Goal: Task Accomplishment & Management: Manage account settings

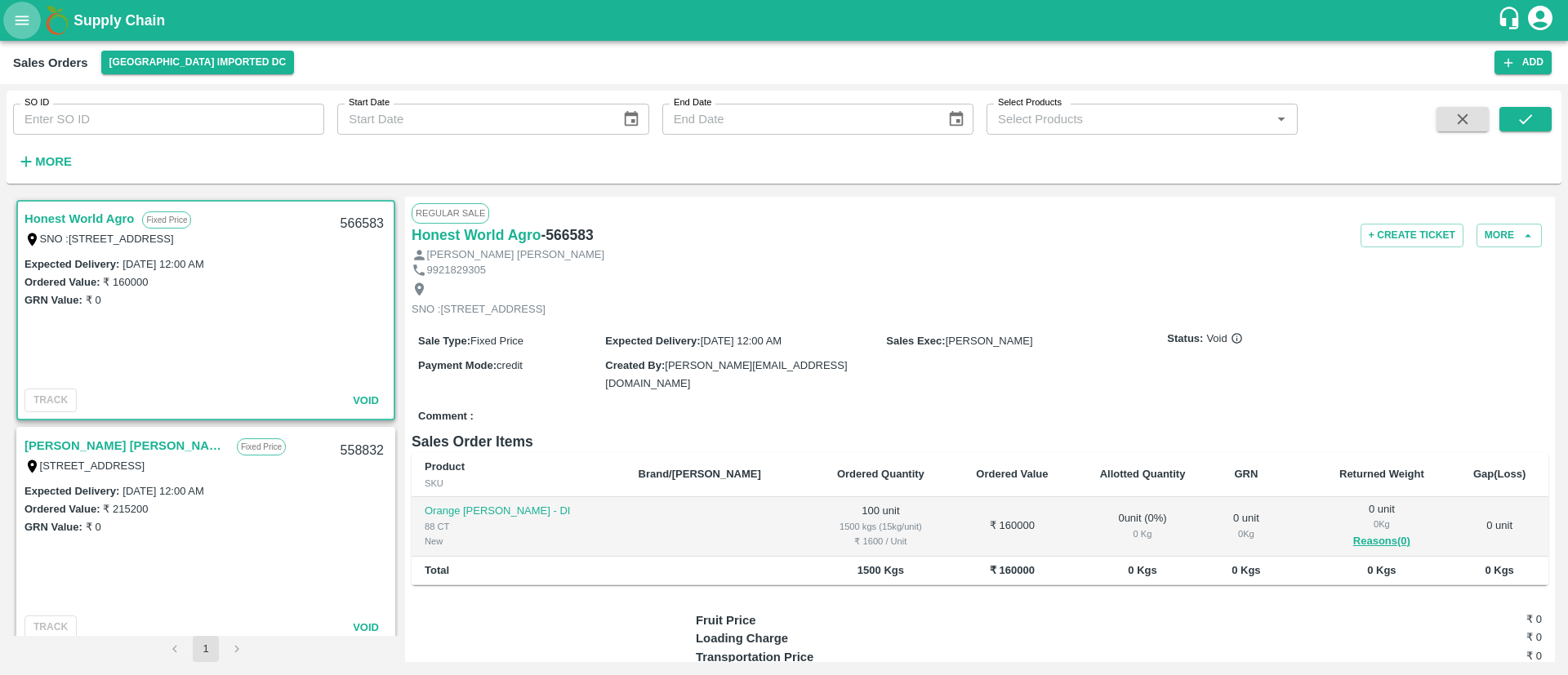
click at [18, 9] on button "open drawer" at bounding box center [22, 21] width 38 height 38
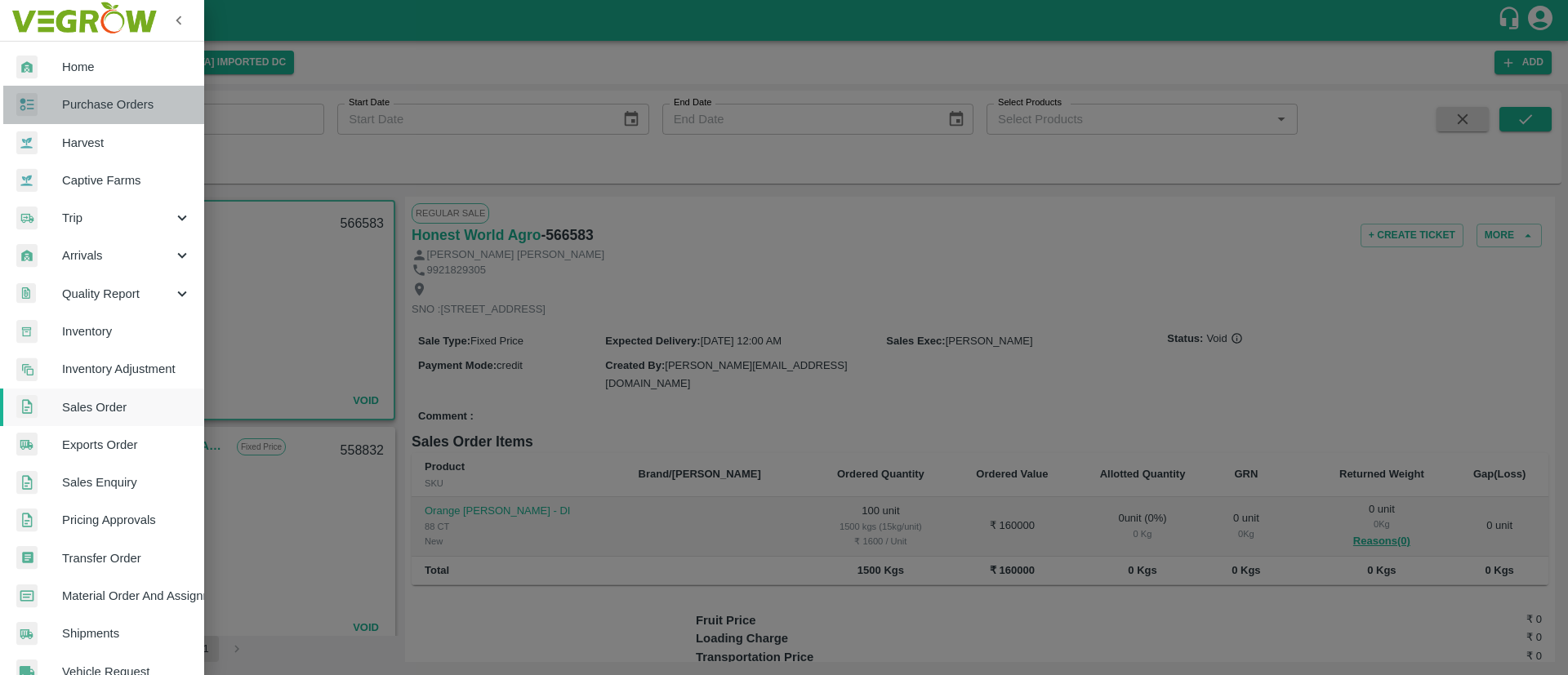
click at [145, 108] on span "Purchase Orders" at bounding box center [127, 104] width 129 height 18
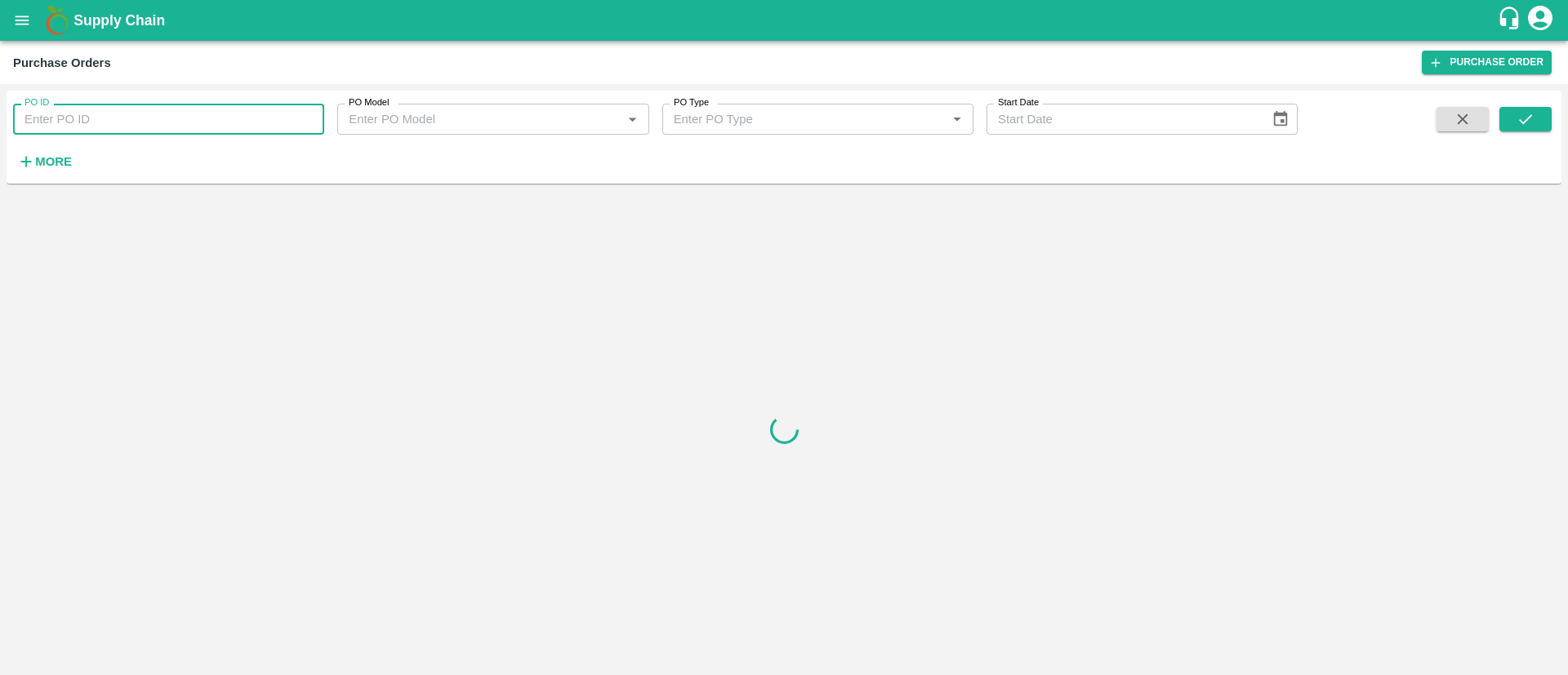
click at [182, 122] on input "PO ID" at bounding box center [168, 118] width 311 height 31
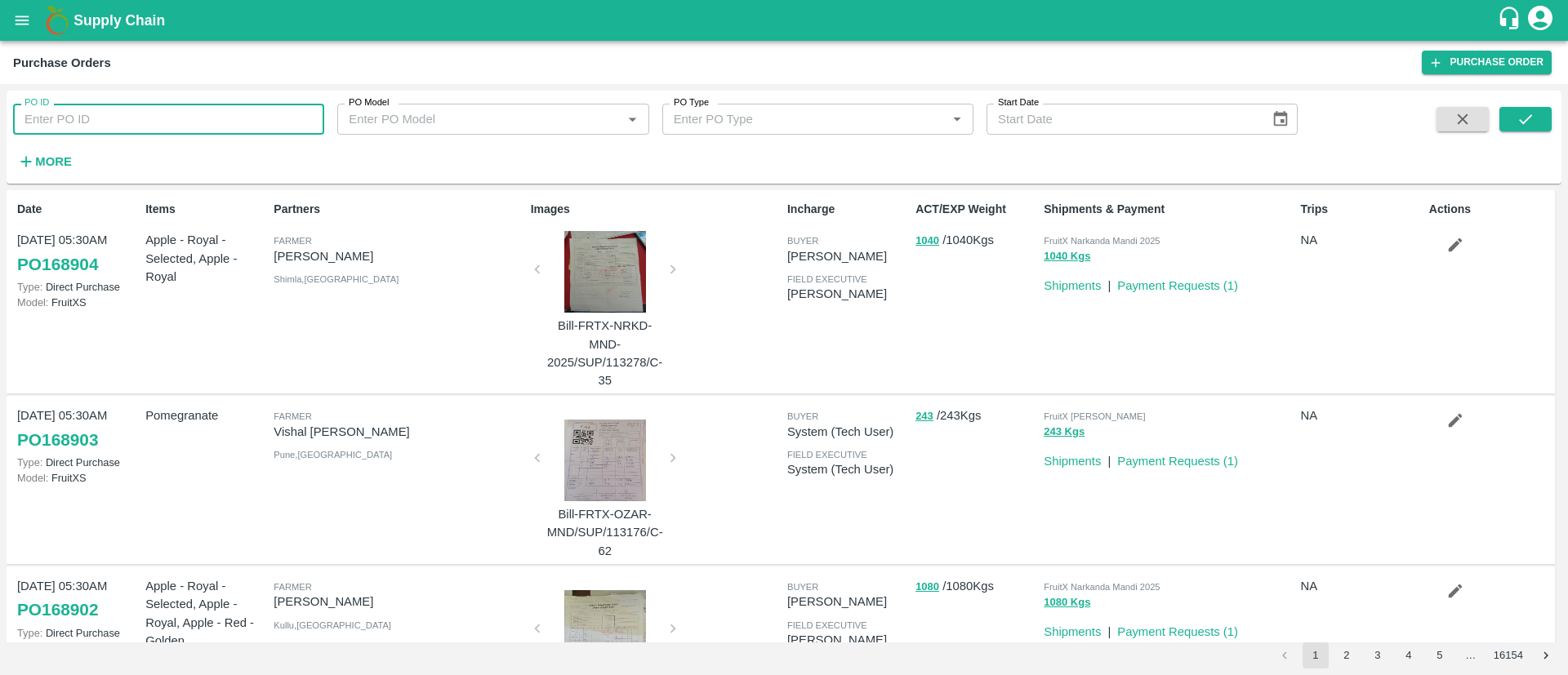
paste input "168648"
type input "168648"
click at [1522, 117] on icon "submit" at bounding box center [1525, 119] width 18 height 18
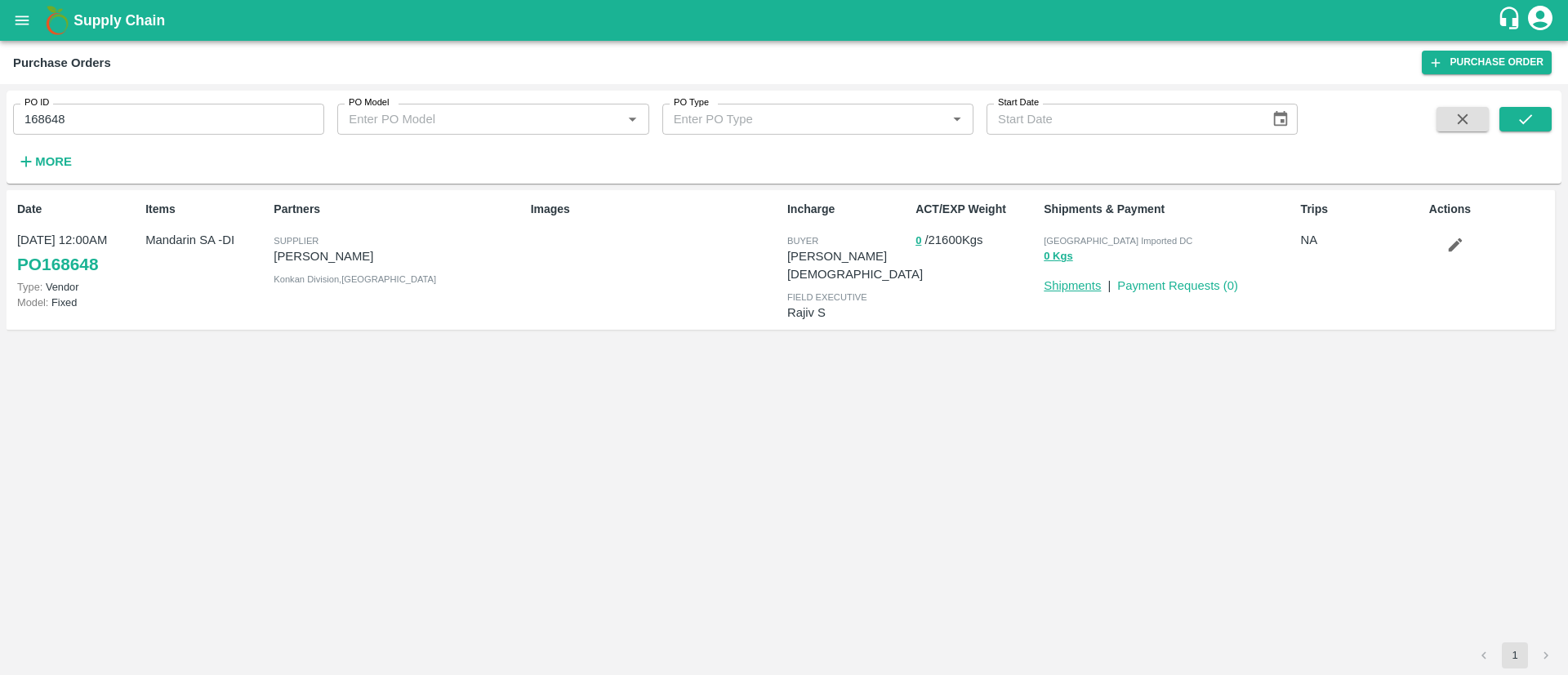
click at [1079, 281] on link "Shipments" at bounding box center [1072, 285] width 58 height 13
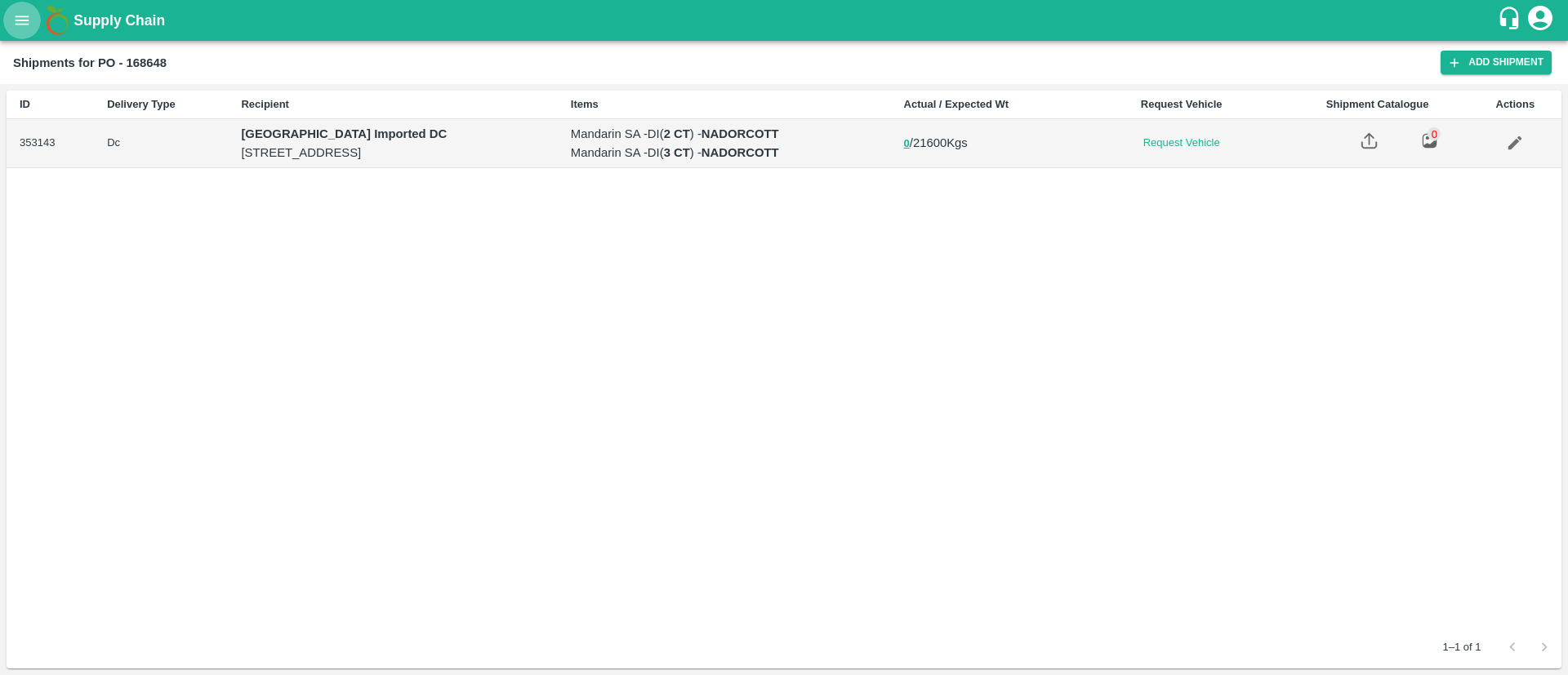
click at [16, 25] on icon "open drawer" at bounding box center [23, 20] width 14 height 9
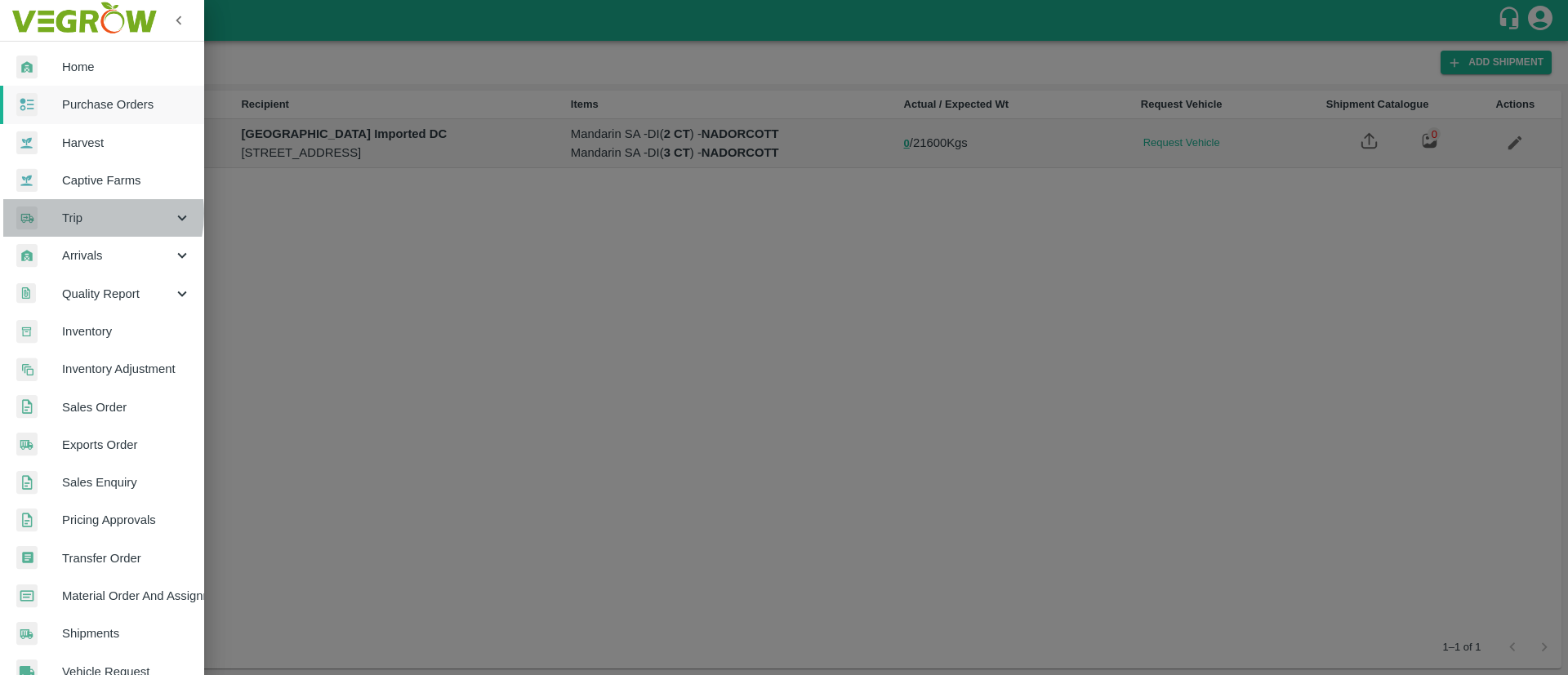
click at [88, 213] on span "Trip" at bounding box center [118, 218] width 111 height 18
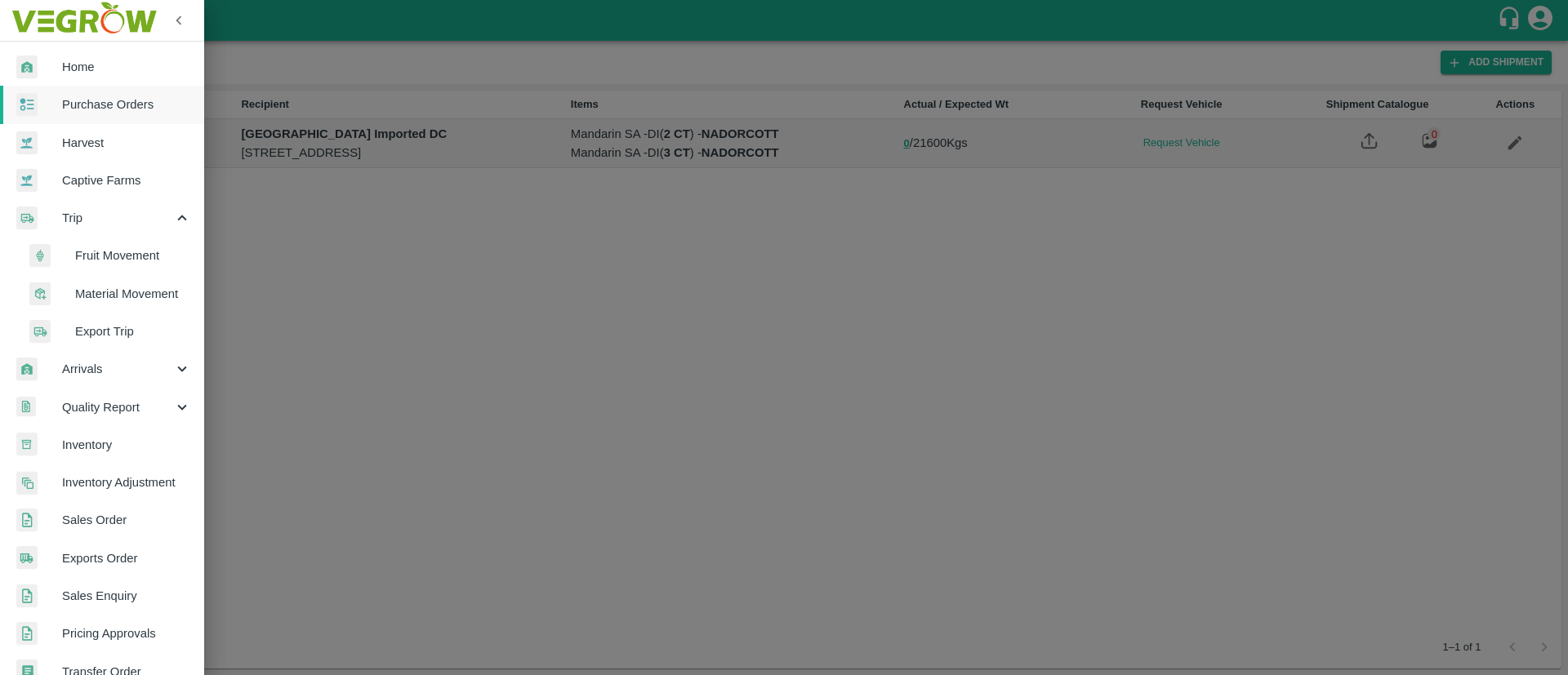
click at [118, 250] on span "Fruit Movement" at bounding box center [133, 255] width 116 height 18
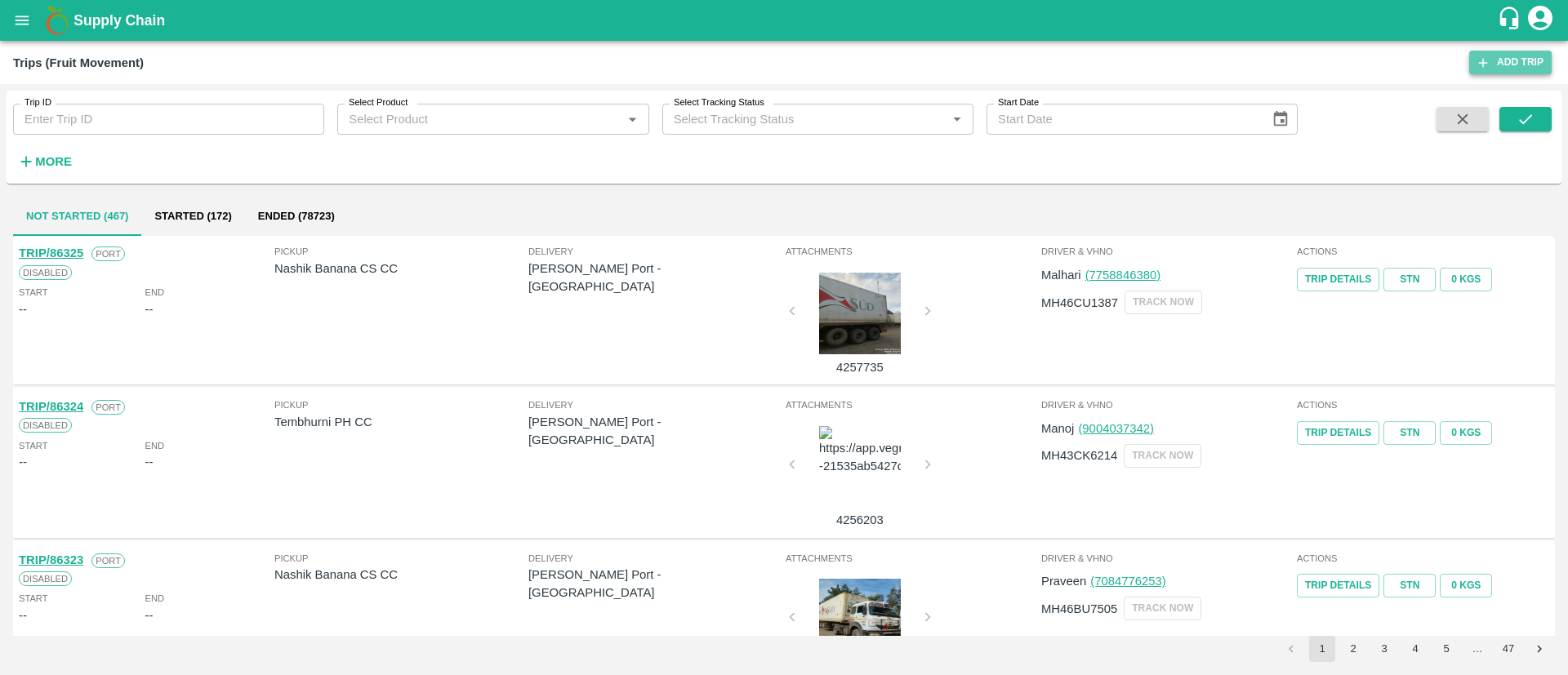
click at [1514, 61] on link "Add Trip" at bounding box center [1510, 63] width 82 height 24
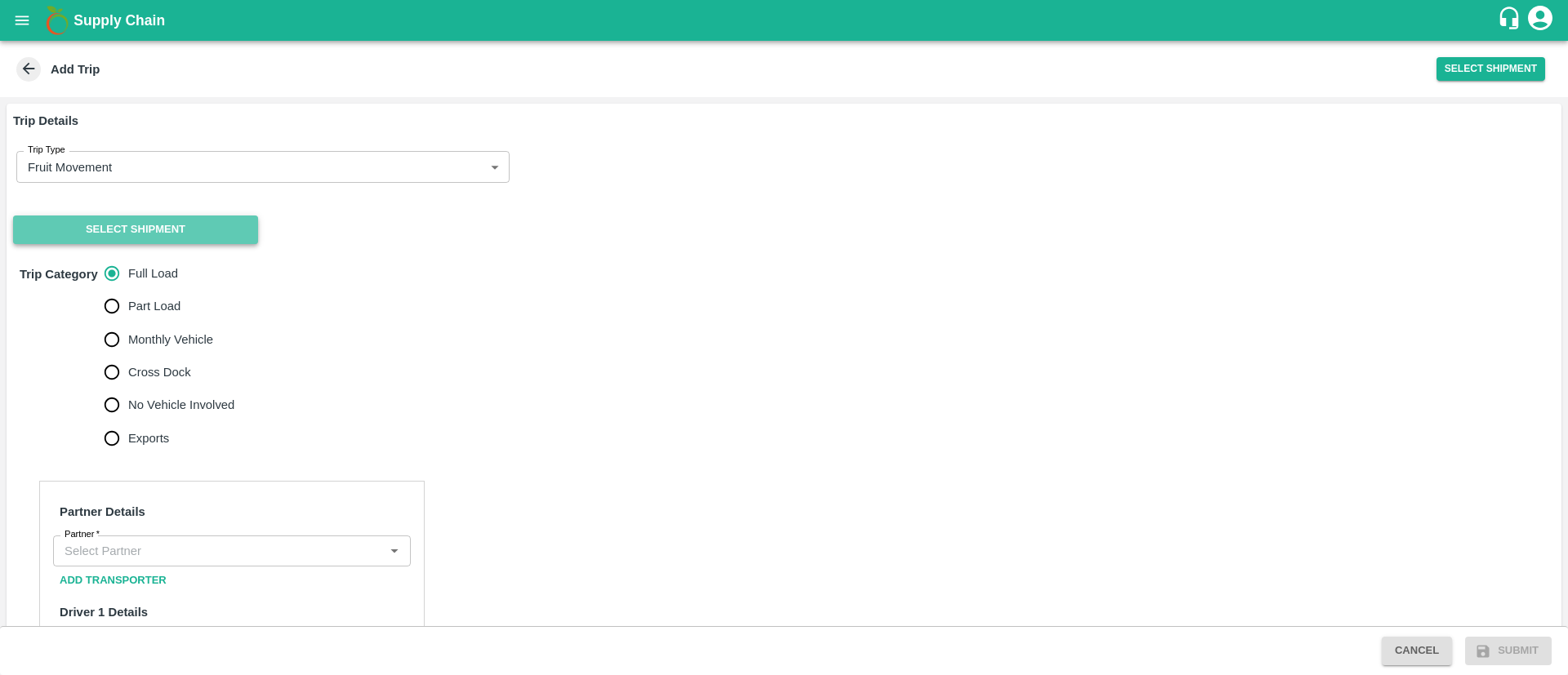
click at [233, 227] on button "Select Shipment" at bounding box center [135, 229] width 245 height 29
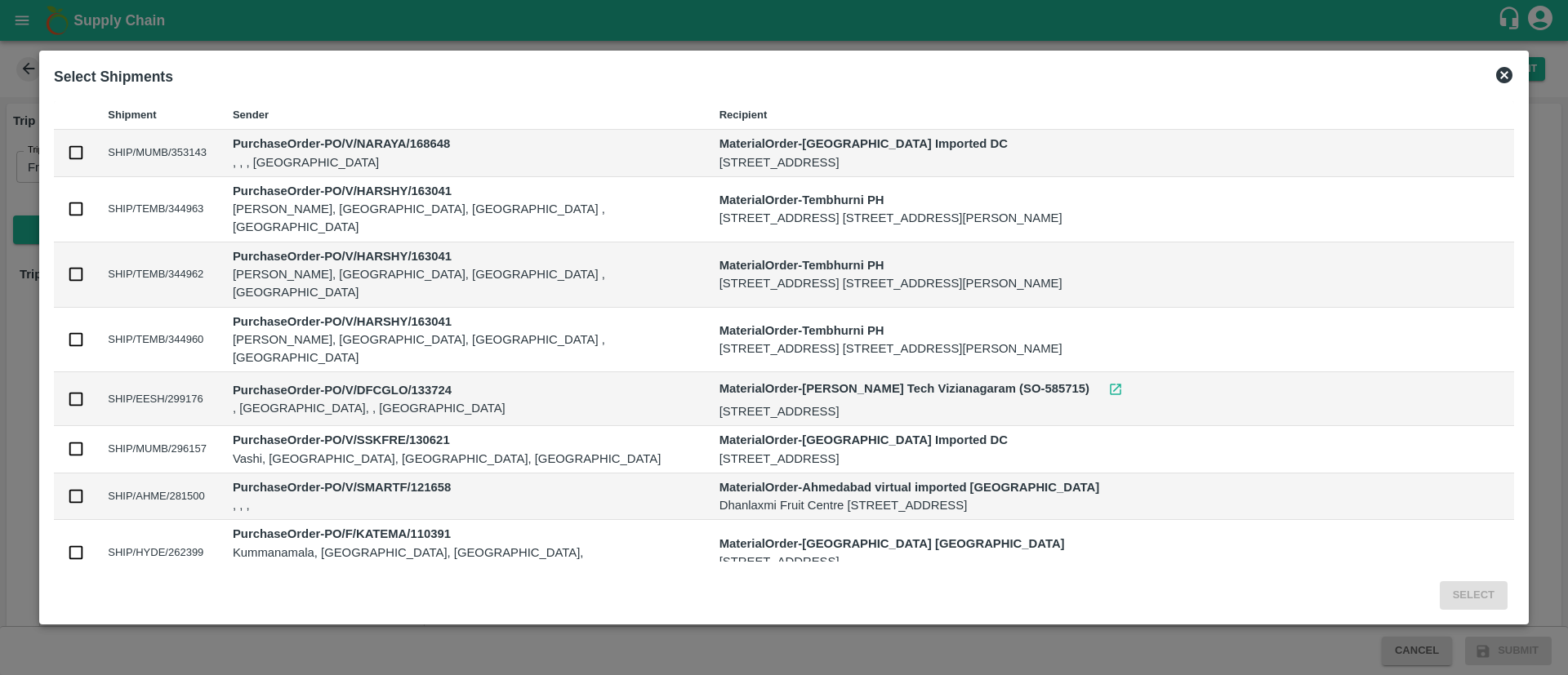
click at [85, 153] on input "checkbox" at bounding box center [75, 153] width 18 height 18
checkbox input "true"
click at [1440, 598] on button "Select" at bounding box center [1474, 596] width 68 height 29
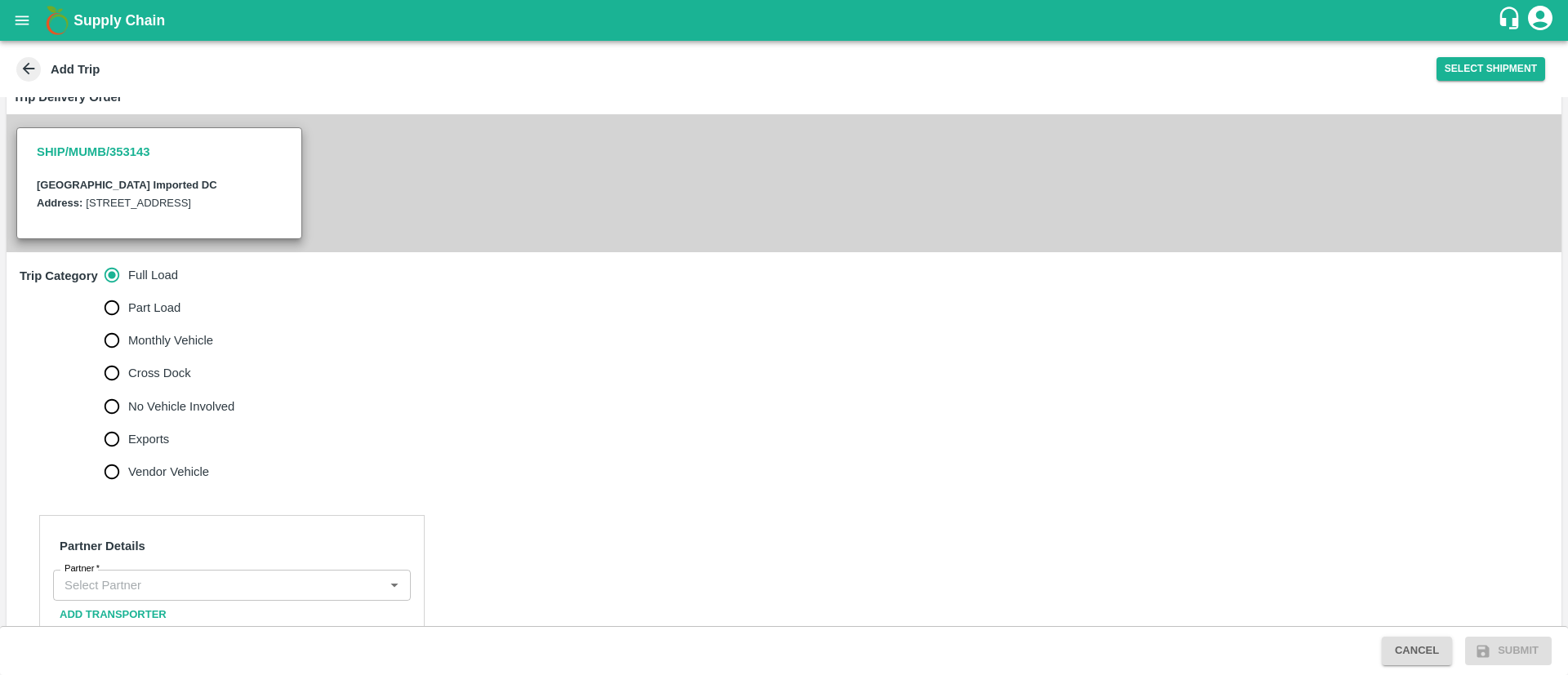
click at [163, 416] on span "No Vehicle Involved" at bounding box center [181, 407] width 106 height 18
click at [128, 423] on input "No Vehicle Involved" at bounding box center [111, 406] width 33 height 33
radio input "true"
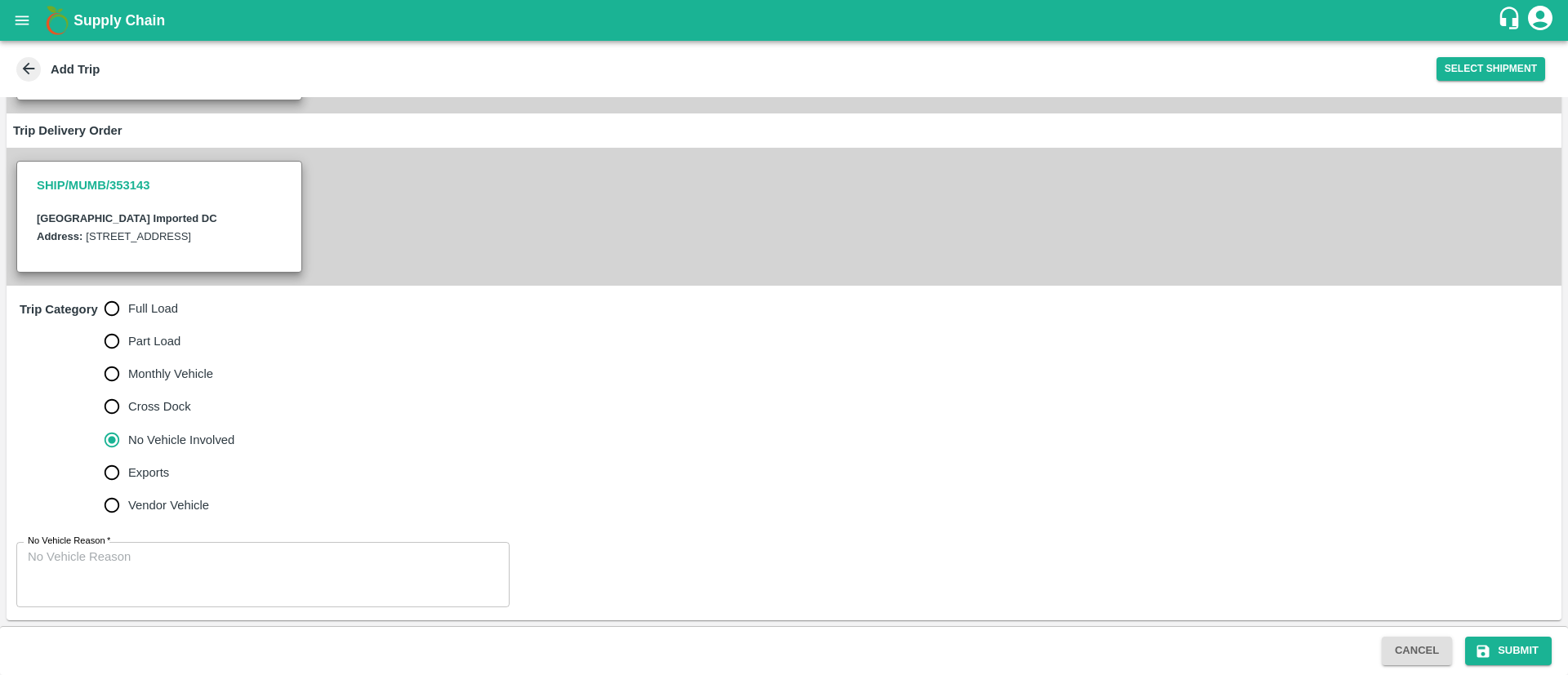
scroll to position [305, 0]
click at [250, 566] on textarea "No Vehicle Reason   *" at bounding box center [263, 575] width 471 height 52
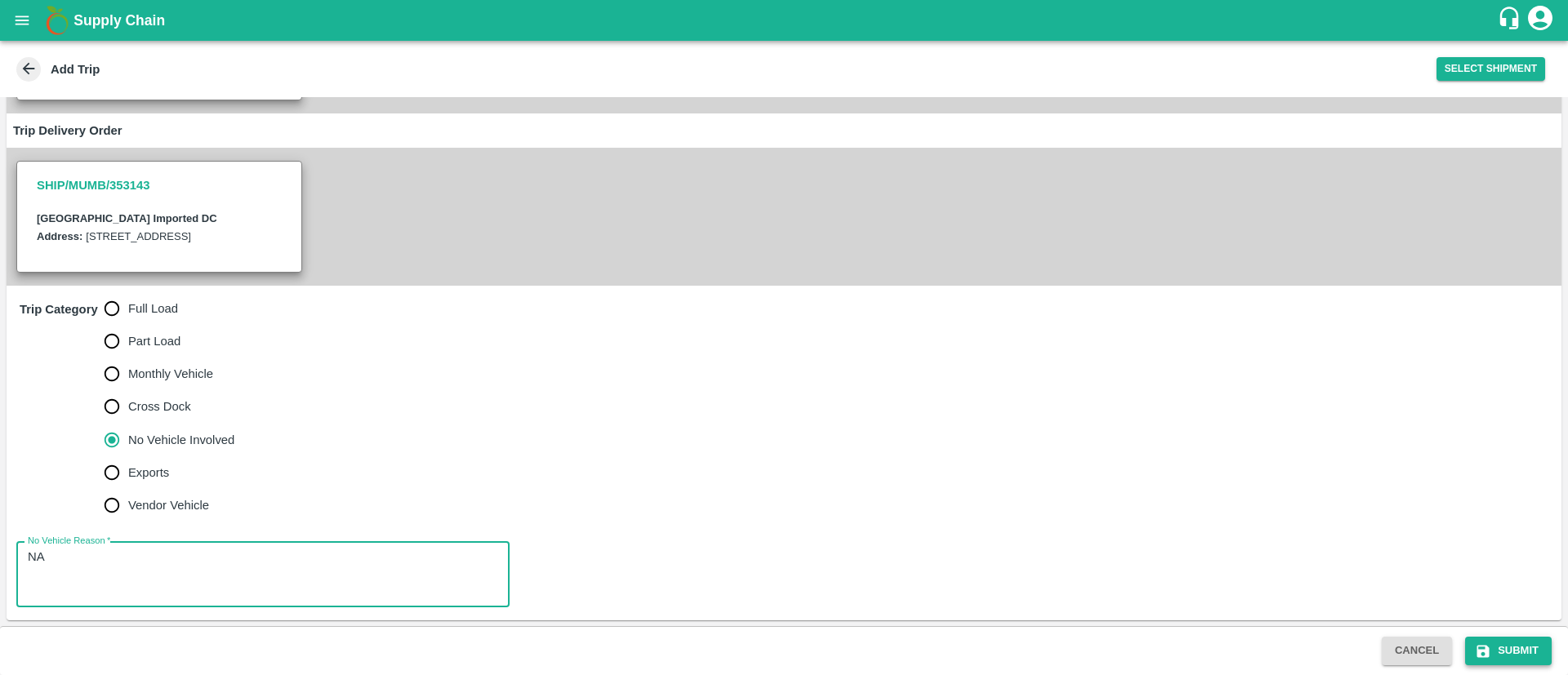
type textarea "NA"
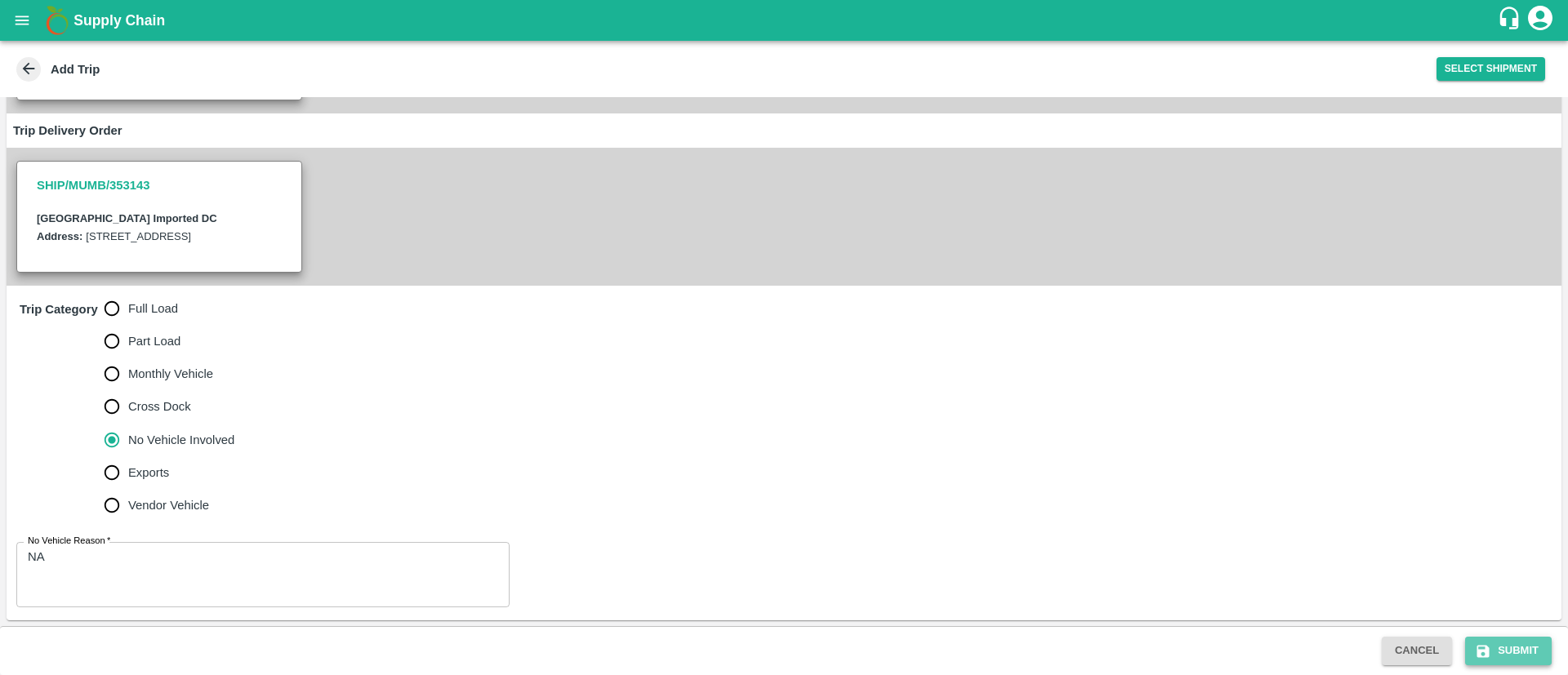
click at [1511, 644] on button "Submit" at bounding box center [1507, 651] width 86 height 29
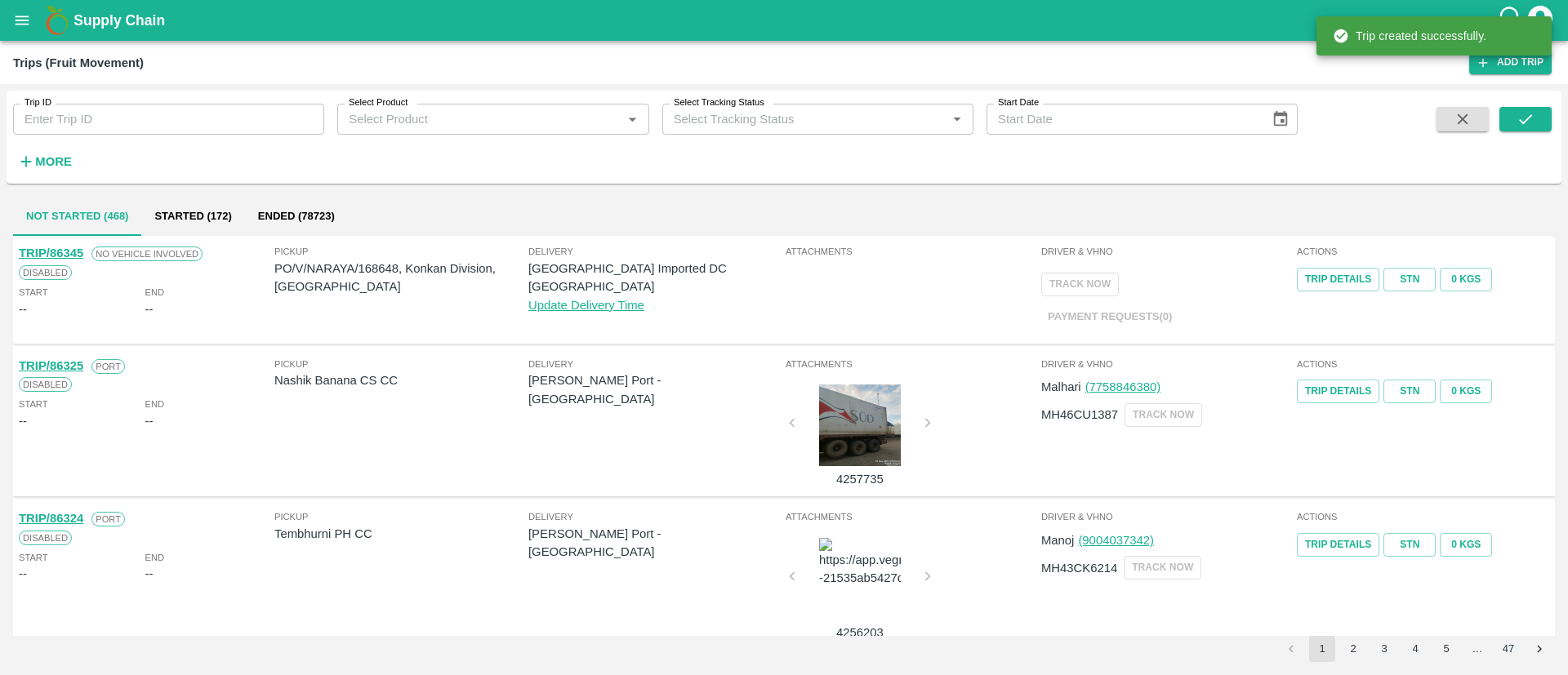
click at [388, 273] on p "PO/V/NARAYA/168648, Konkan Division, Maharashtra" at bounding box center [401, 278] width 254 height 37
copy p "168648"
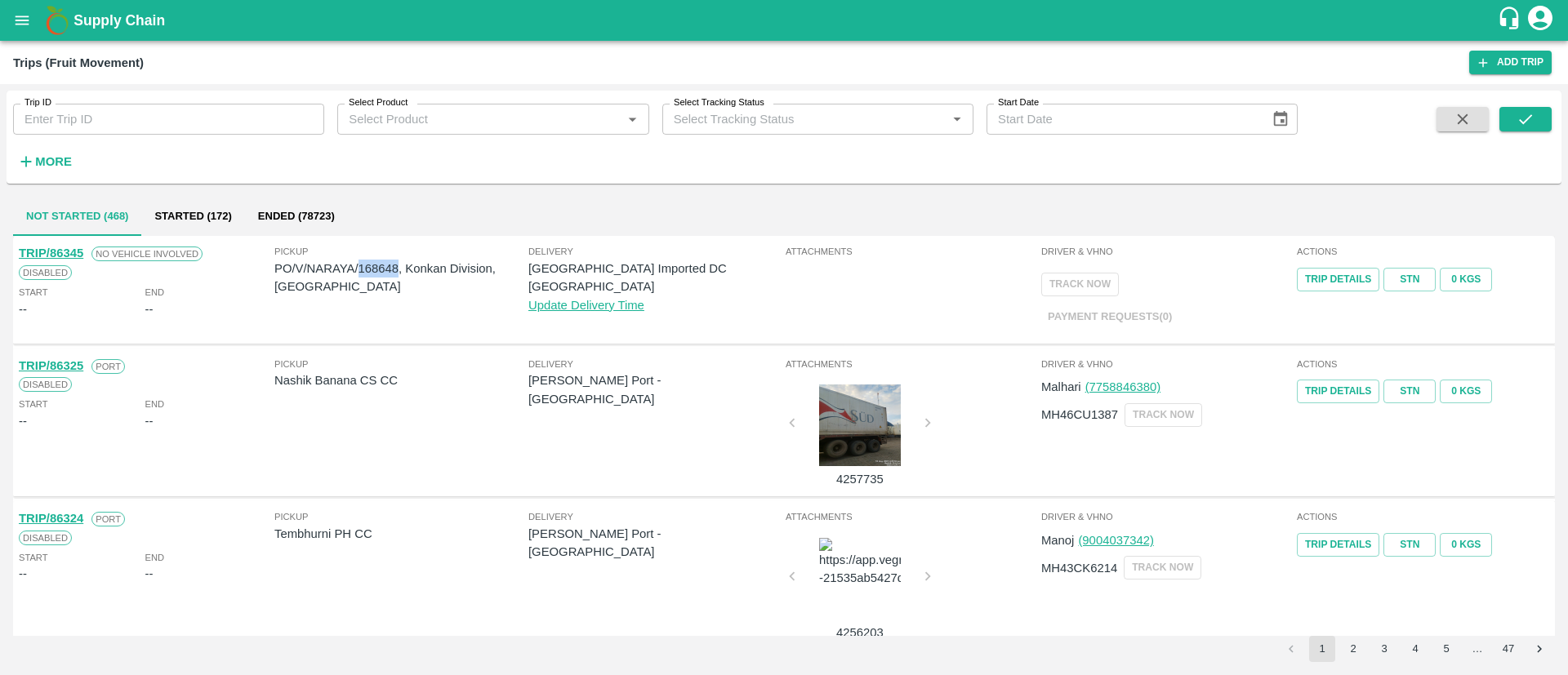
click at [20, 12] on icon "open drawer" at bounding box center [22, 21] width 18 height 18
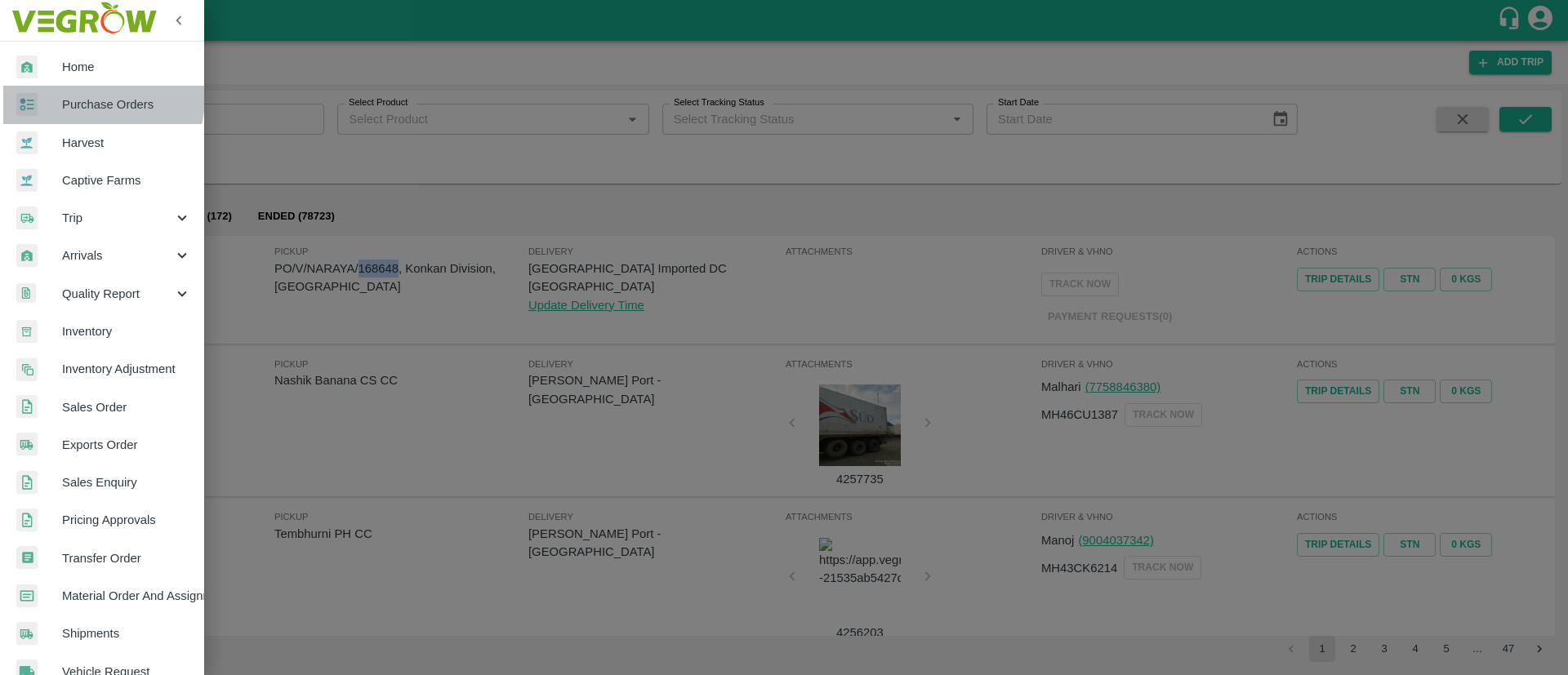
click at [70, 95] on span "Purchase Orders" at bounding box center [127, 104] width 129 height 18
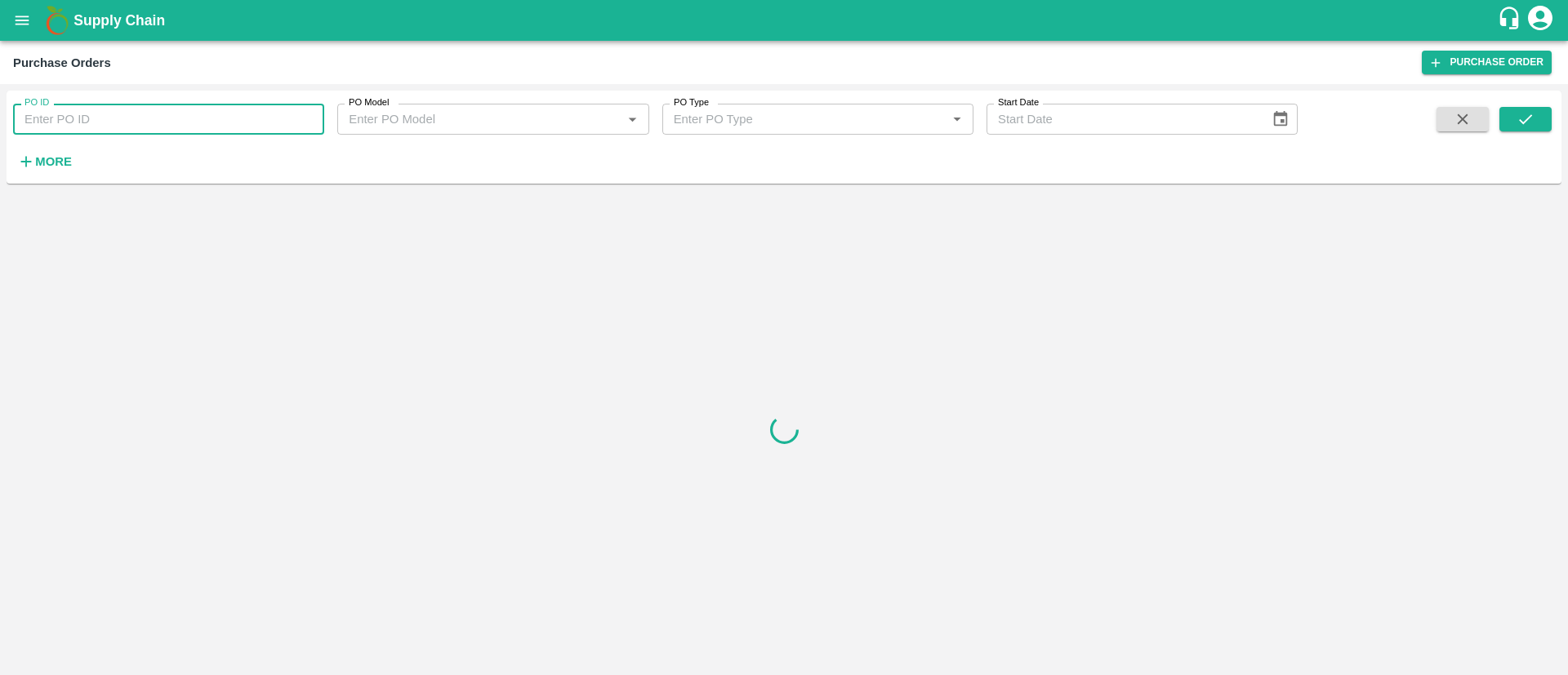
click at [120, 131] on input "PO ID" at bounding box center [168, 118] width 311 height 31
paste input "168648"
drag, startPoint x: 1514, startPoint y: 107, endPoint x: 1526, endPoint y: 121, distance: 18.4
click at [1516, 107] on button "submit" at bounding box center [1525, 119] width 53 height 25
click at [1529, 126] on icon "submit" at bounding box center [1525, 119] width 18 height 18
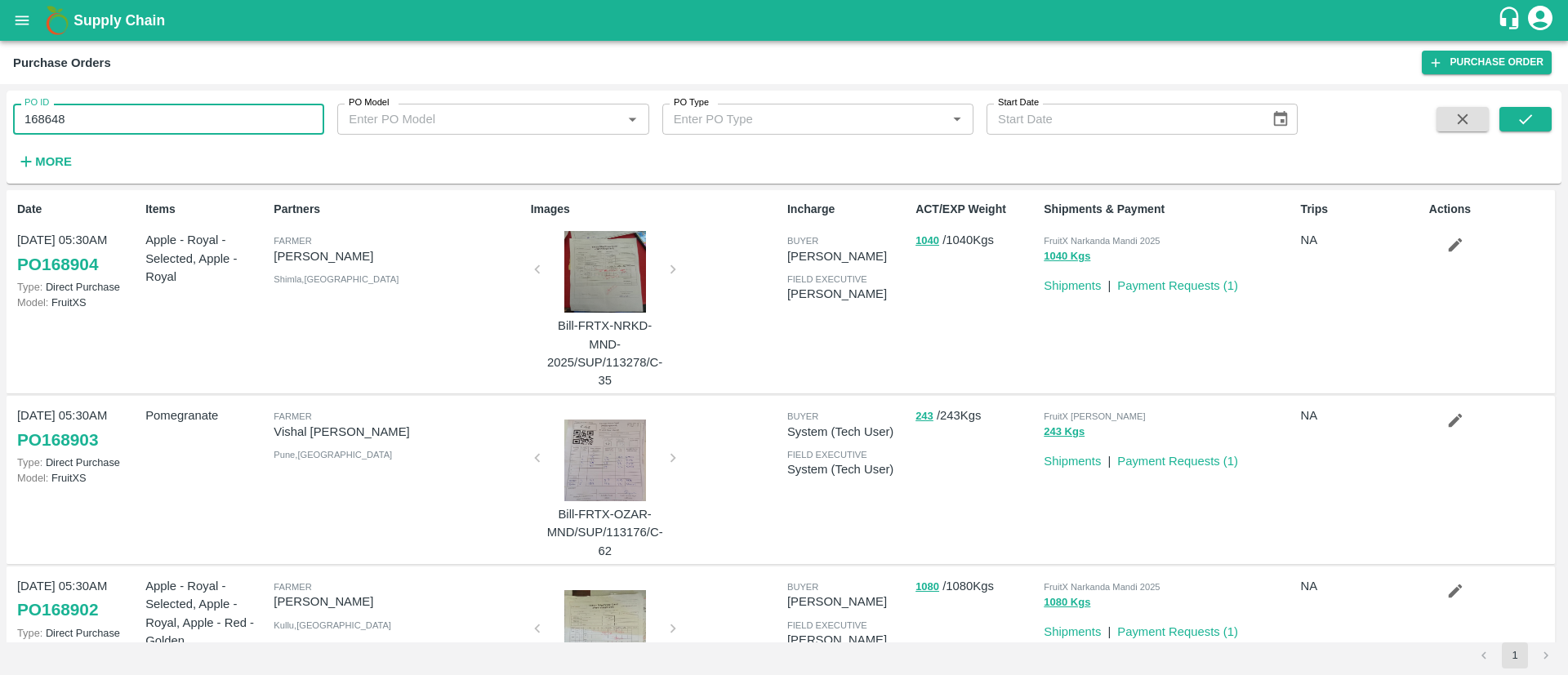
click at [121, 103] on input "168648" at bounding box center [168, 118] width 311 height 31
type input "168648"
click at [1544, 108] on button "submit" at bounding box center [1525, 119] width 53 height 25
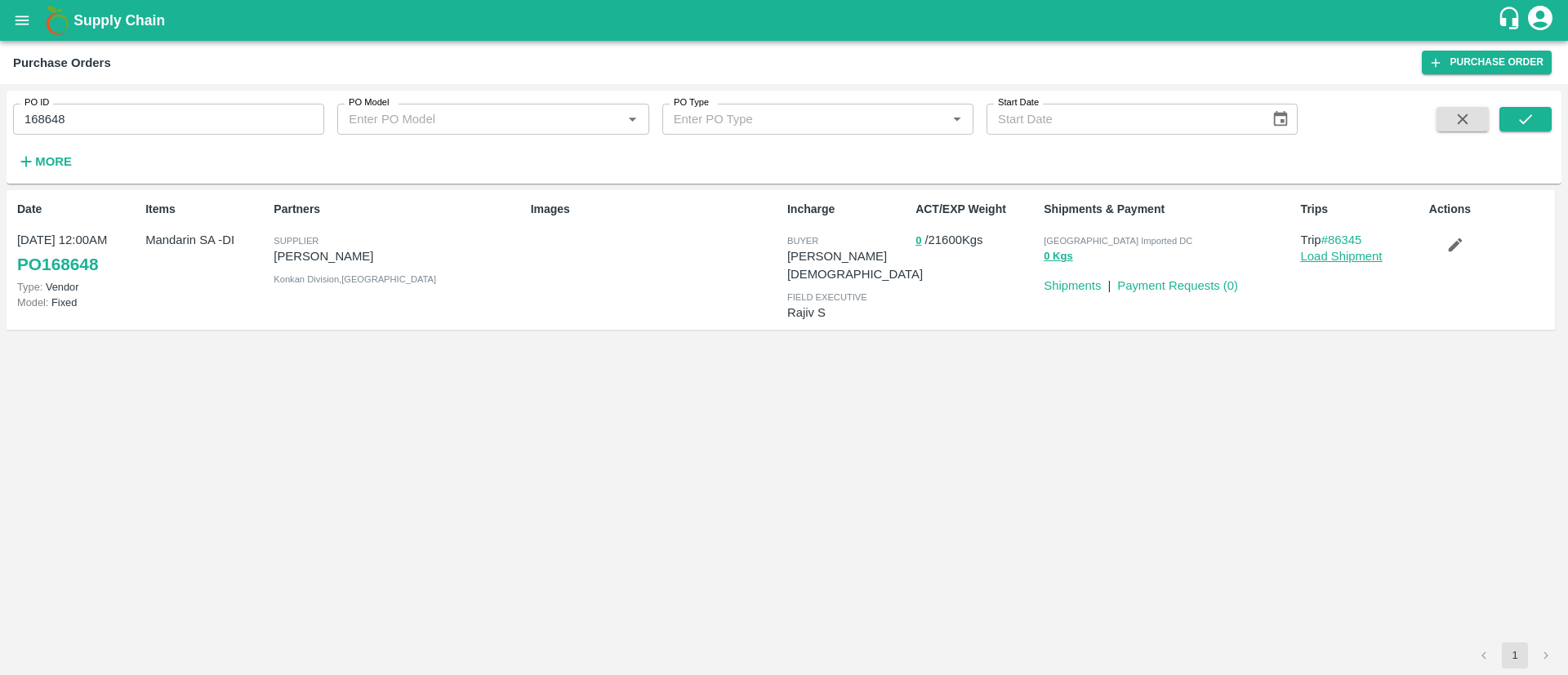
click at [1360, 255] on link "Load Shipment" at bounding box center [1342, 256] width 81 height 13
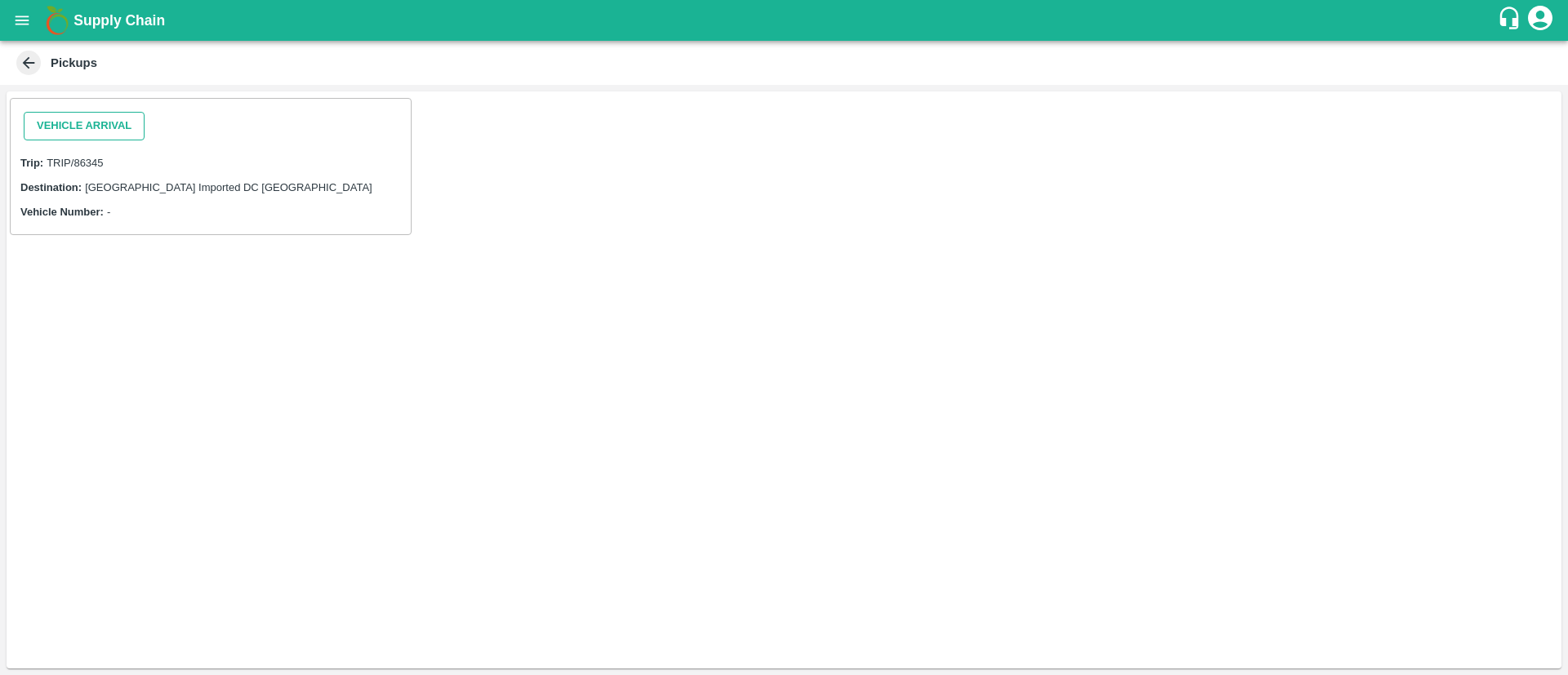
click at [76, 121] on button "Vehicle Arrival" at bounding box center [84, 126] width 121 height 29
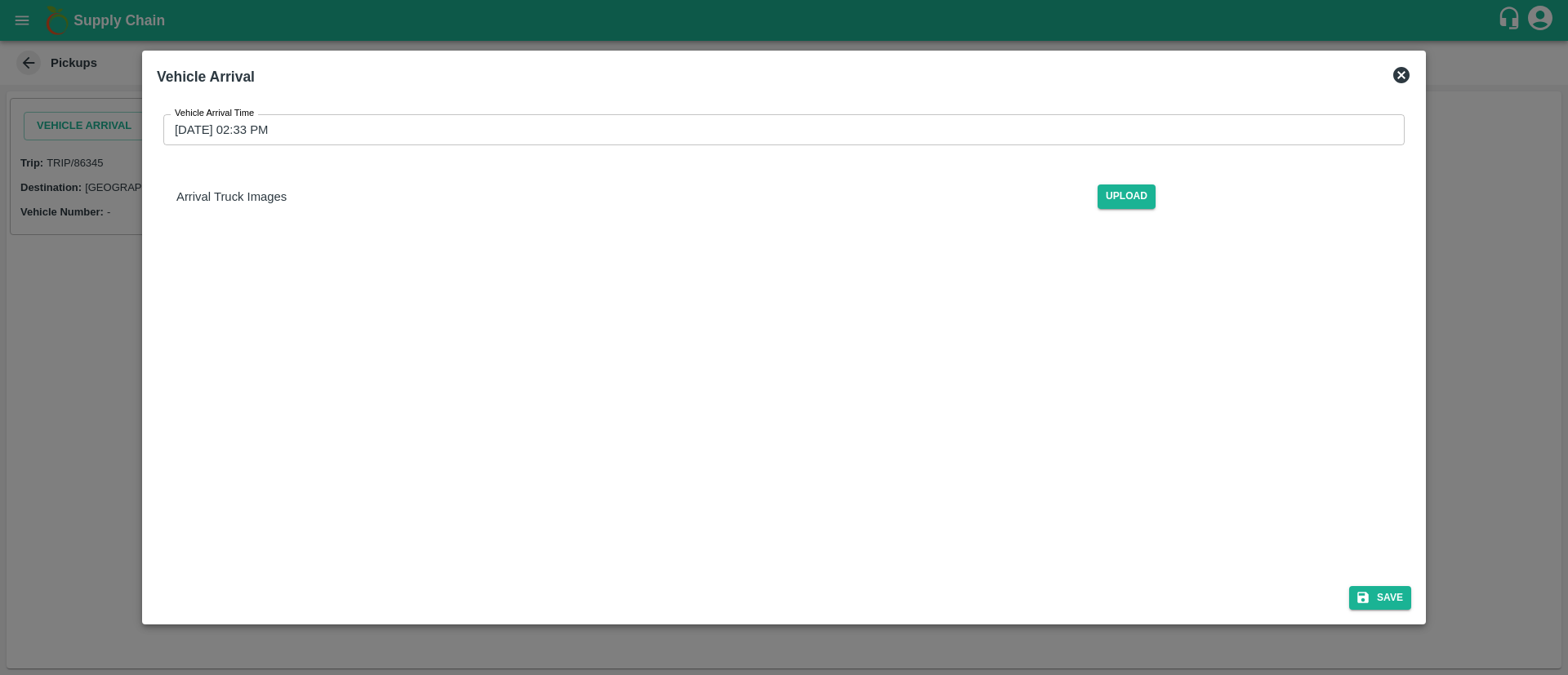
click at [614, 121] on input "12/08/2025 02:33 PM" at bounding box center [778, 129] width 1230 height 31
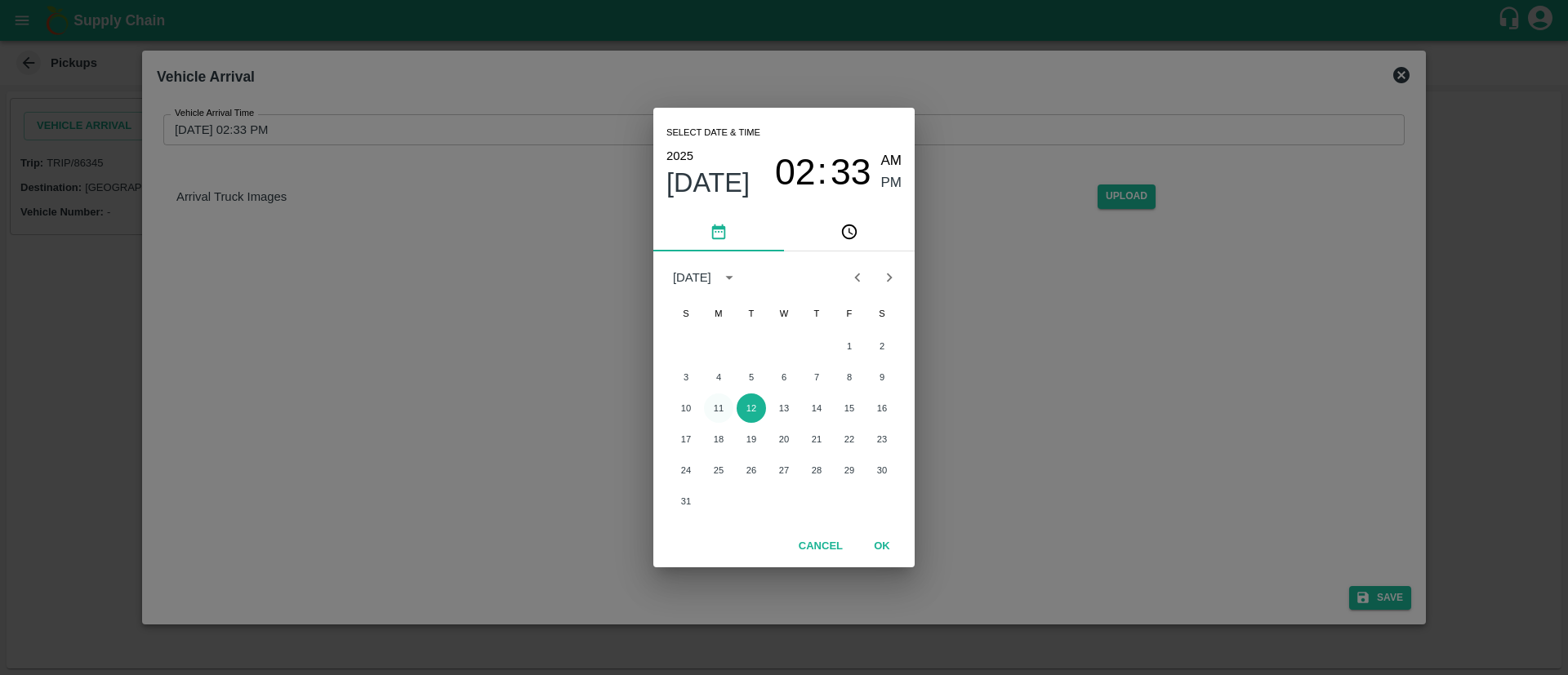
click at [725, 407] on button "11" at bounding box center [719, 408] width 30 height 30
type input "11/08/2025 02:33 PM"
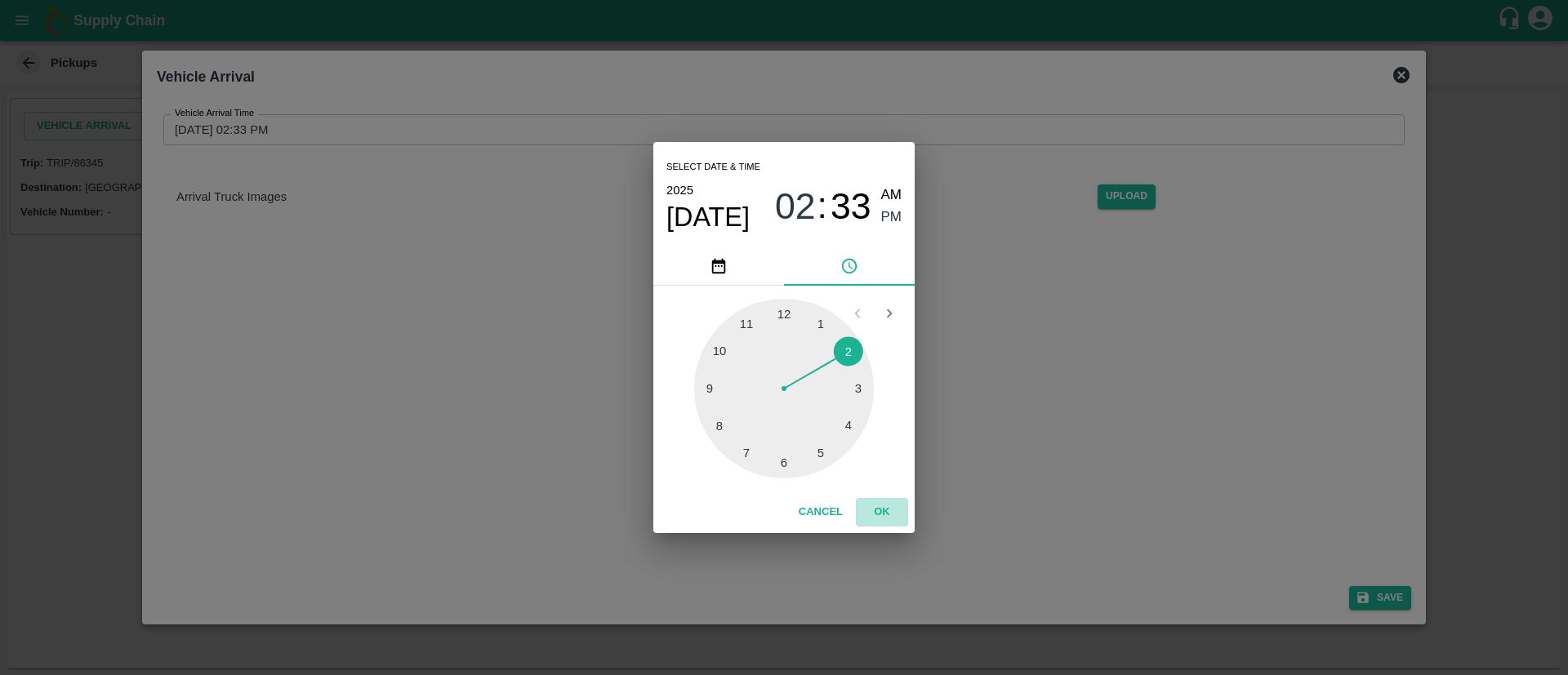
click at [879, 510] on button "OK" at bounding box center [882, 512] width 53 height 29
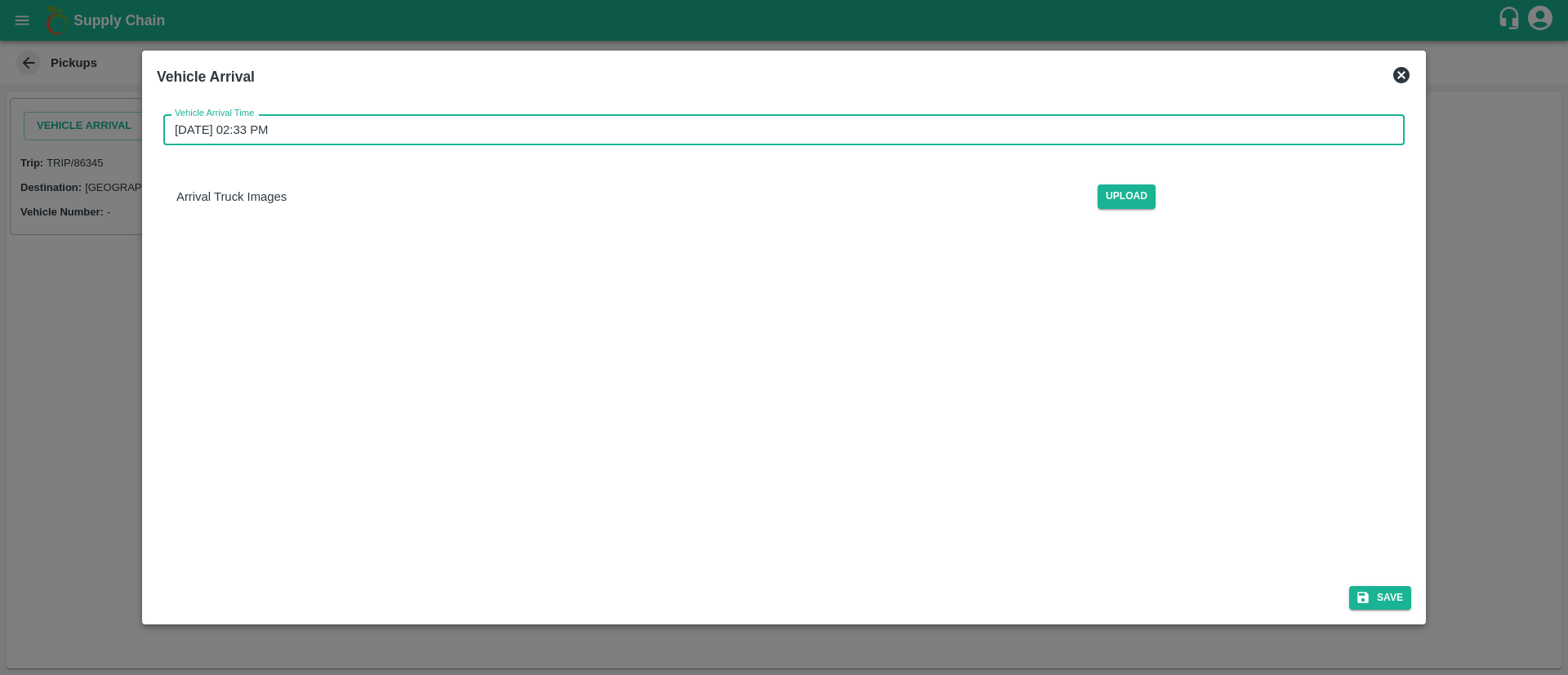
click at [1396, 599] on button "Save" at bounding box center [1380, 599] width 63 height 24
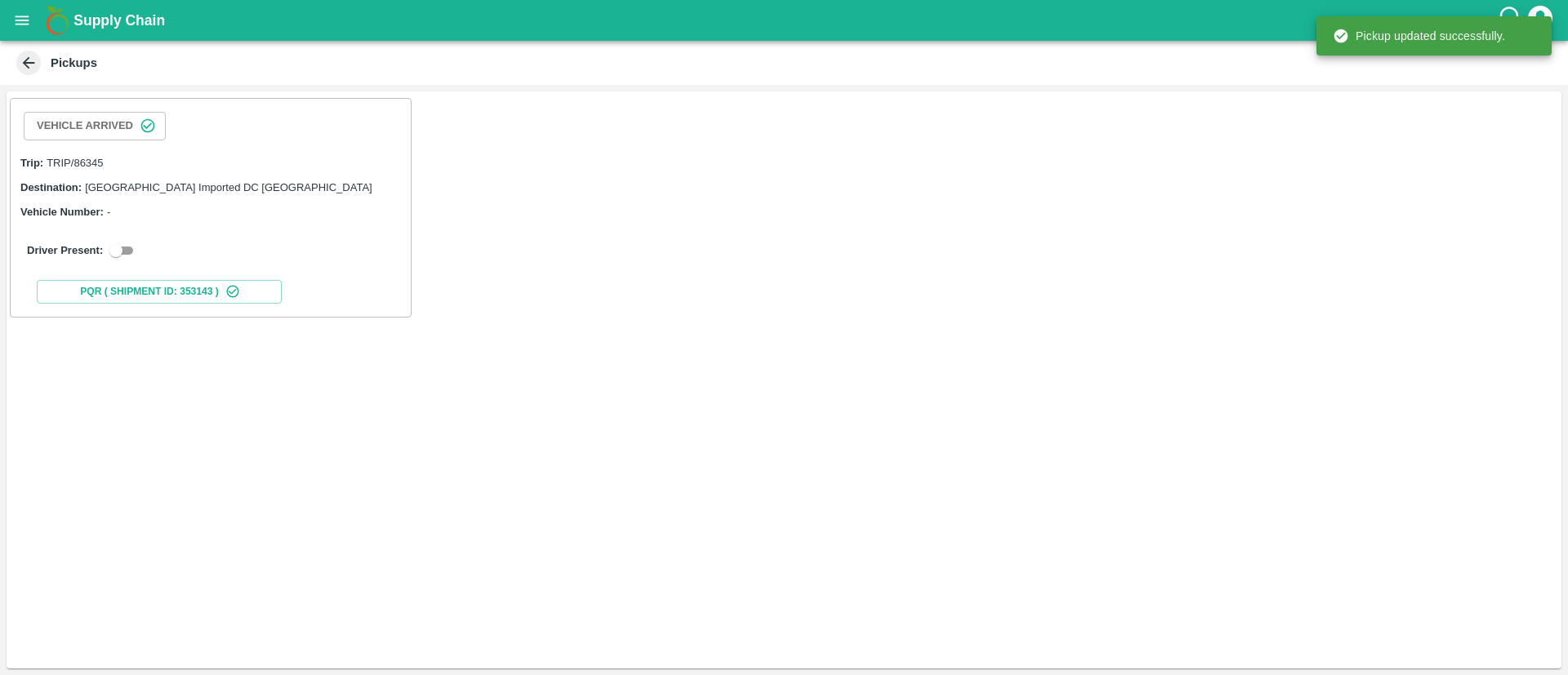
click at [136, 255] on input "checkbox" at bounding box center [115, 251] width 59 height 20
checkbox input "true"
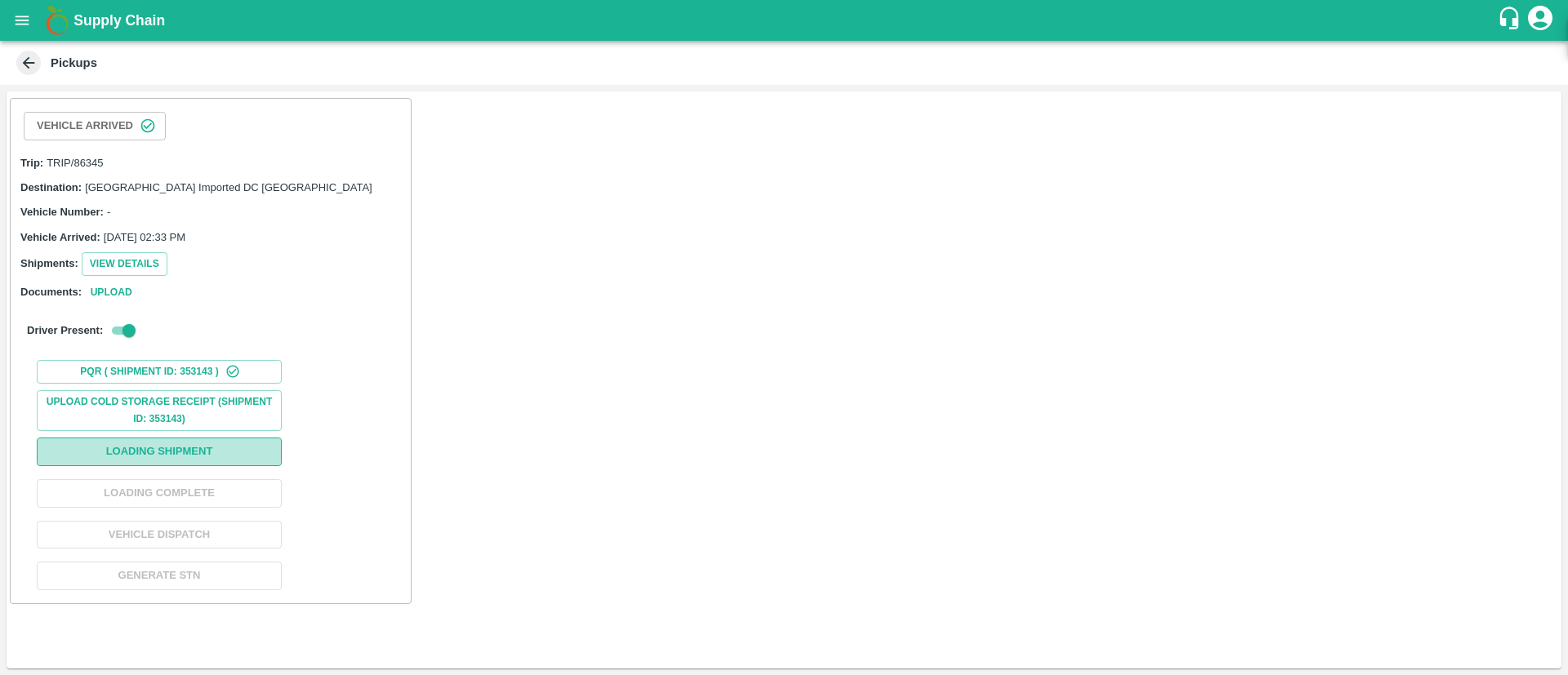
click at [218, 445] on button "Loading Shipment" at bounding box center [159, 452] width 245 height 29
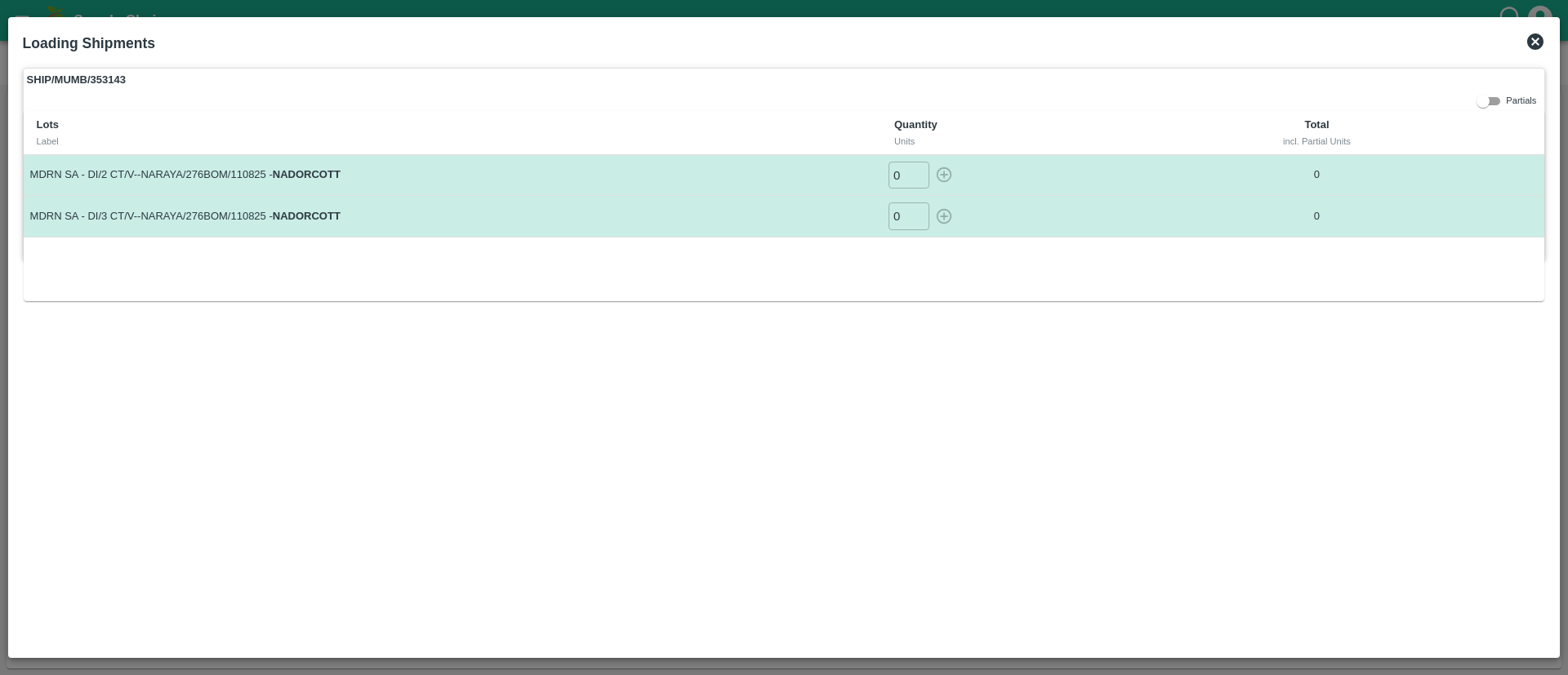
click at [895, 177] on input "0" at bounding box center [909, 175] width 41 height 27
type input "1040"
click at [895, 217] on input "0" at bounding box center [909, 215] width 41 height 27
type input "1040"
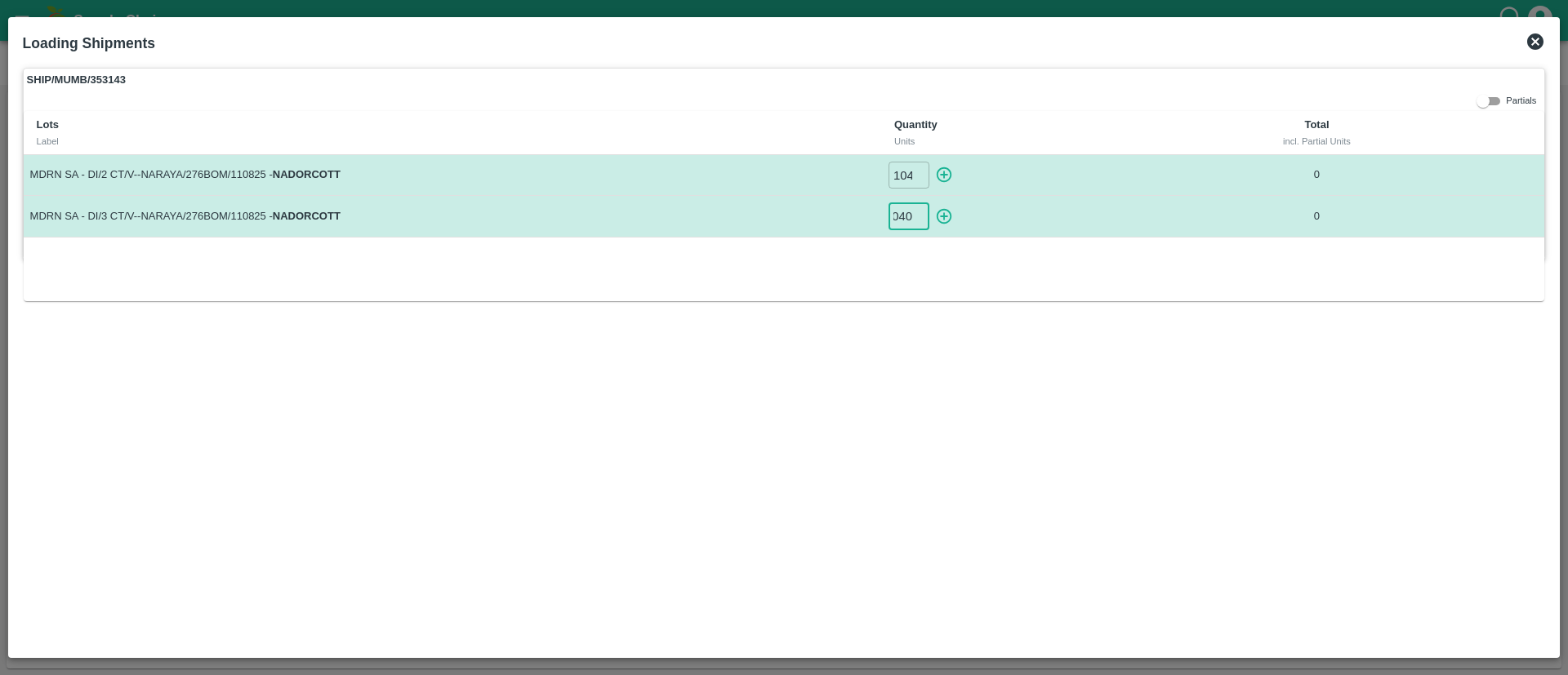
click at [950, 176] on icon "button" at bounding box center [944, 175] width 18 height 18
type input "0"
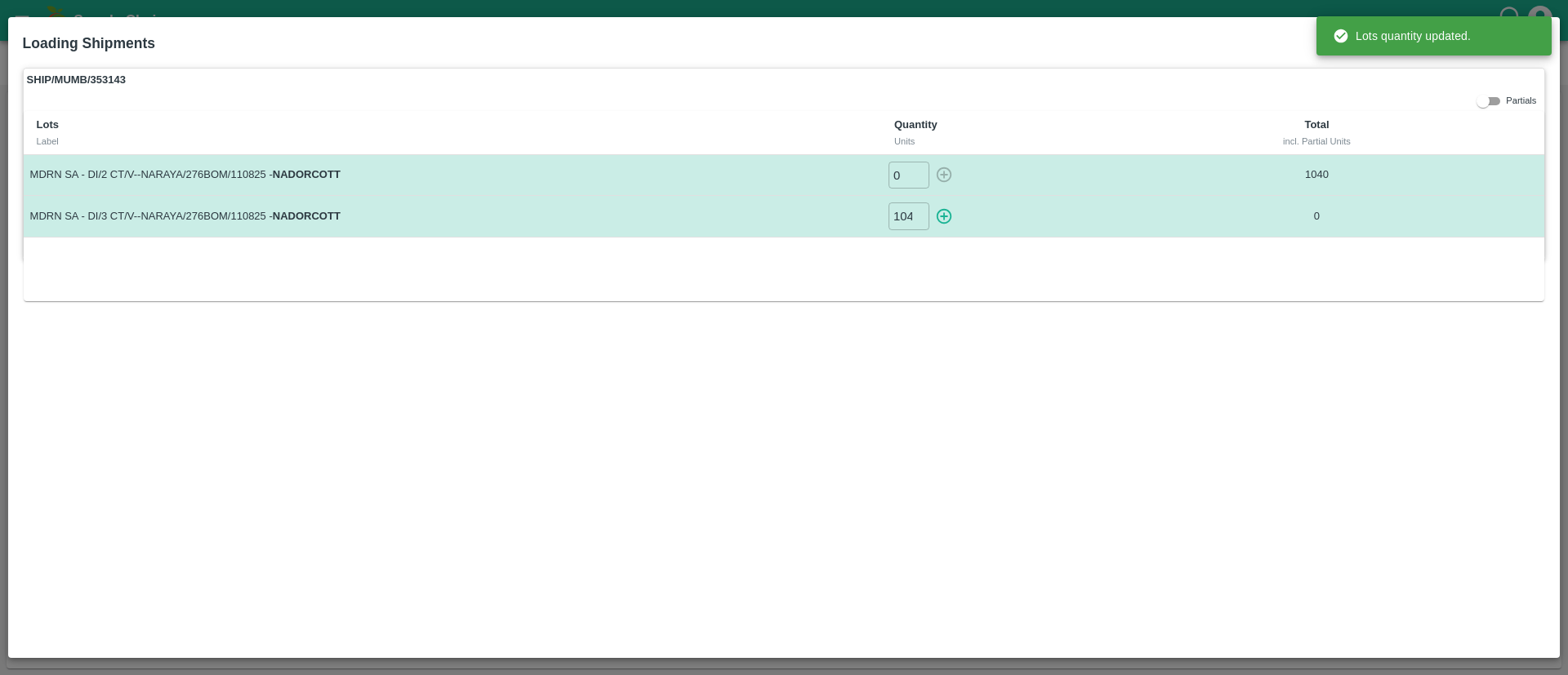
click at [947, 209] on icon "button" at bounding box center [944, 217] width 16 height 16
type input "0"
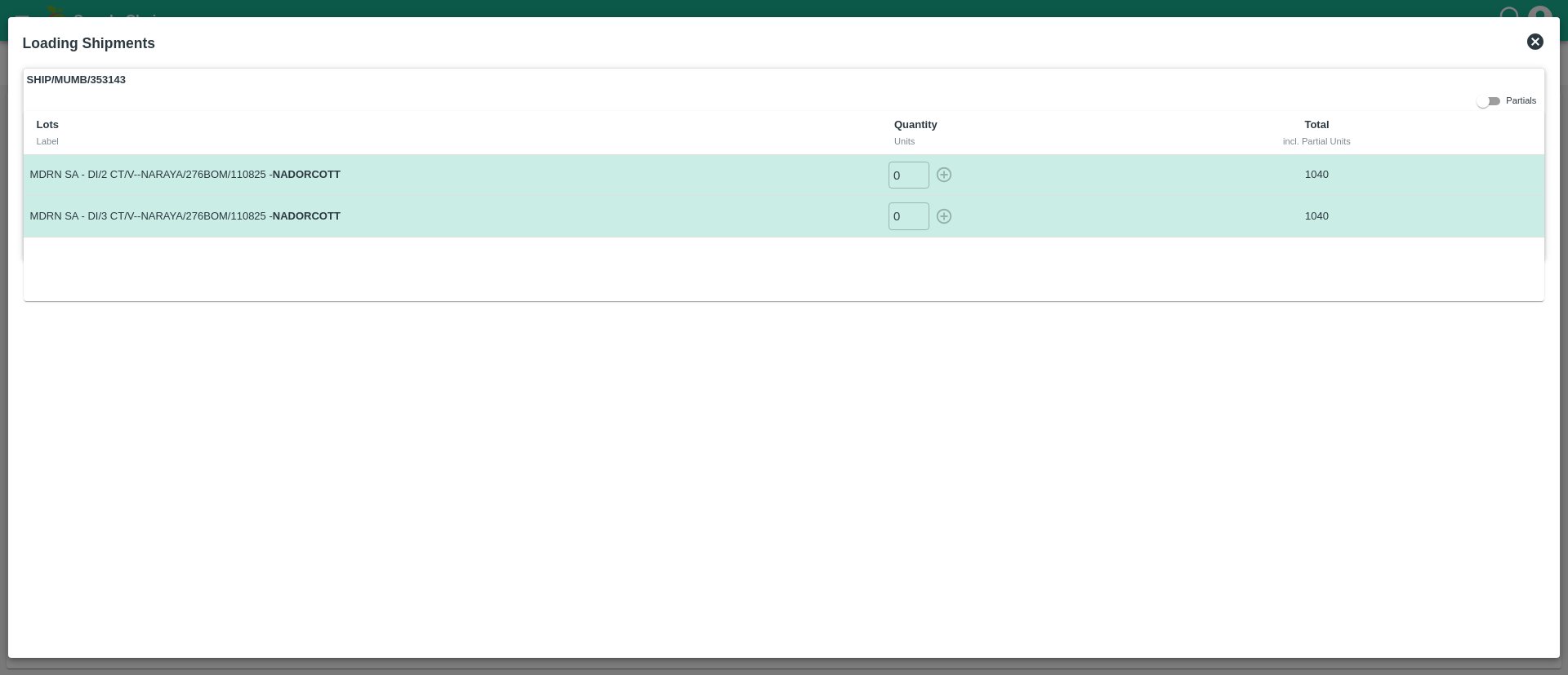
click at [1532, 39] on icon at bounding box center [1535, 42] width 20 height 20
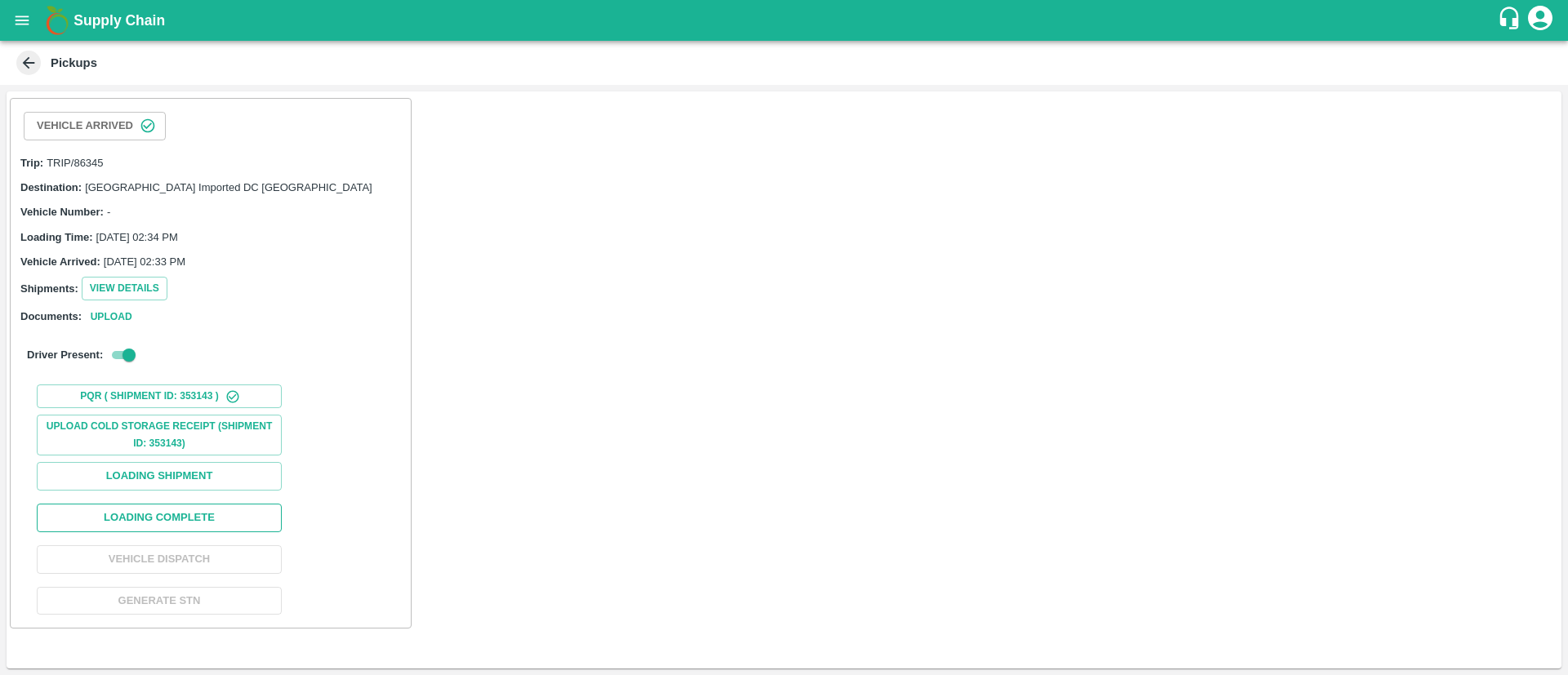
click at [186, 516] on button "Loading Complete" at bounding box center [159, 517] width 245 height 29
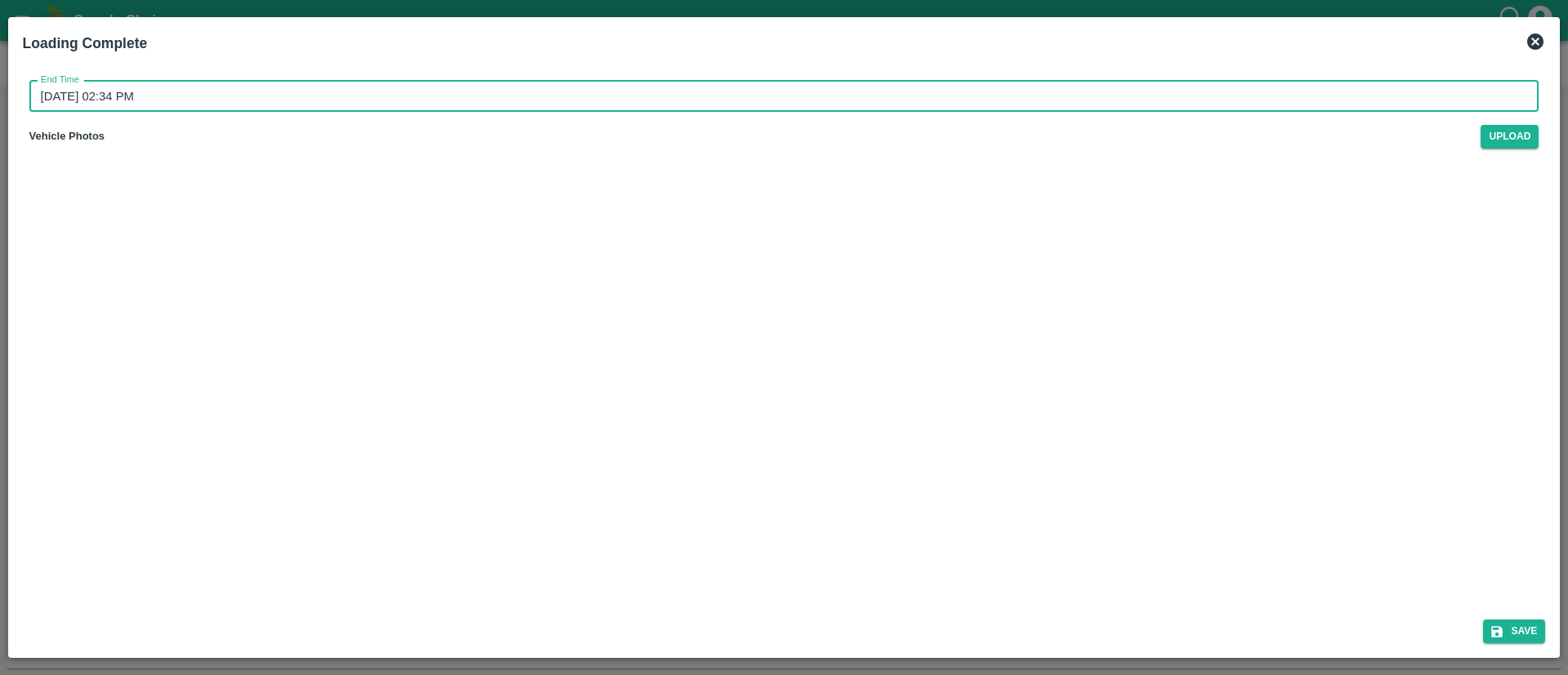
click at [877, 106] on input "12/08/2025 02:34 PM" at bounding box center [779, 95] width 1498 height 31
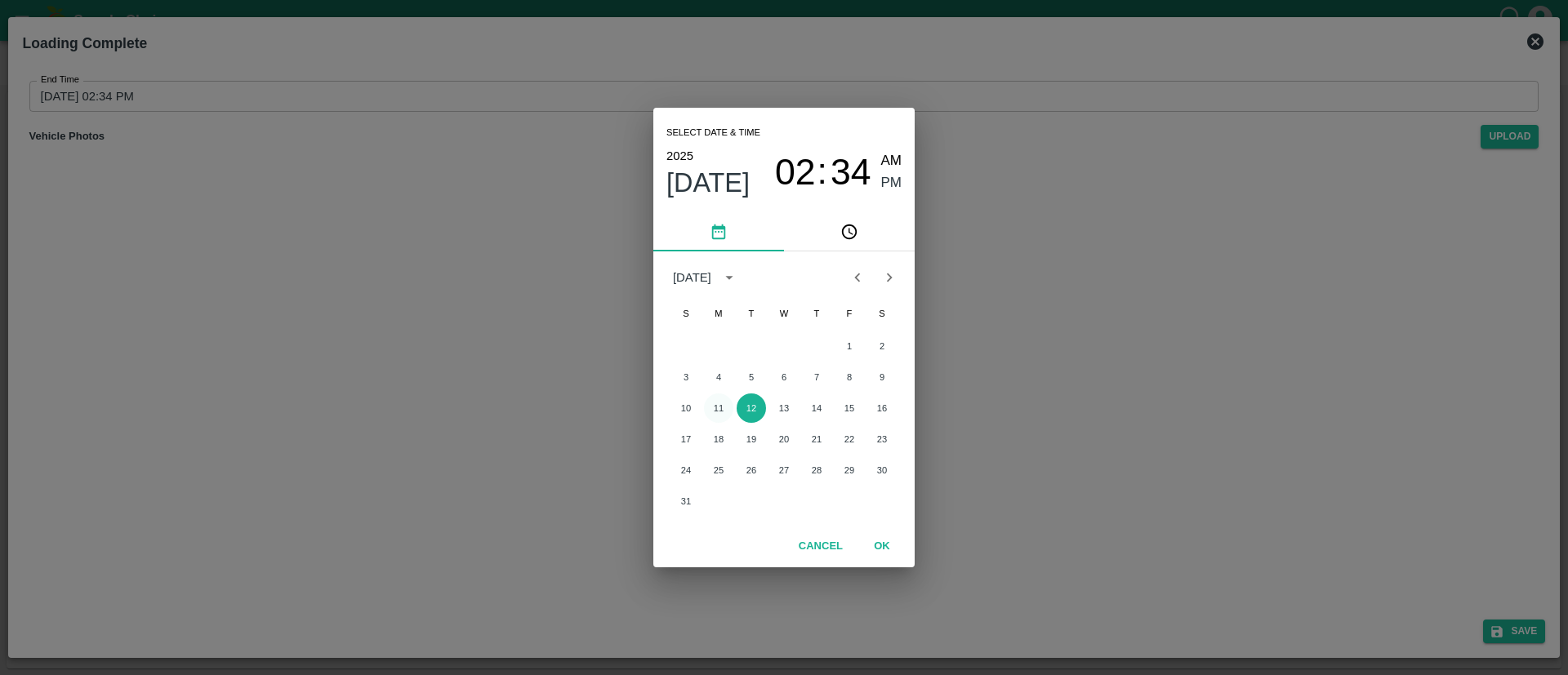
click at [720, 415] on button "11" at bounding box center [719, 408] width 30 height 30
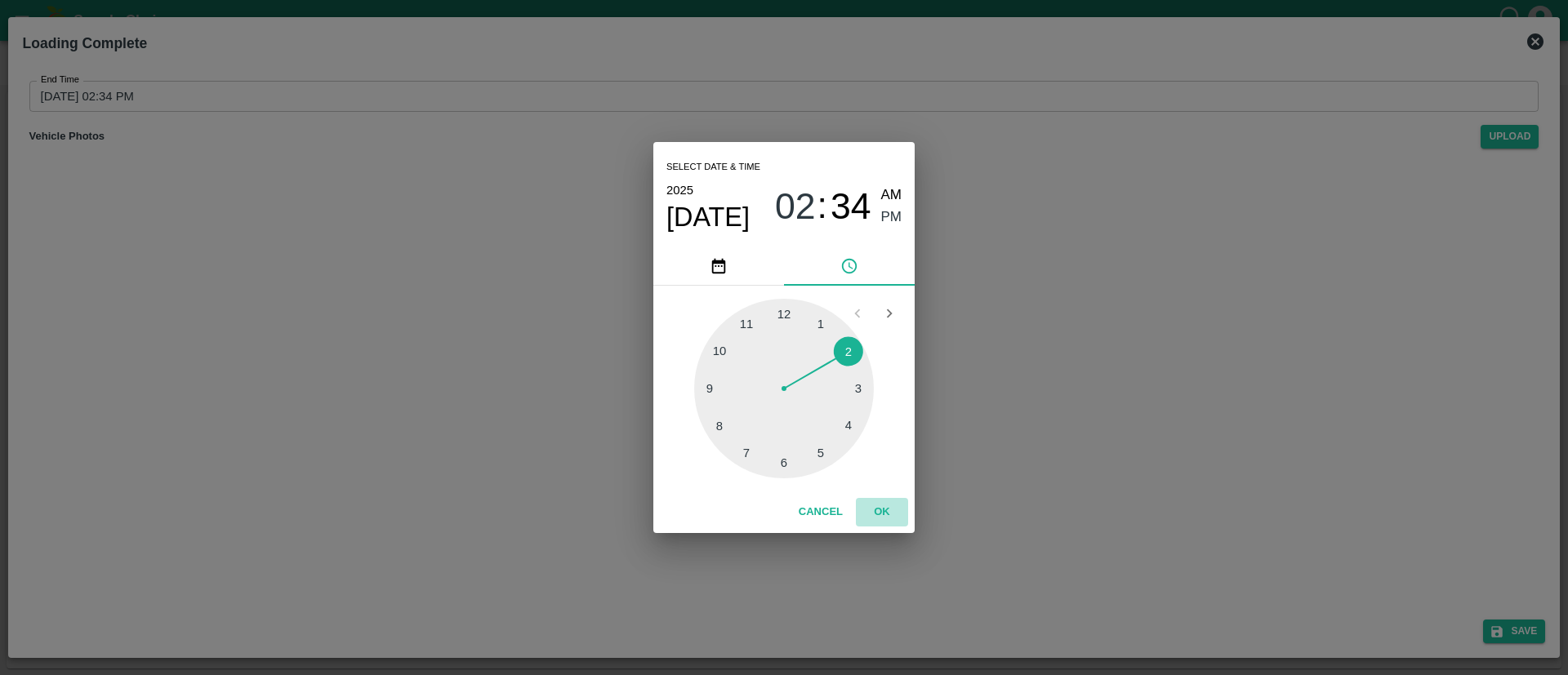
click at [882, 503] on button "OK" at bounding box center [882, 512] width 53 height 29
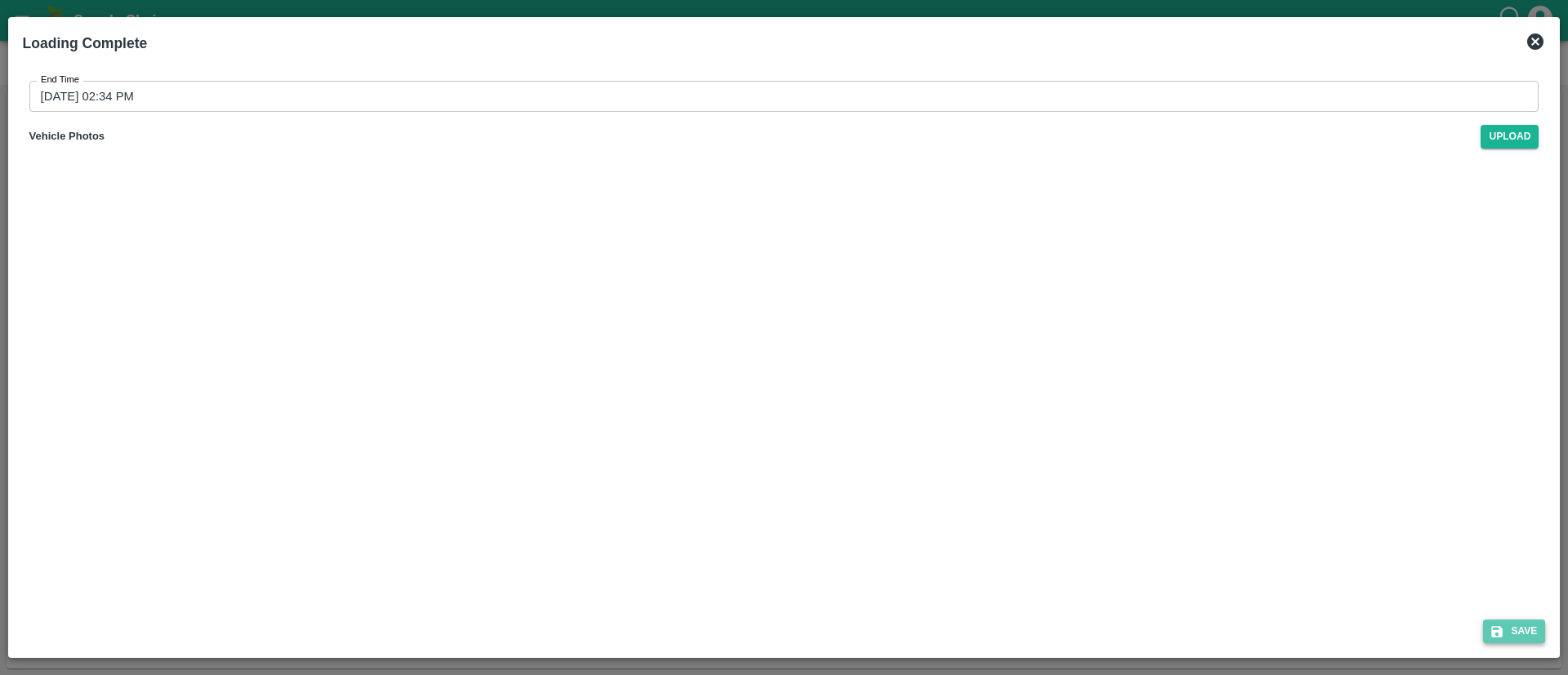
click at [1520, 636] on button "Save" at bounding box center [1514, 631] width 63 height 24
type input "12/08/2025 02:35 PM"
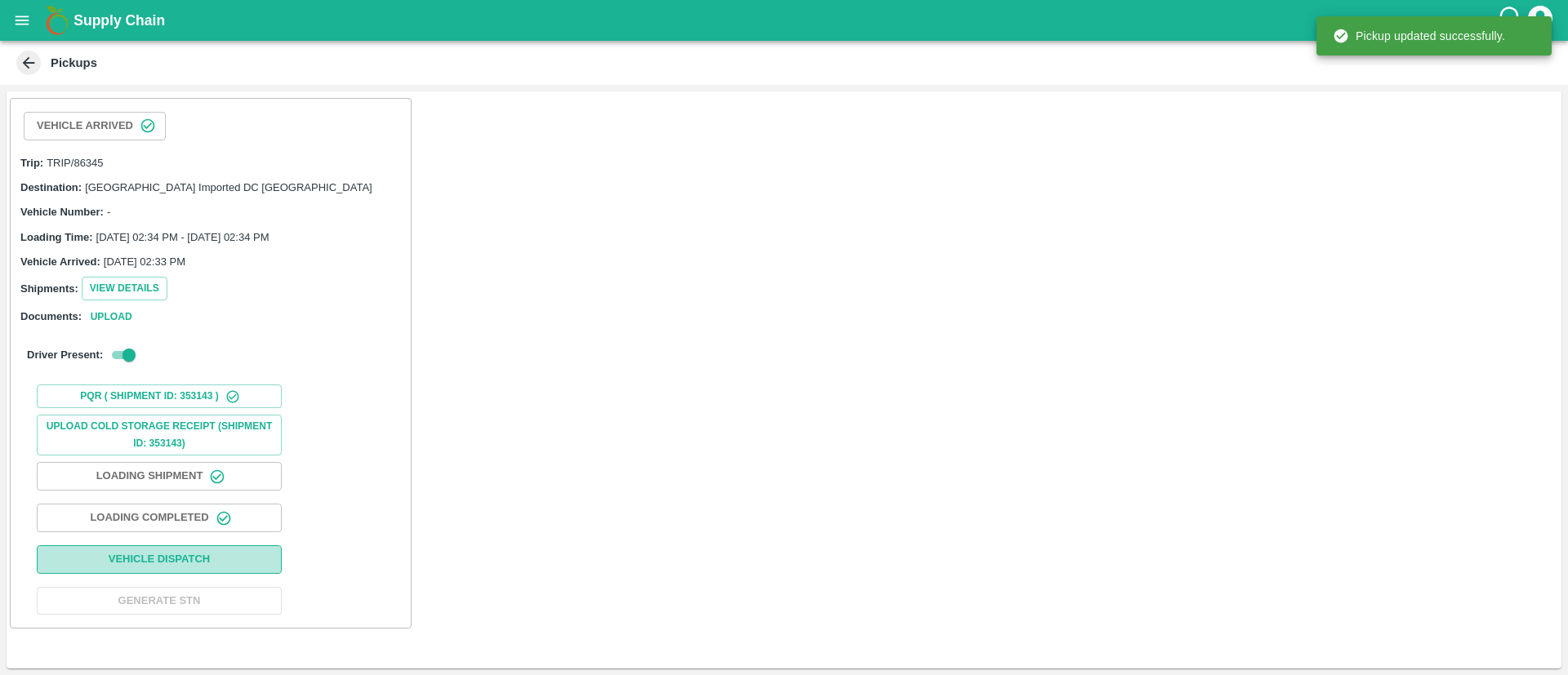
click at [198, 563] on button "Vehicle Dispatch" at bounding box center [159, 559] width 245 height 29
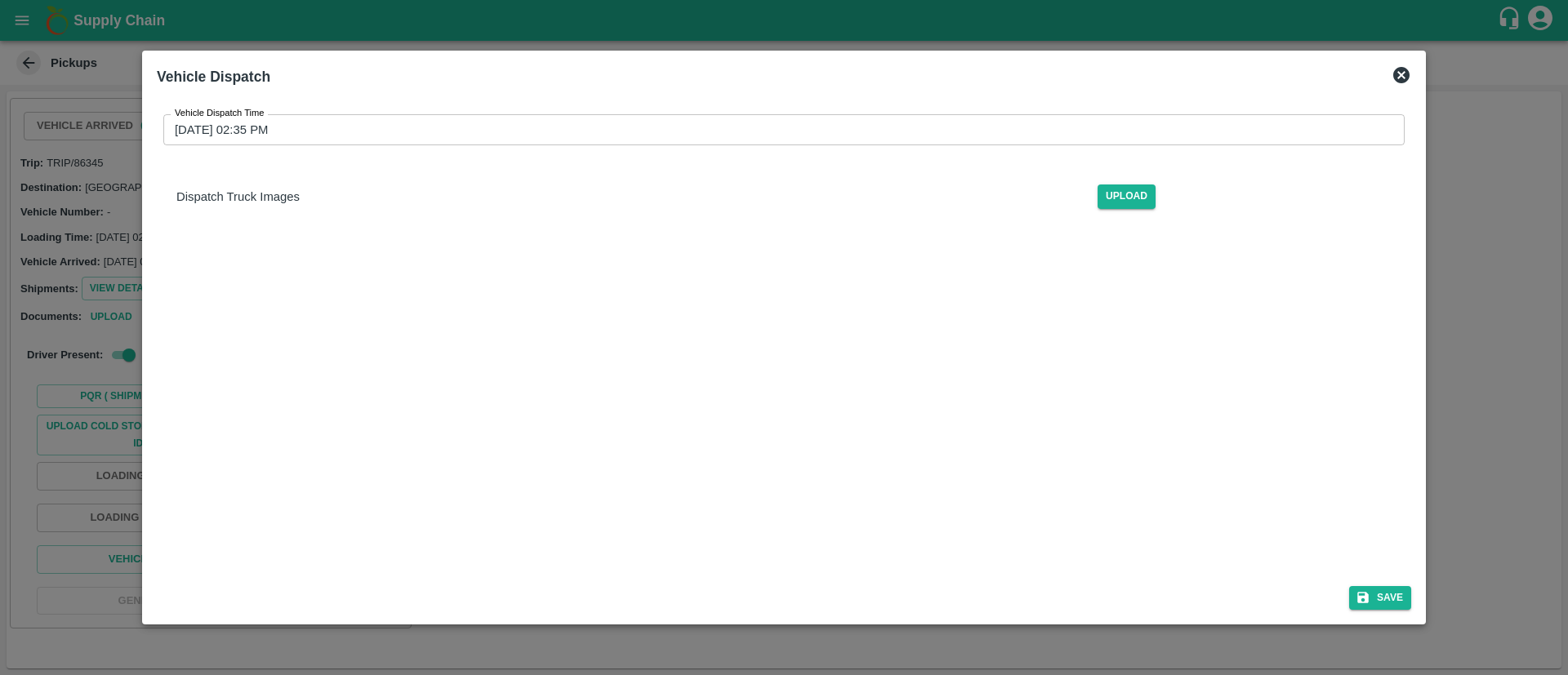
click at [666, 127] on input "12/08/2025 02:35 PM" at bounding box center [778, 129] width 1230 height 31
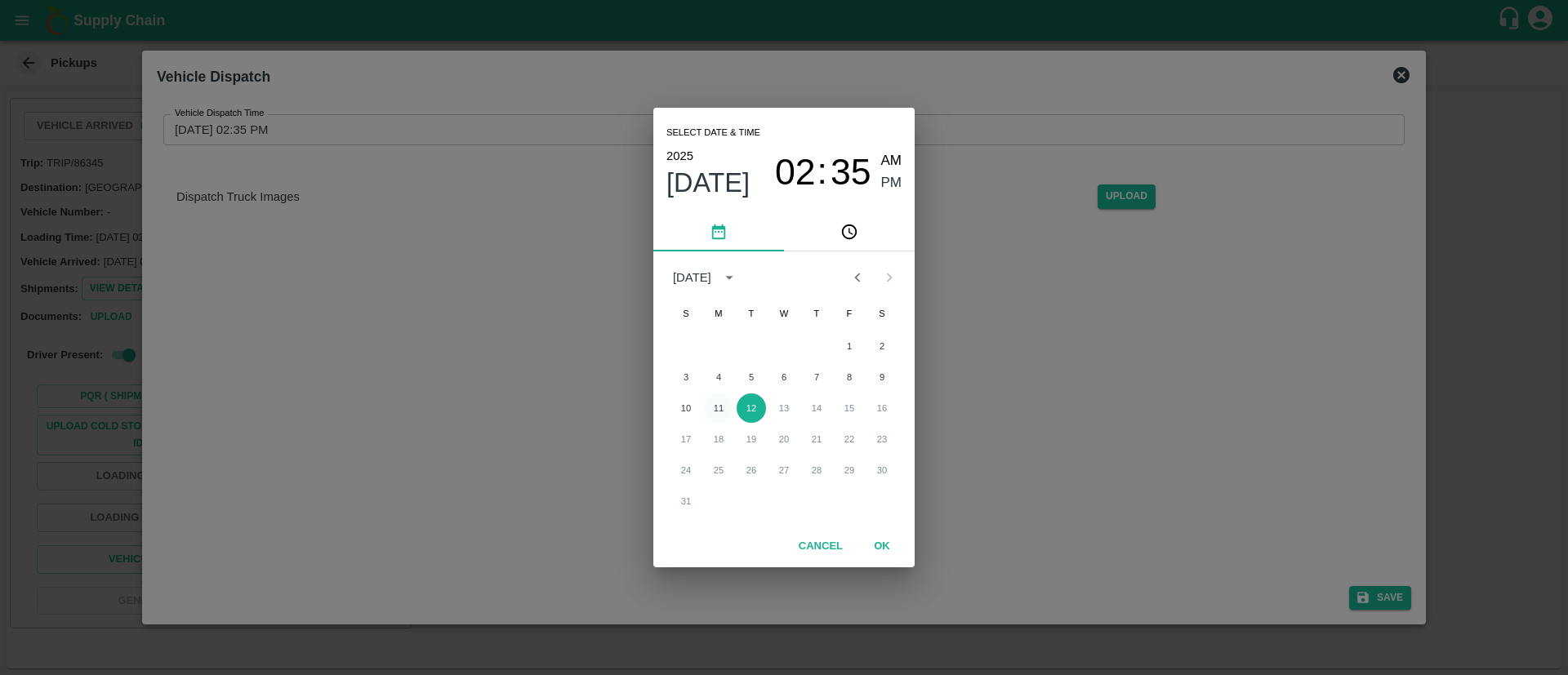
click at [717, 411] on button "11" at bounding box center [719, 408] width 30 height 30
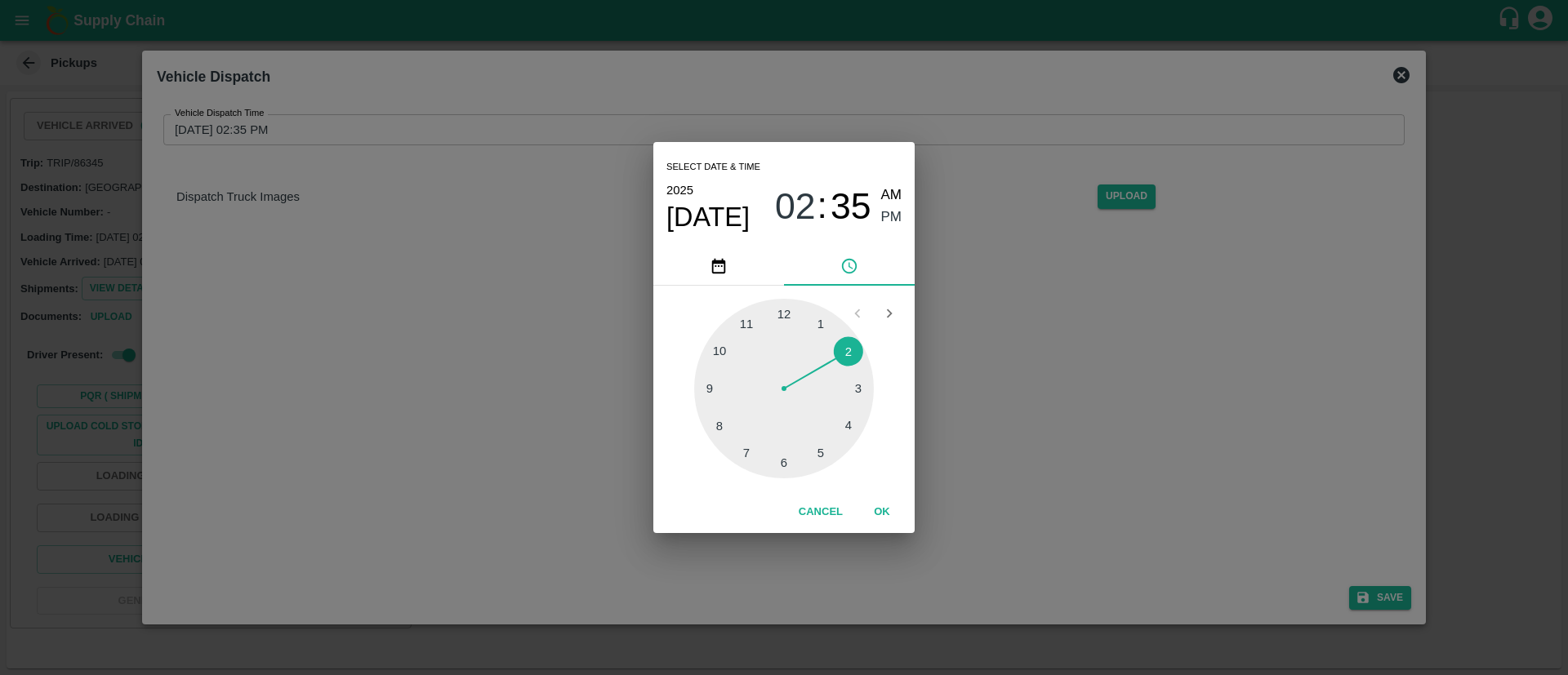
type input "11/08/2025 03:35 PM"
drag, startPoint x: 842, startPoint y: 350, endPoint x: 845, endPoint y: 383, distance: 33.1
click at [846, 383] on div at bounding box center [784, 388] width 180 height 180
click at [888, 508] on button "OK" at bounding box center [882, 512] width 53 height 29
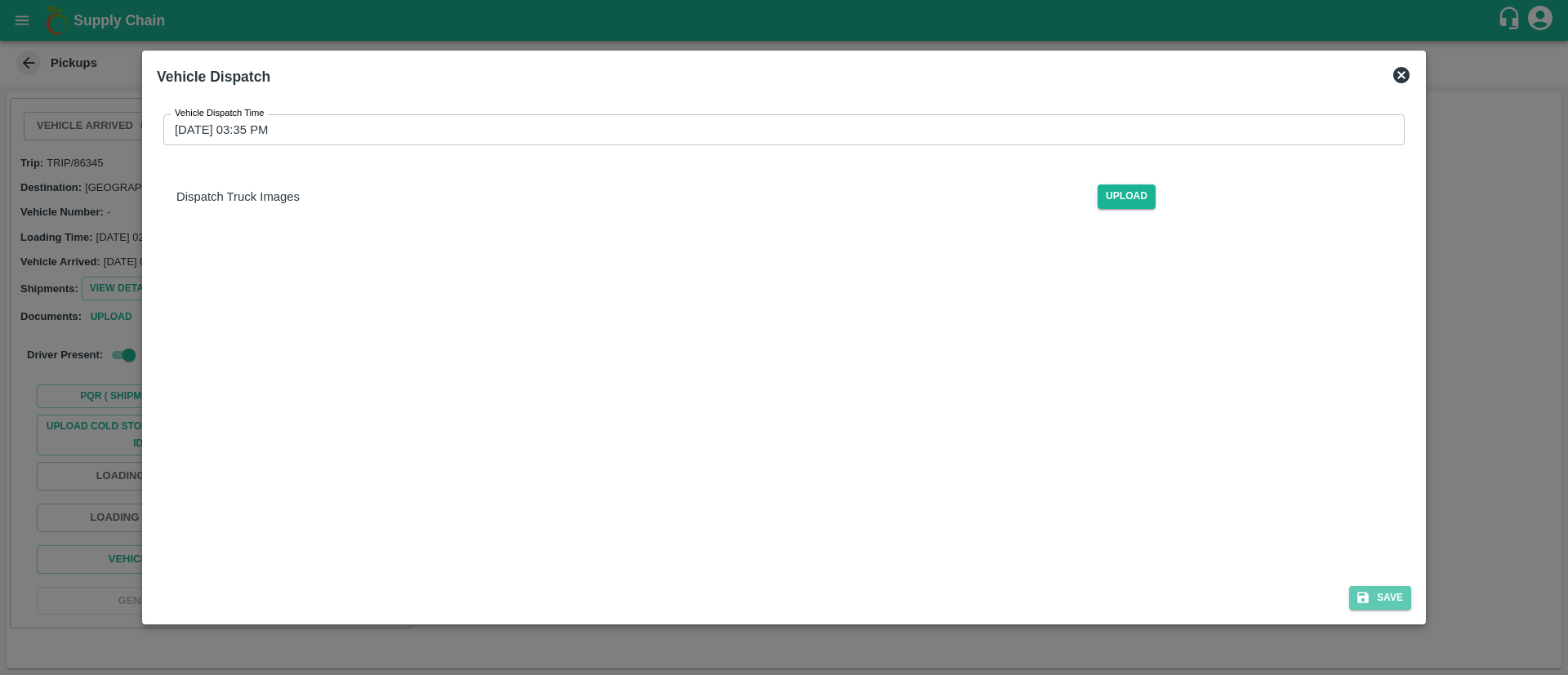
click at [1396, 599] on button "Save" at bounding box center [1380, 599] width 63 height 24
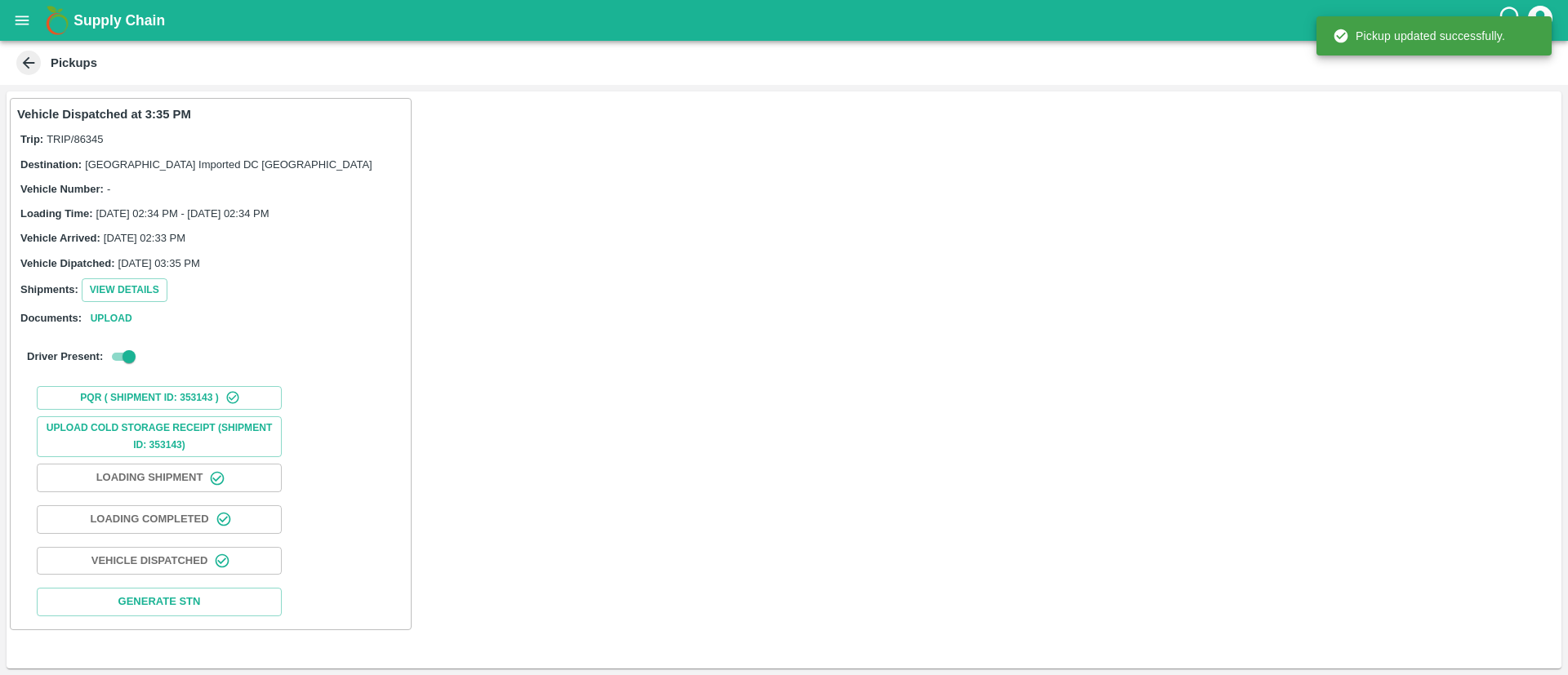
click at [16, 17] on icon "open drawer" at bounding box center [22, 21] width 18 height 18
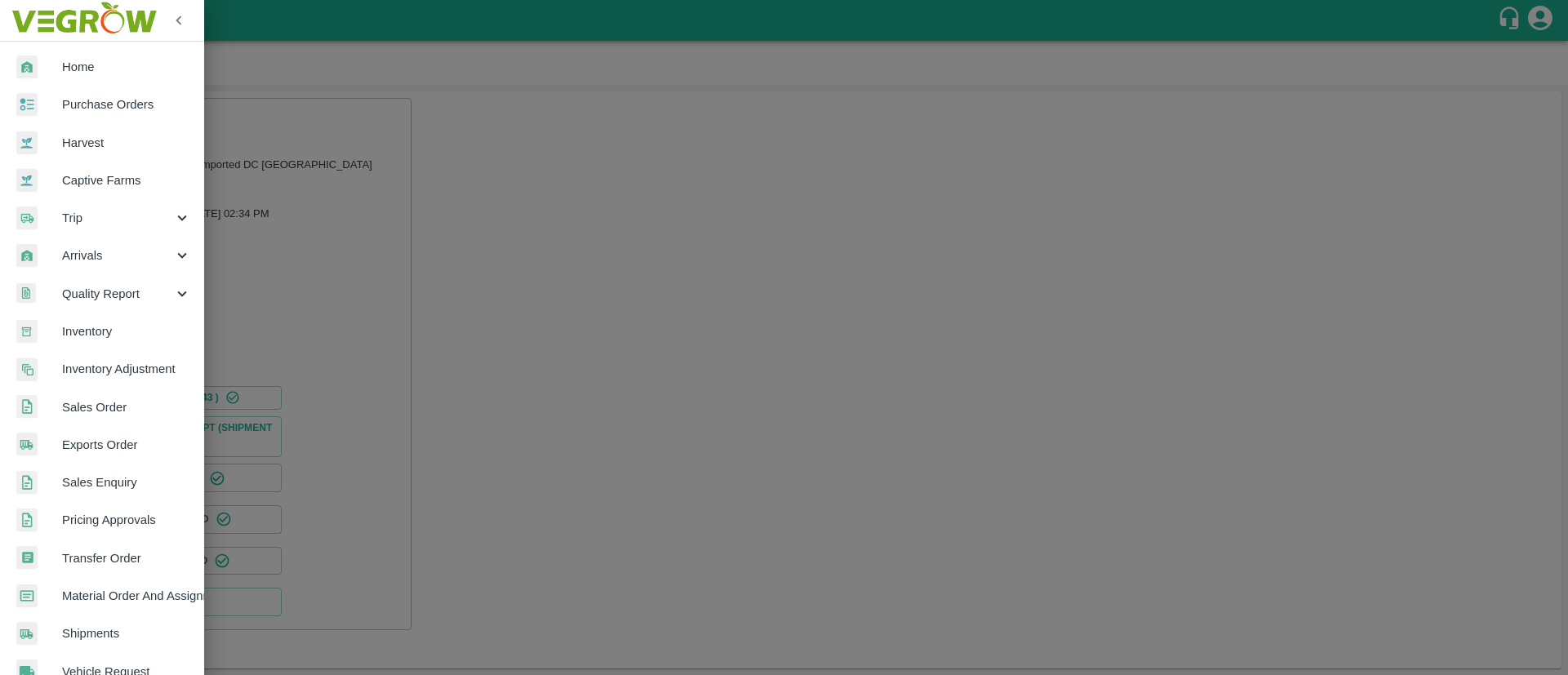
click at [117, 253] on span "Arrivals" at bounding box center [118, 255] width 111 height 18
click at [110, 328] on span "DC Arrivals" at bounding box center [133, 332] width 116 height 18
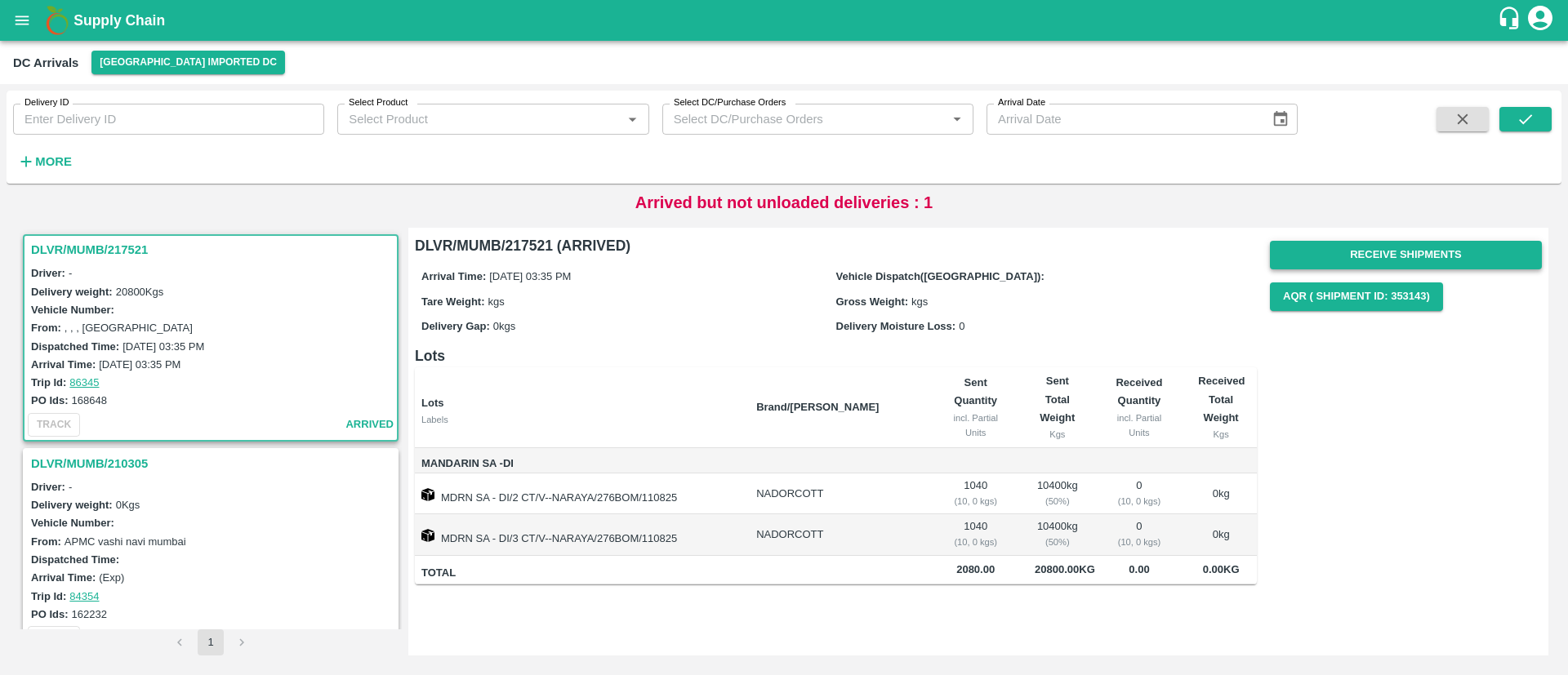
click at [1416, 261] on button "Receive Shipments" at bounding box center [1406, 255] width 272 height 29
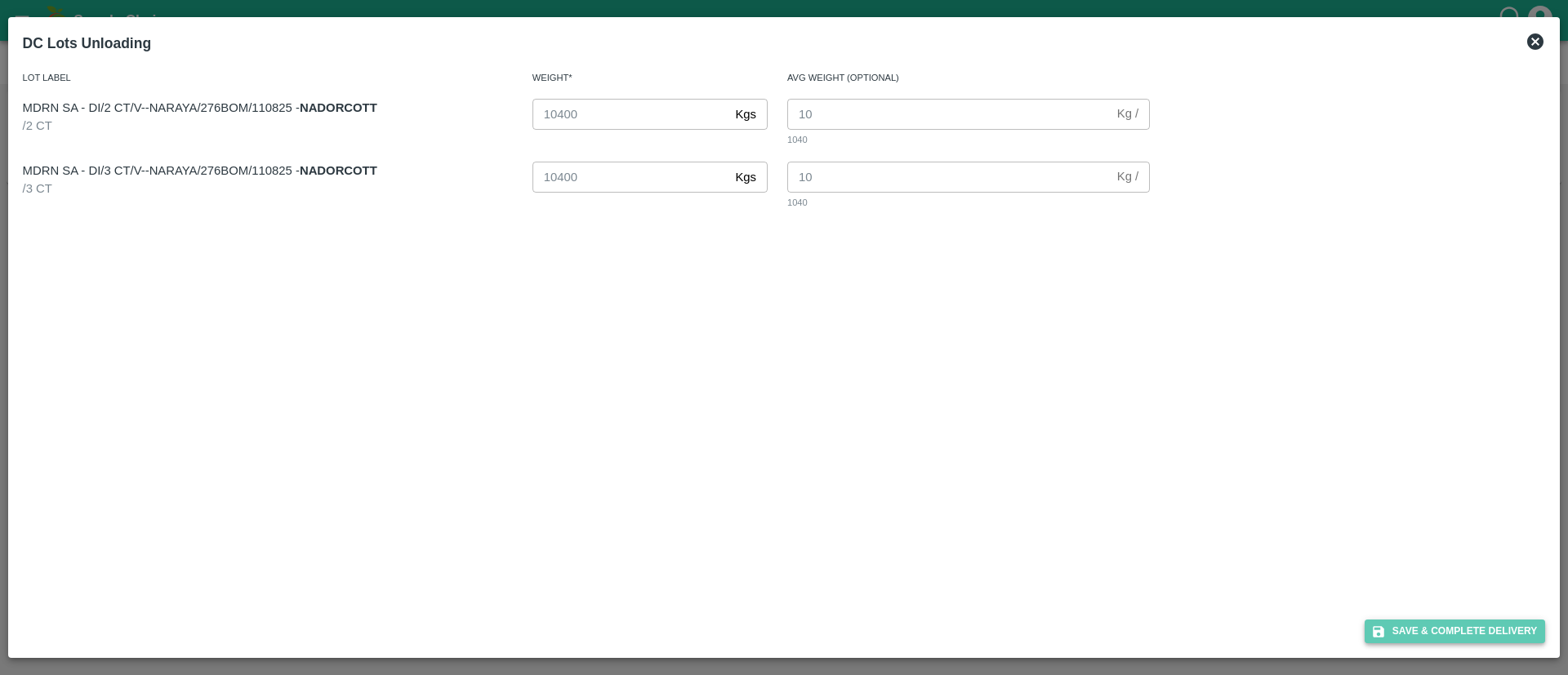
click at [1441, 631] on button "Save & Complete Delivery" at bounding box center [1455, 631] width 182 height 24
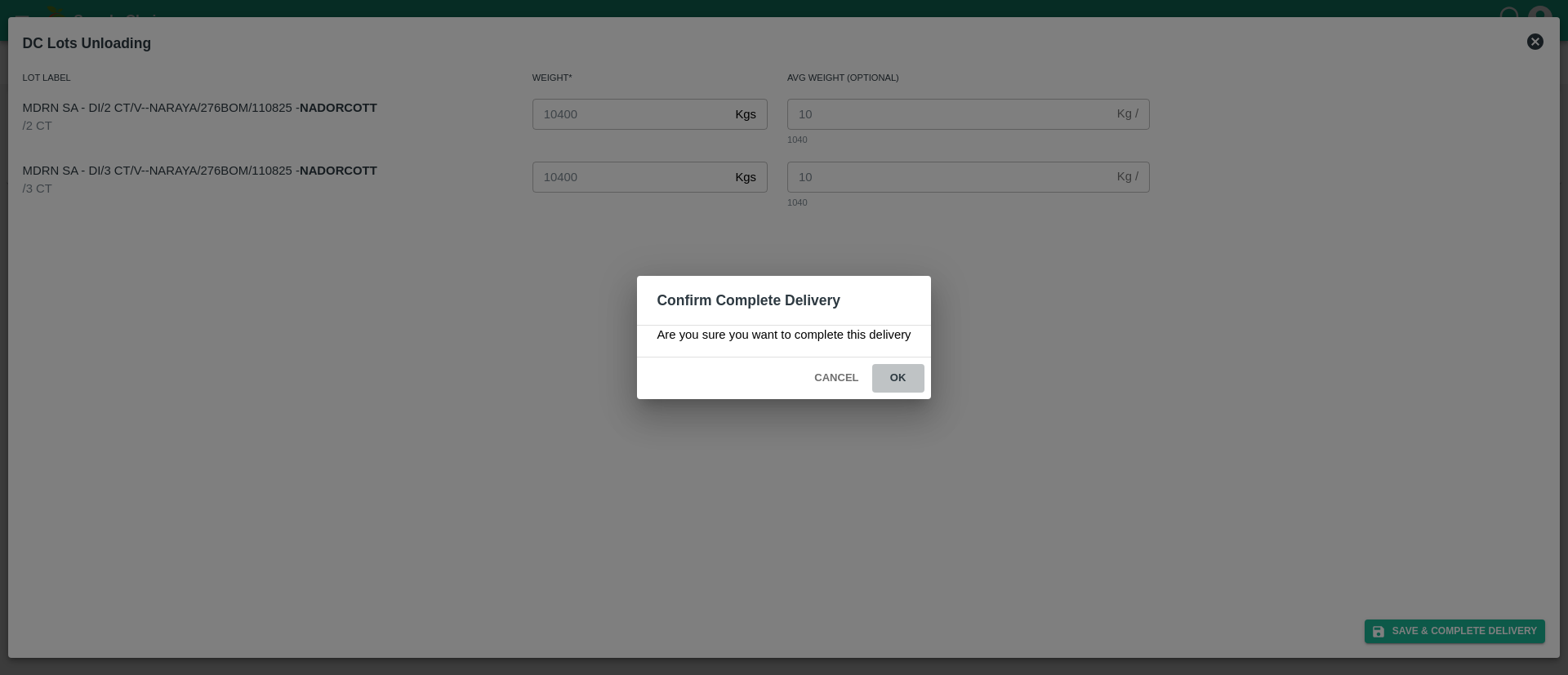
click at [906, 372] on button "ok" at bounding box center [898, 378] width 53 height 29
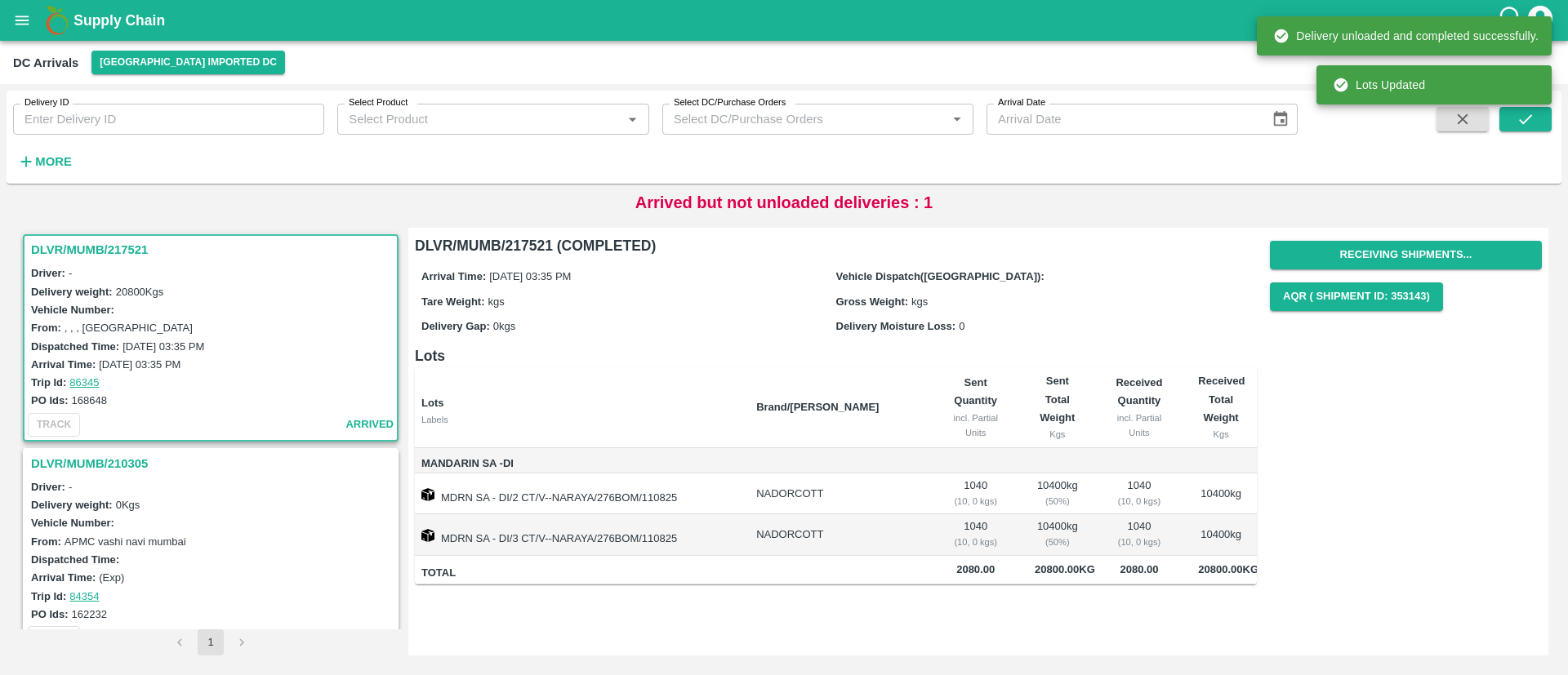
click at [15, 12] on icon "open drawer" at bounding box center [22, 21] width 18 height 18
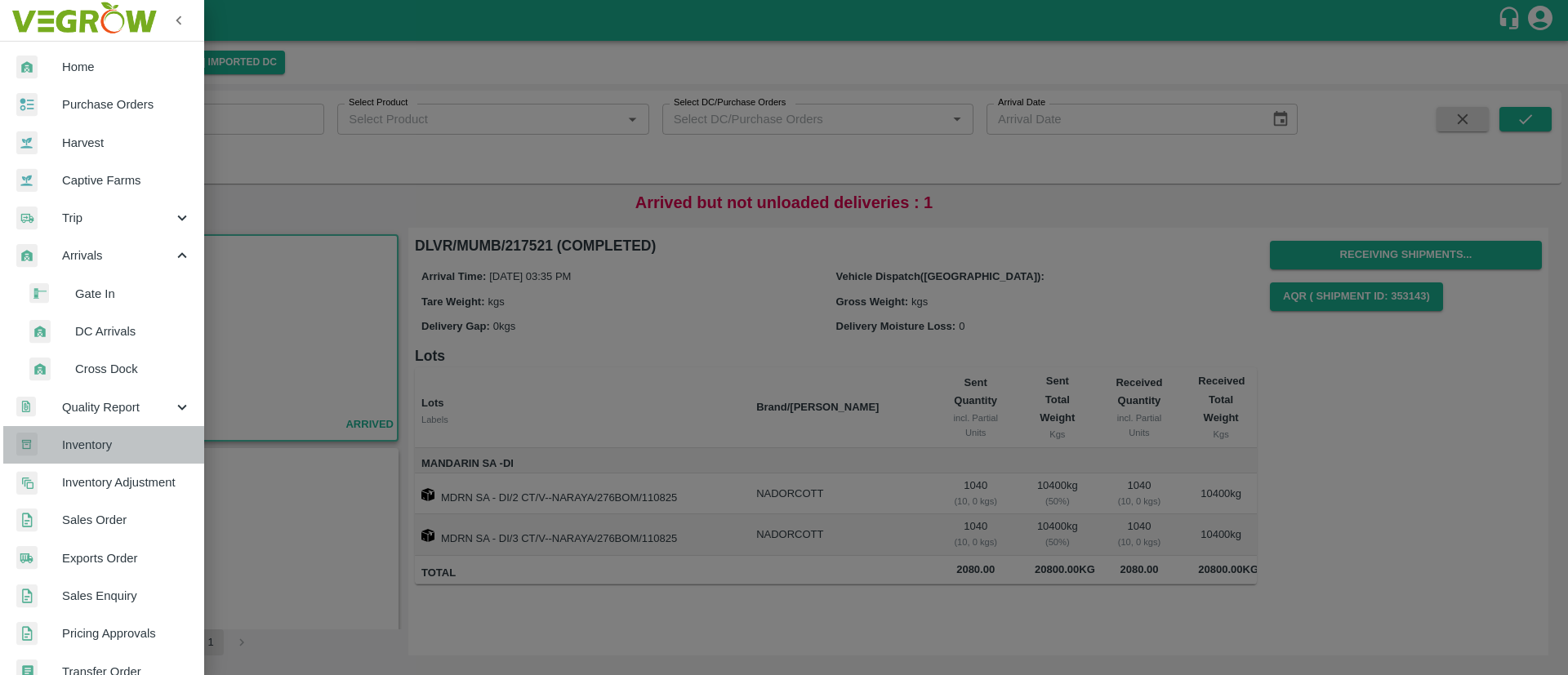
click at [107, 451] on span "Inventory" at bounding box center [127, 445] width 129 height 18
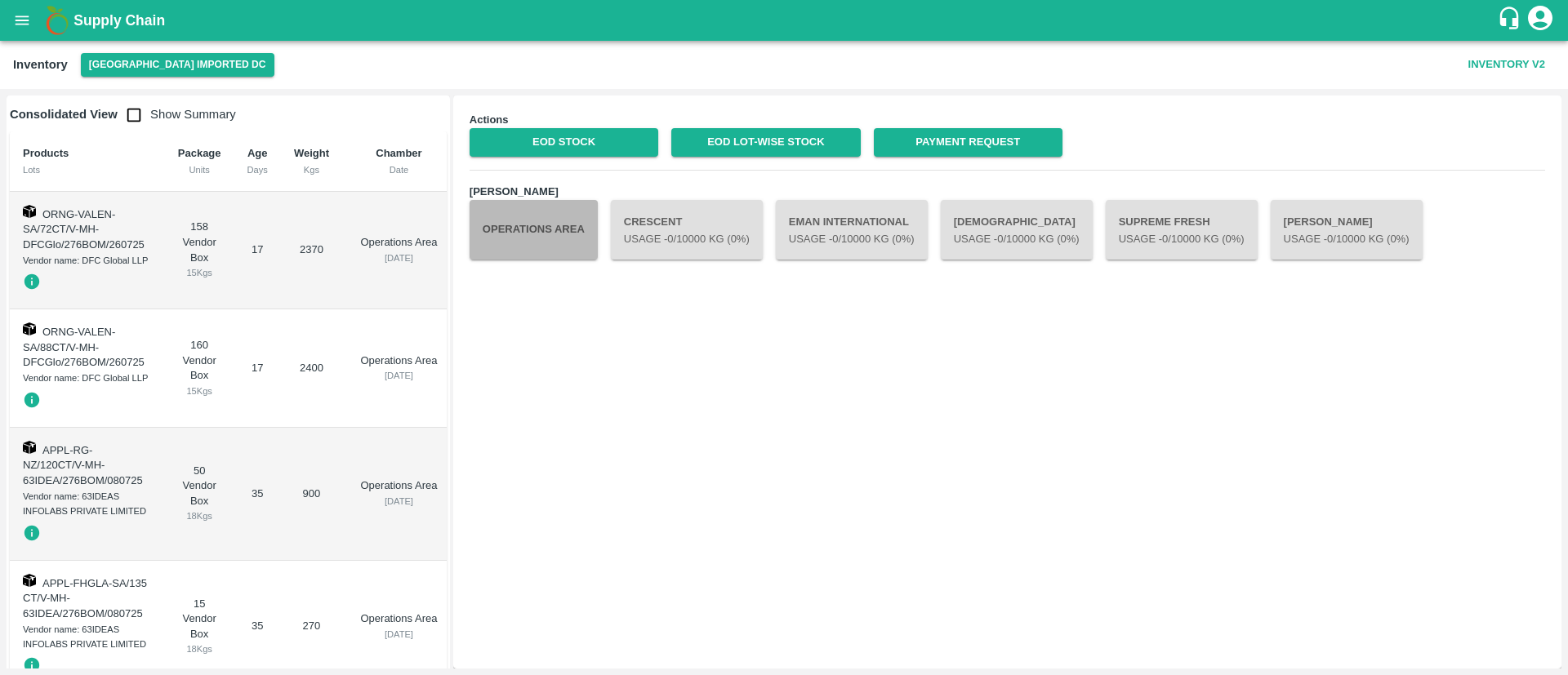
click at [534, 235] on button "Operations Area" at bounding box center [533, 229] width 128 height 59
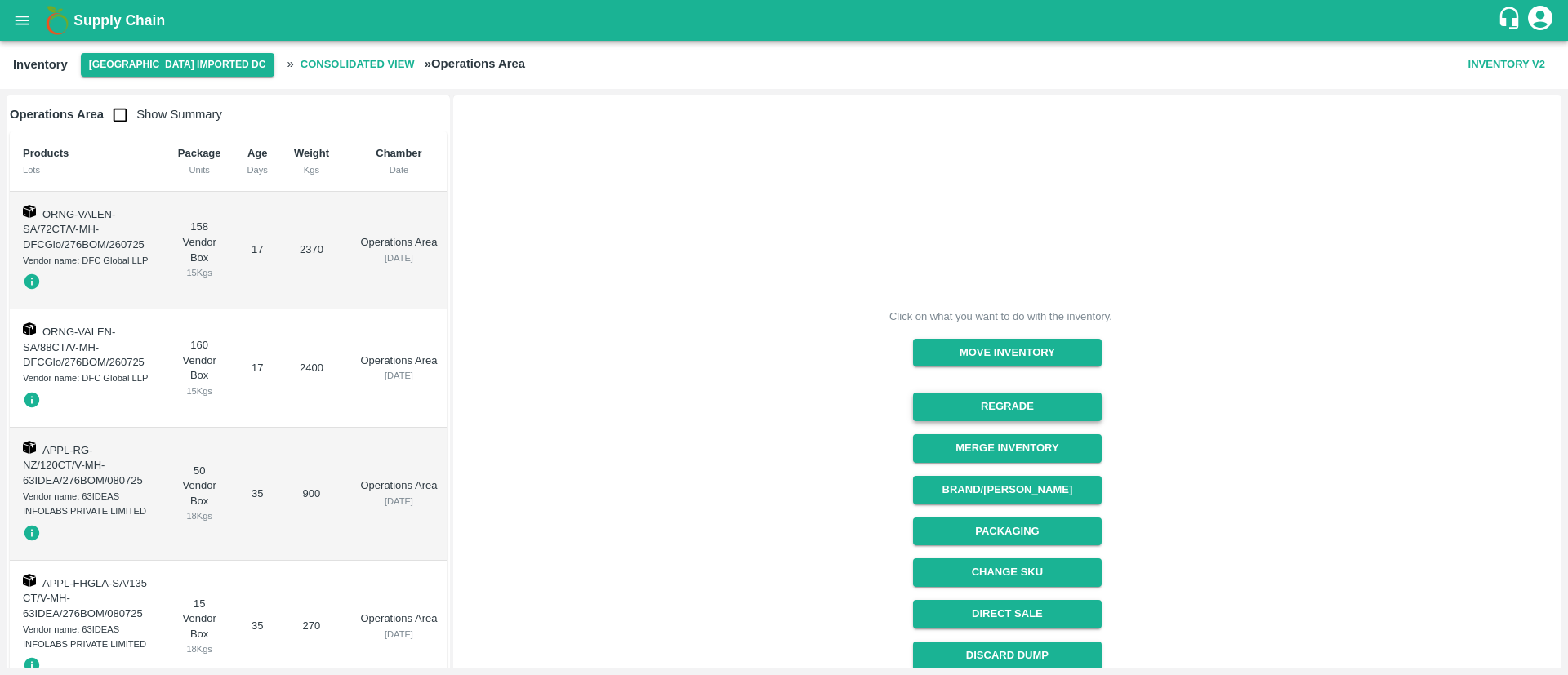
click at [1019, 410] on button "Regrade" at bounding box center [1008, 407] width 189 height 29
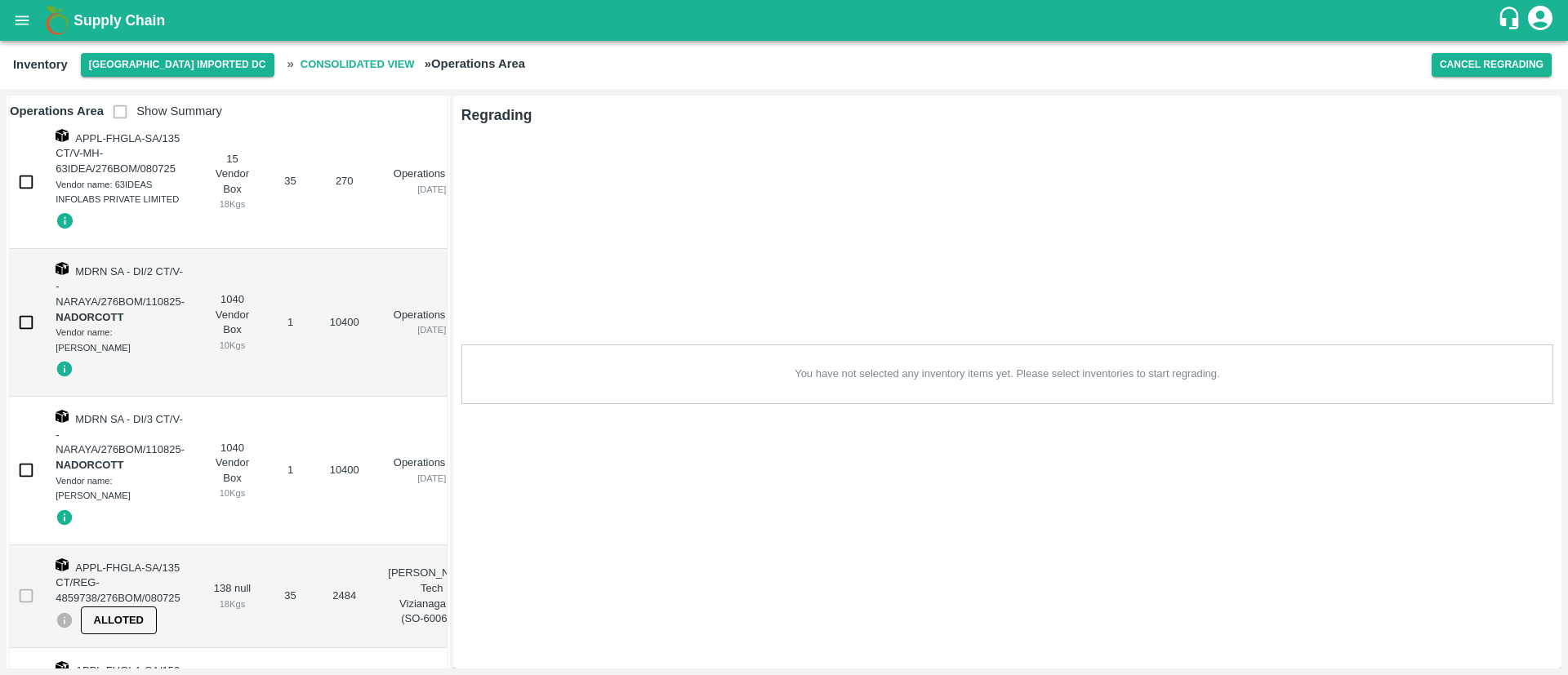
scroll to position [443, 0]
click at [32, 325] on input "checkbox" at bounding box center [26, 325] width 33 height 33
checkbox input "true"
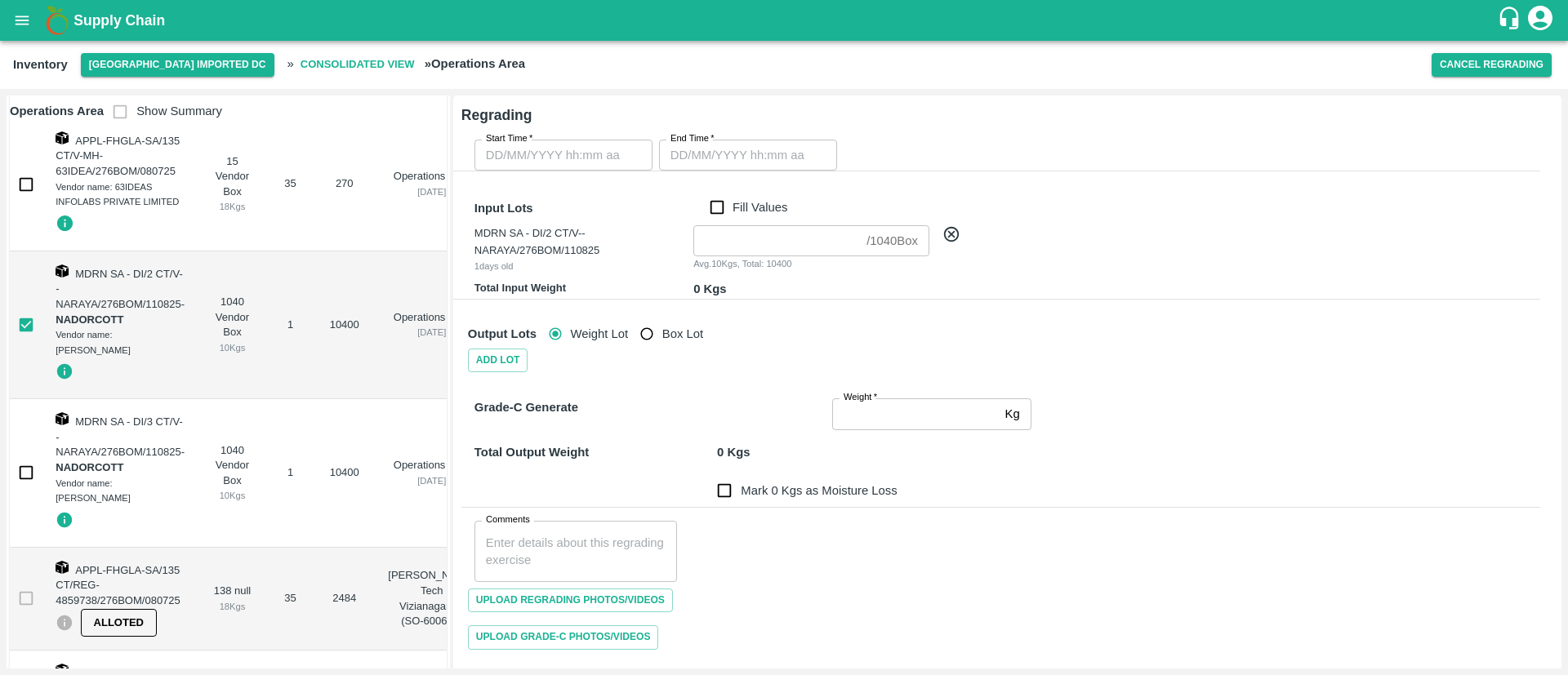
type input "DD/MM/YYYY hh:mm aa"
click at [575, 153] on input "DD/MM/YYYY hh:mm aa" at bounding box center [558, 155] width 167 height 31
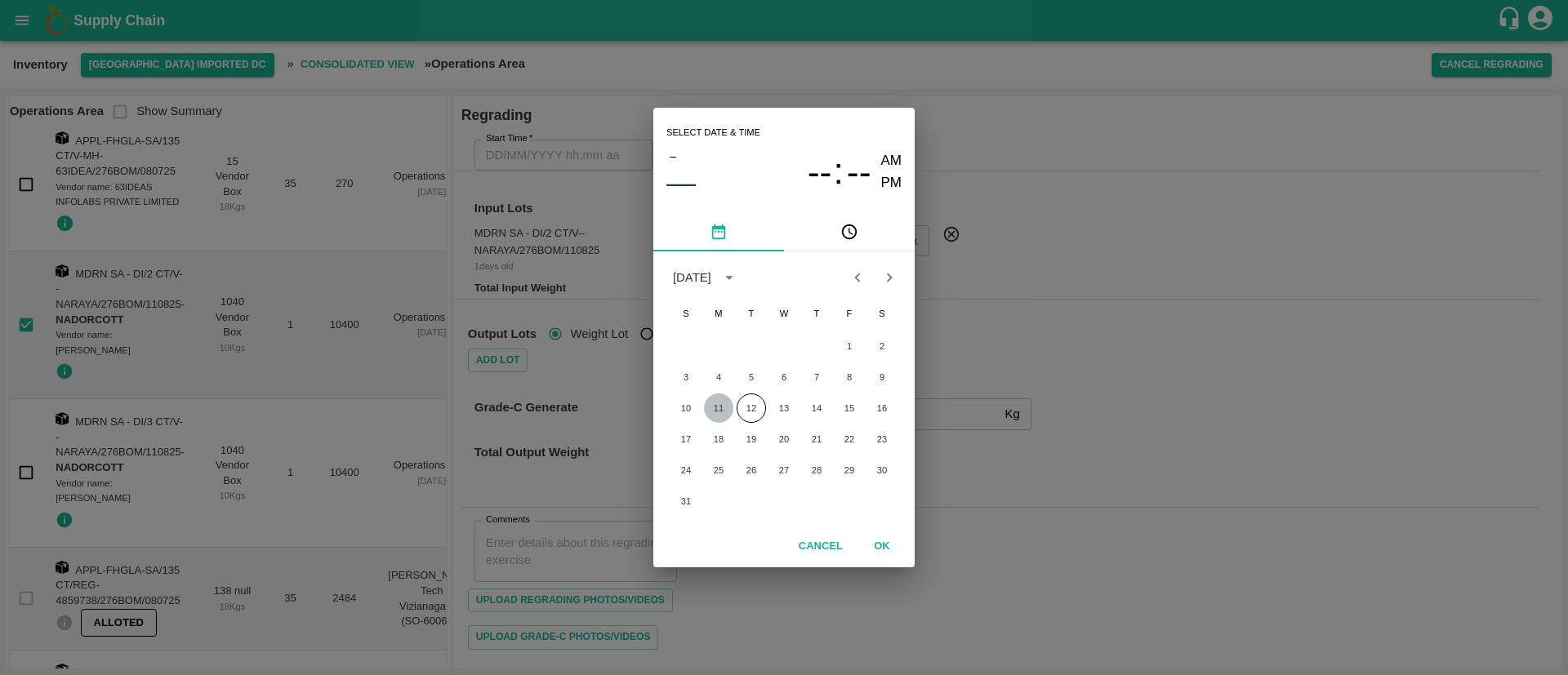
click at [715, 412] on button "11" at bounding box center [719, 408] width 30 height 30
type input "11/08/2025 12:00 AM"
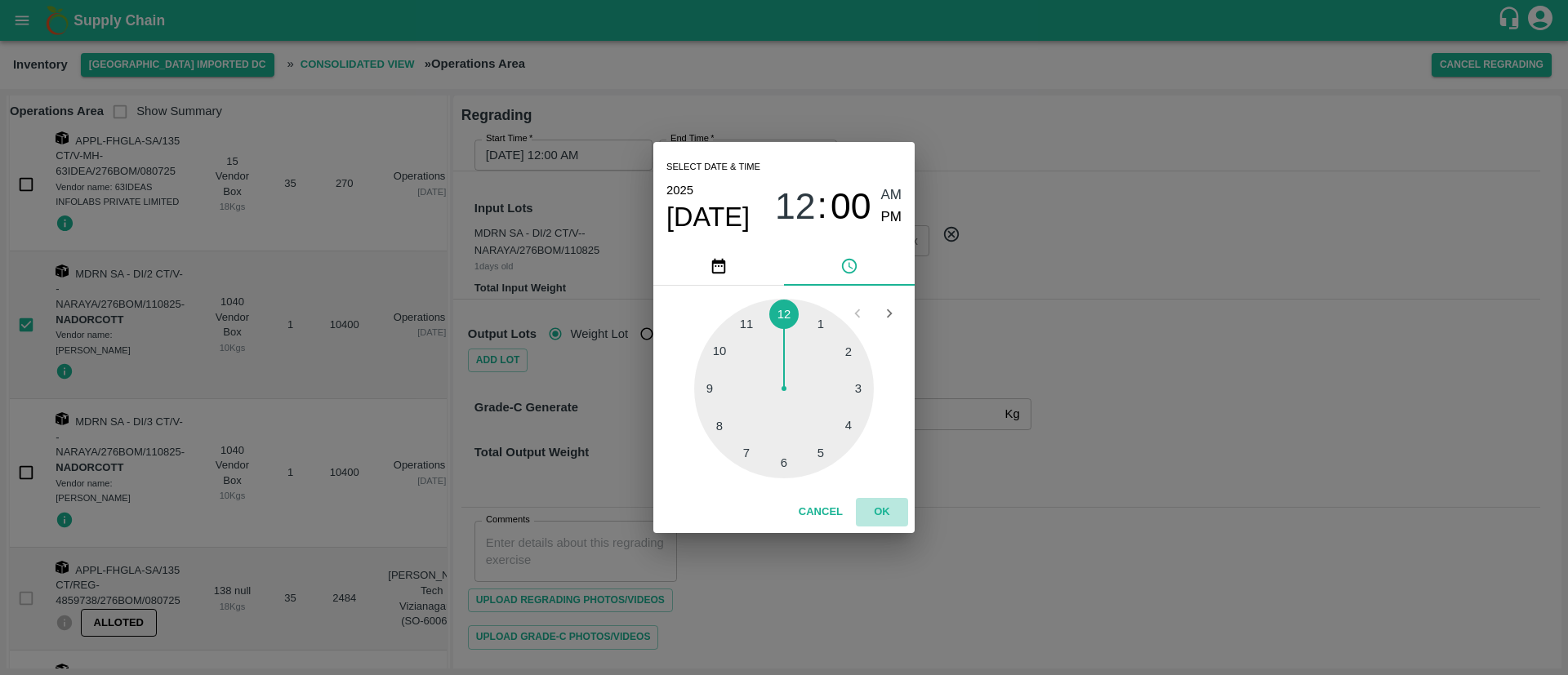
drag, startPoint x: 881, startPoint y: 508, endPoint x: 849, endPoint y: 421, distance: 92.7
click at [881, 508] on button "OK" at bounding box center [882, 512] width 53 height 29
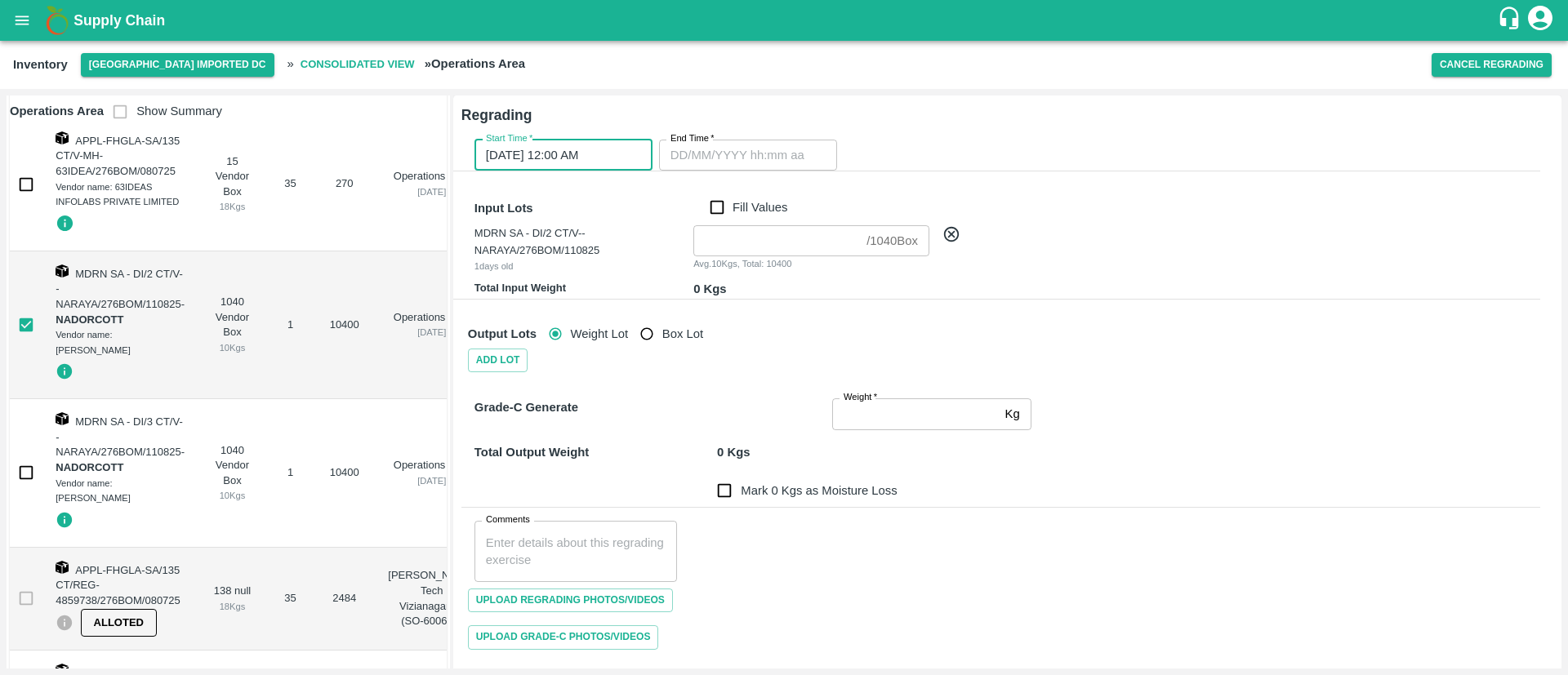
type input "DD/MM/YYYY hh:mm aa"
click at [733, 147] on input "DD/MM/YYYY hh:mm aa" at bounding box center [743, 155] width 167 height 31
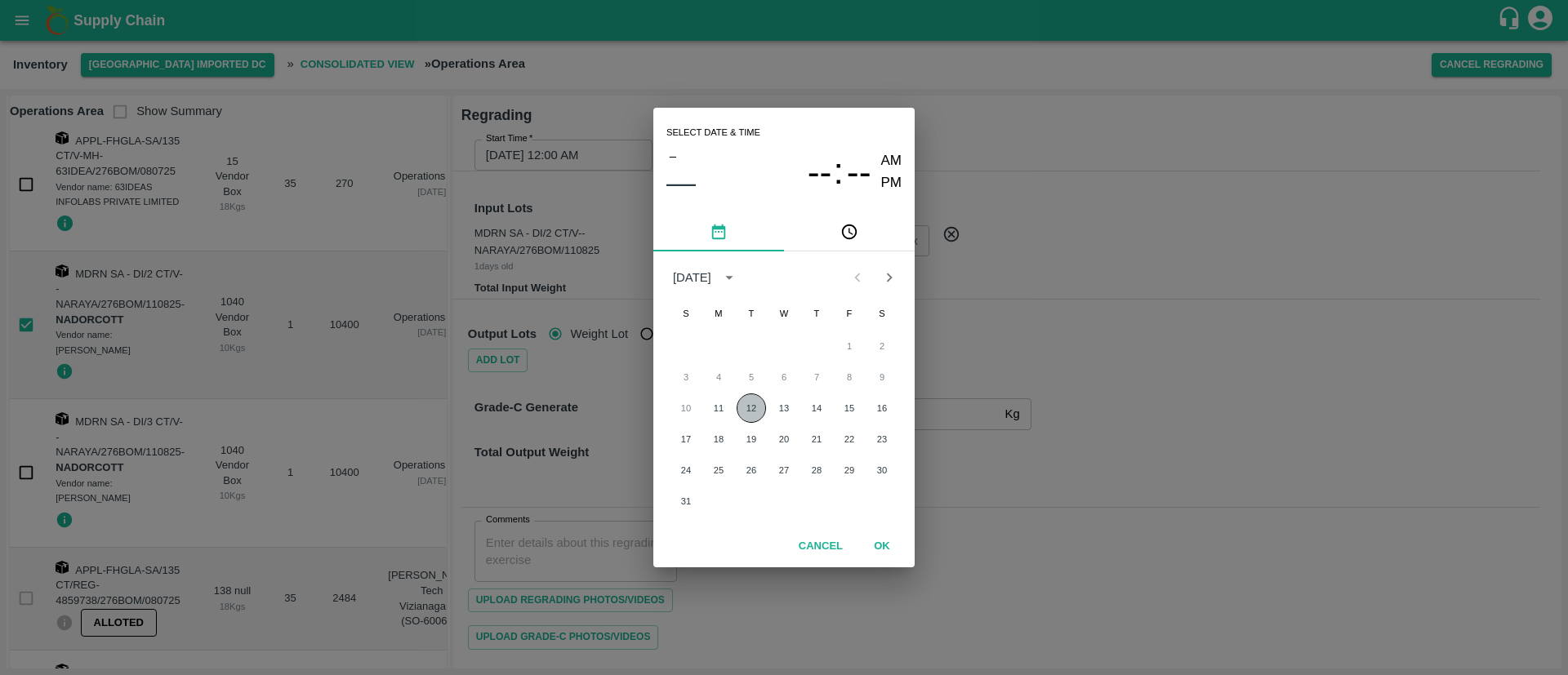
click at [752, 414] on button "12" at bounding box center [752, 408] width 30 height 30
type input "12/08/2025 12:00 AM"
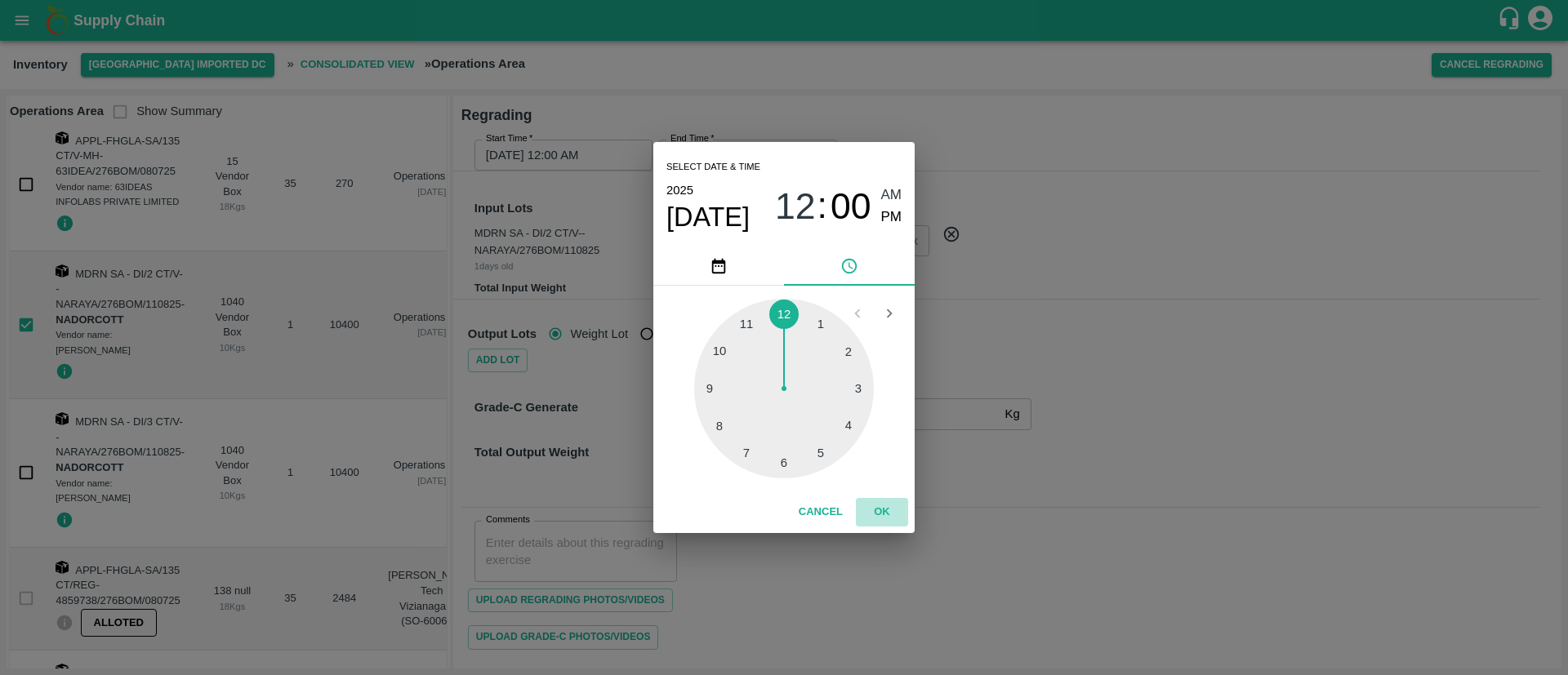
click at [875, 499] on button "OK" at bounding box center [882, 512] width 53 height 29
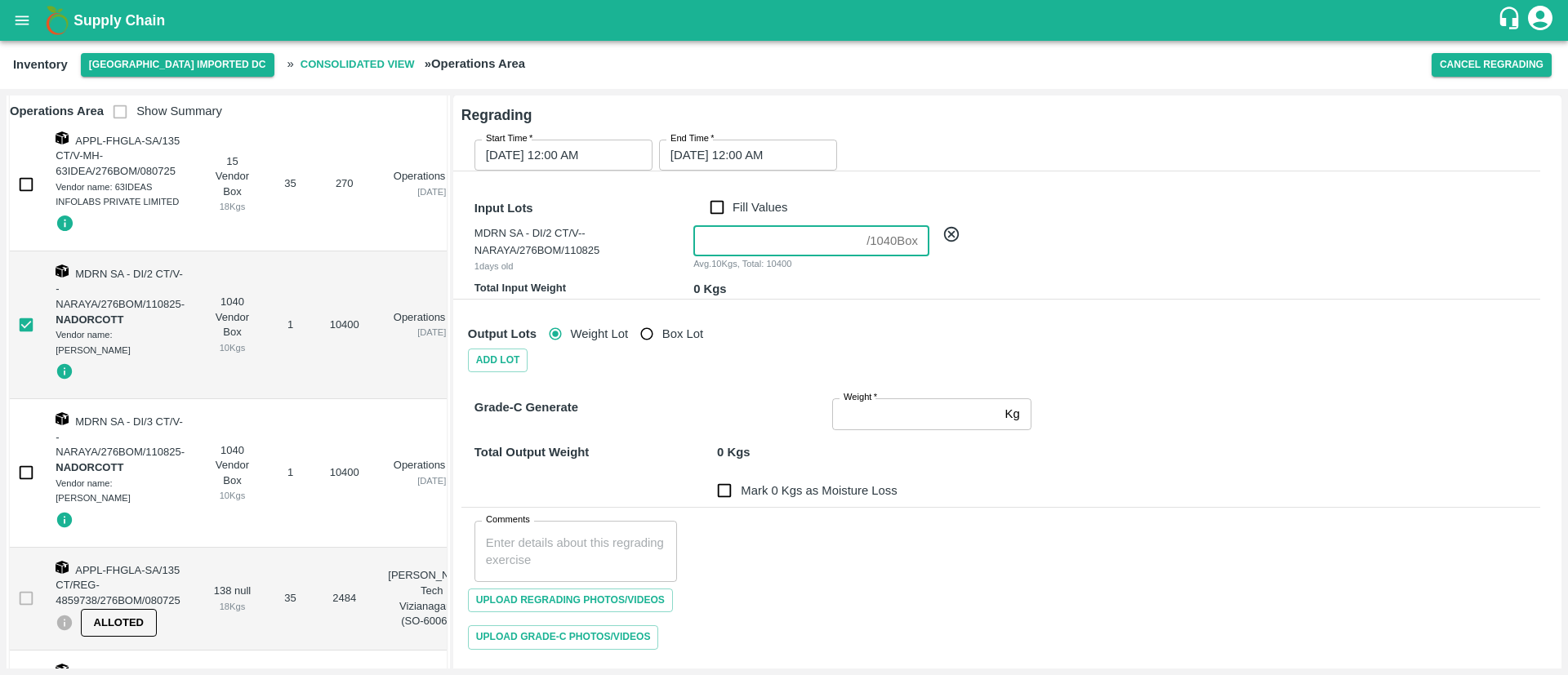
click at [729, 245] on input "number" at bounding box center [777, 240] width 167 height 31
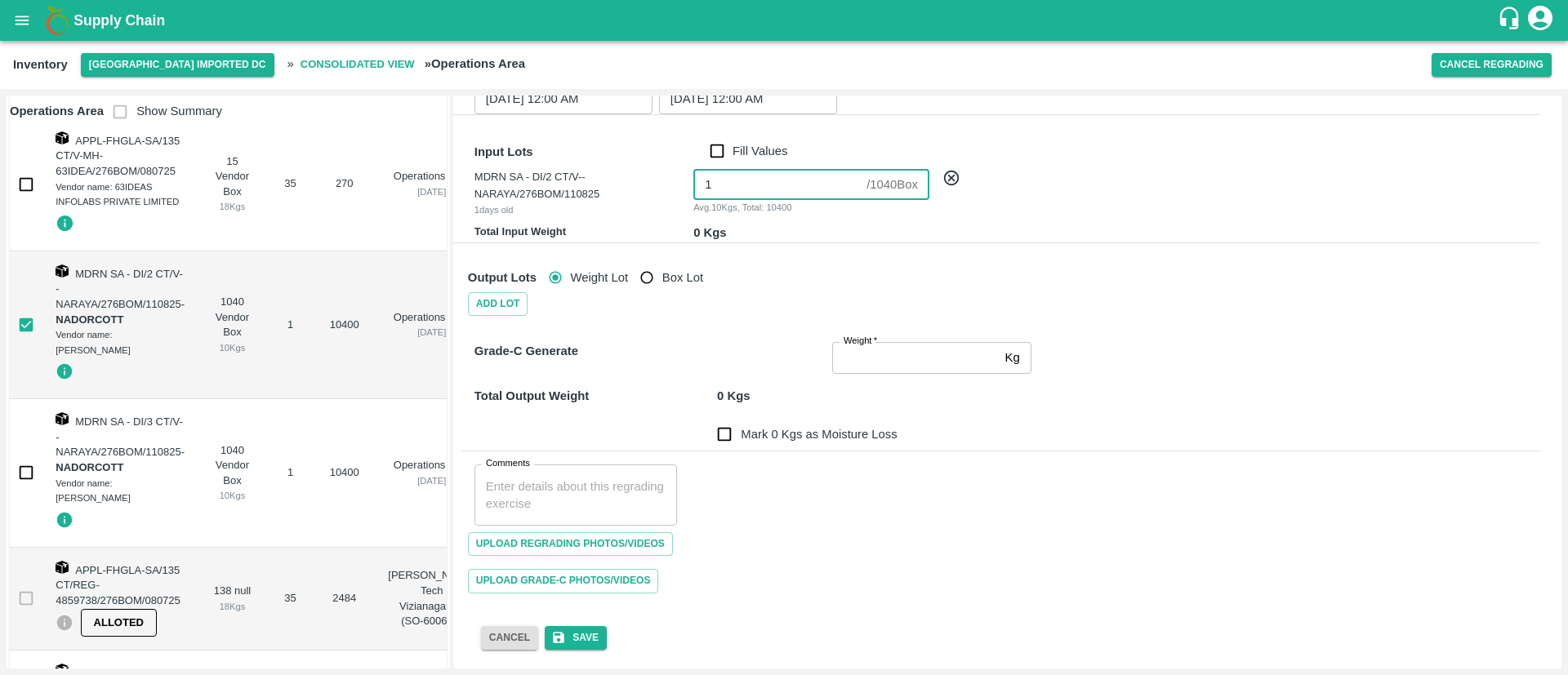
scroll to position [59, 0]
type input "1"
click at [891, 356] on input "Weight   *" at bounding box center [916, 354] width 167 height 31
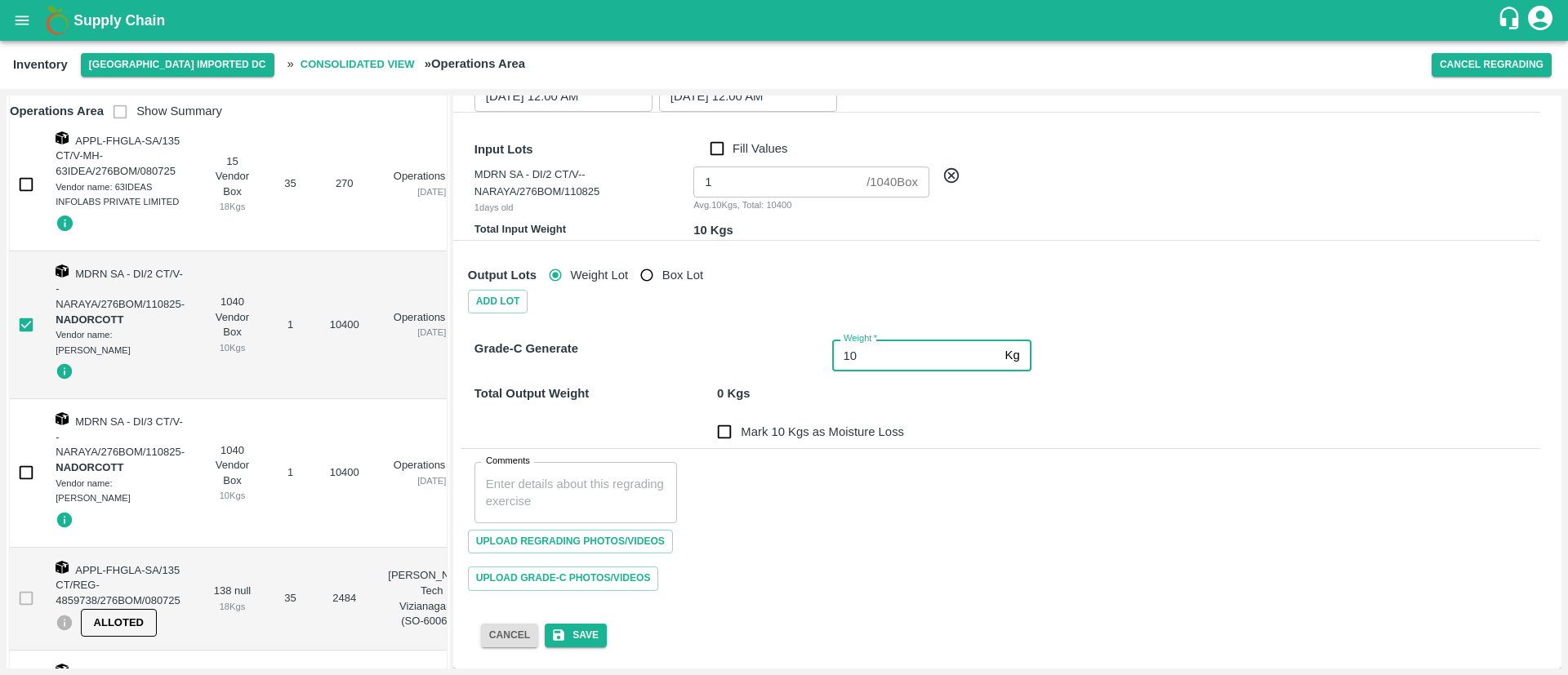
type input "10"
click at [1184, 301] on div "Grade-C Generate Weight   * 10 Kg Weight Total Output Weight 10 Kgs Mark 0 Kgs …" at bounding box center [987, 449] width 1105 height 297
click at [736, 427] on input "Mark 0 Kgs as Moisture Loss" at bounding box center [724, 432] width 33 height 33
checkbox input "true"
click at [581, 499] on textarea "Comments" at bounding box center [575, 492] width 180 height 35
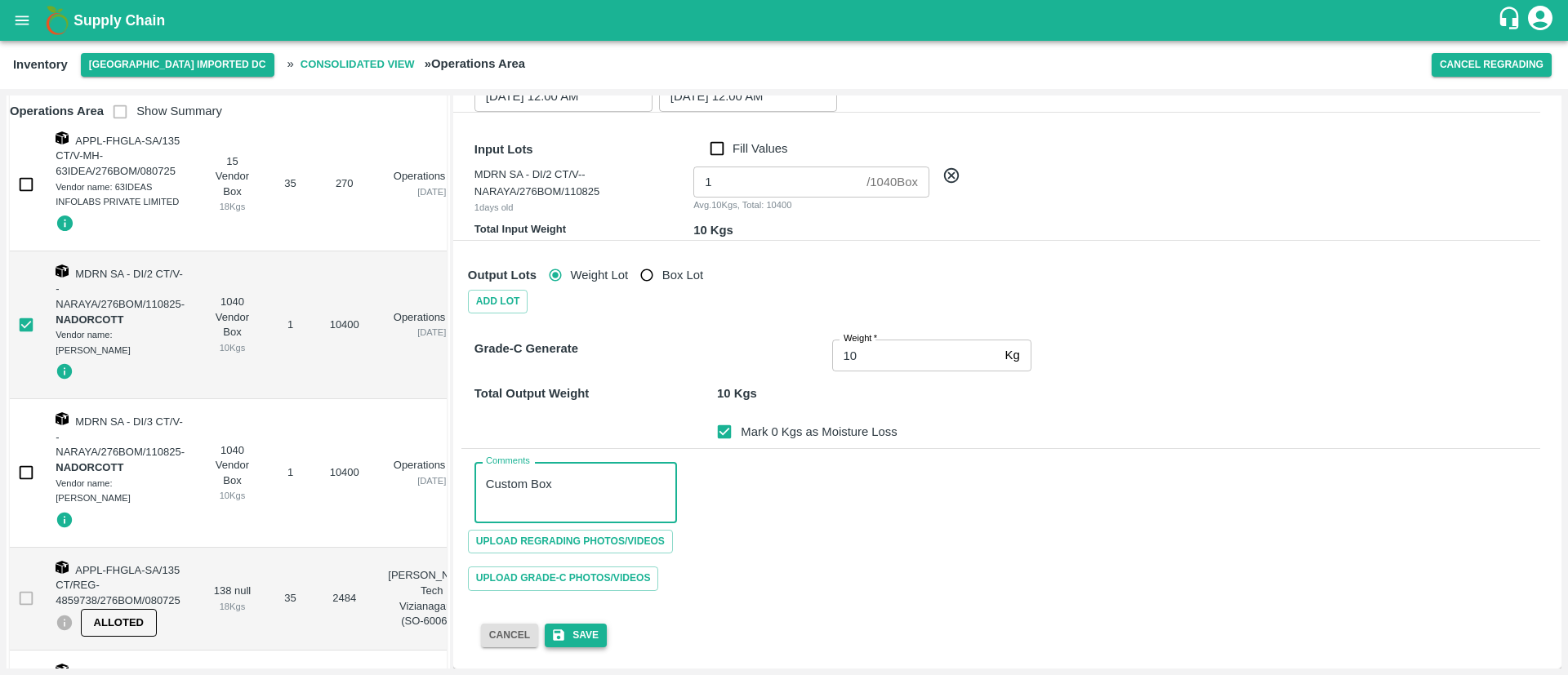
type textarea "Custom Box"
click at [590, 637] on button "Save" at bounding box center [576, 635] width 63 height 24
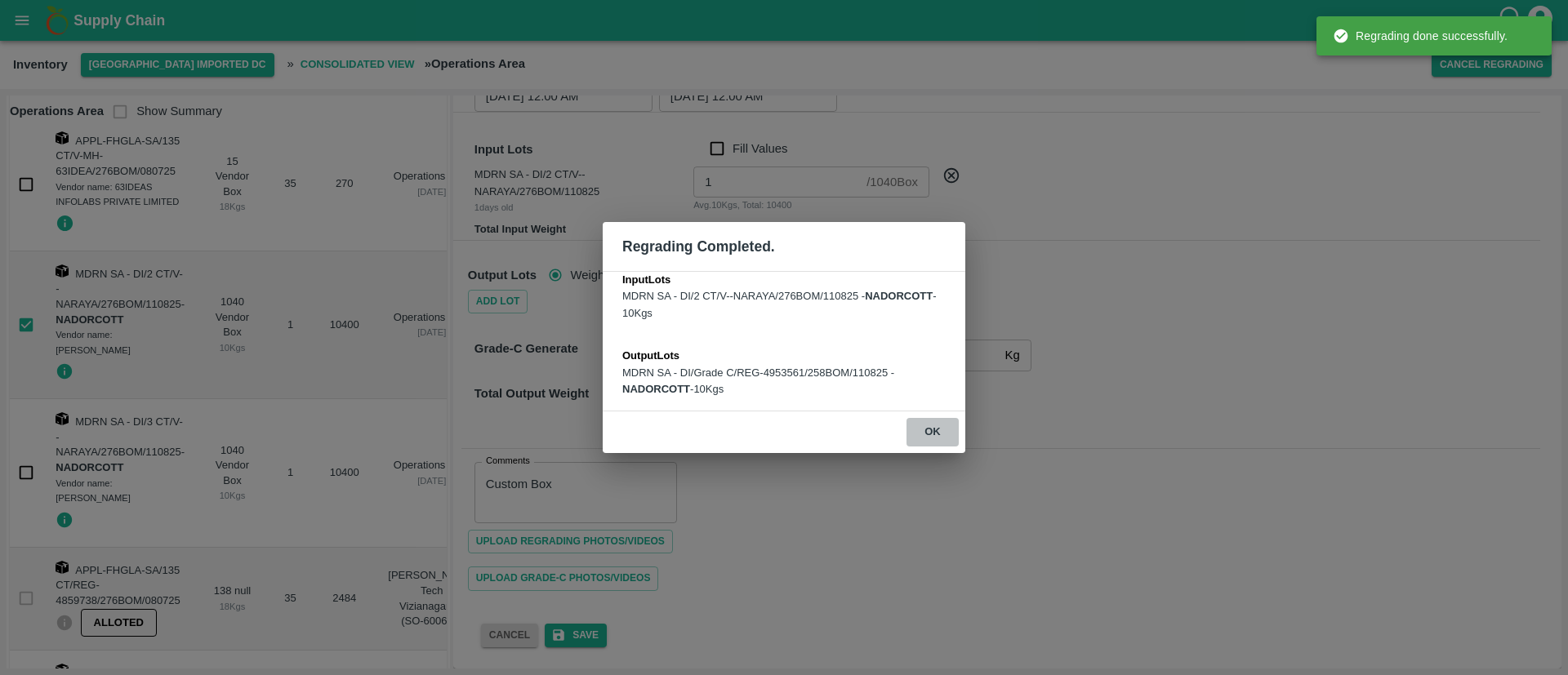
click at [940, 430] on button "ok" at bounding box center [932, 432] width 53 height 29
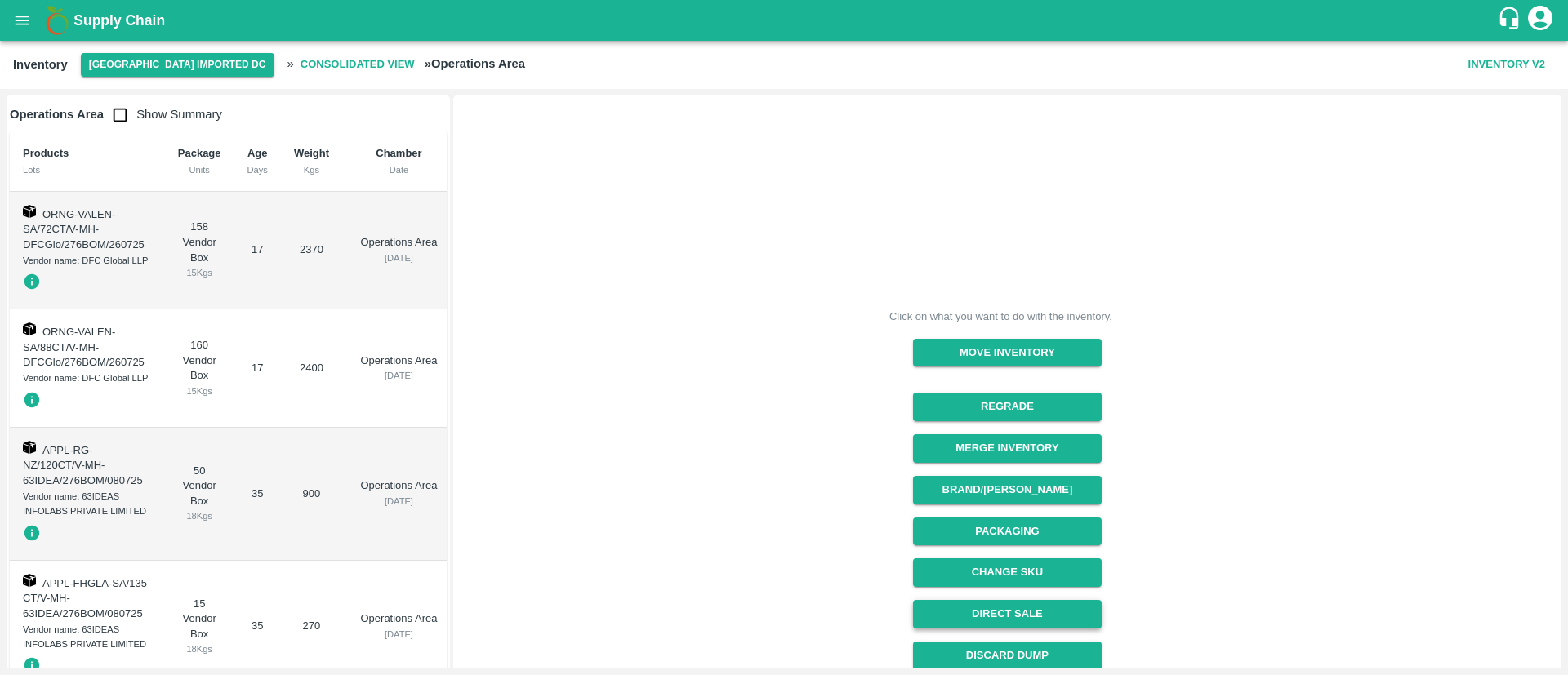
click at [1018, 613] on button "Direct Sale" at bounding box center [1008, 614] width 189 height 29
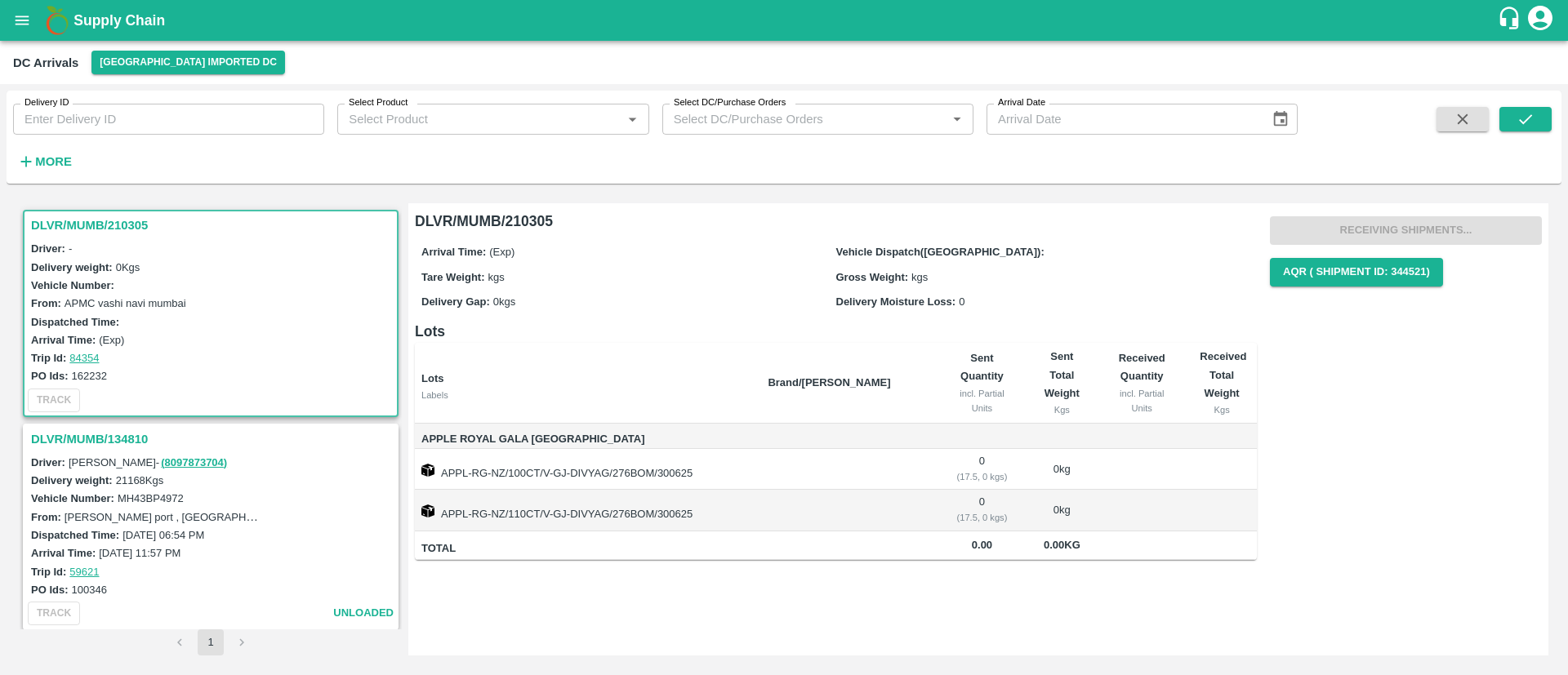
click at [0, 11] on div "Supply Chain" at bounding box center [784, 20] width 1568 height 41
click at [33, 28] on button "open drawer" at bounding box center [22, 21] width 38 height 38
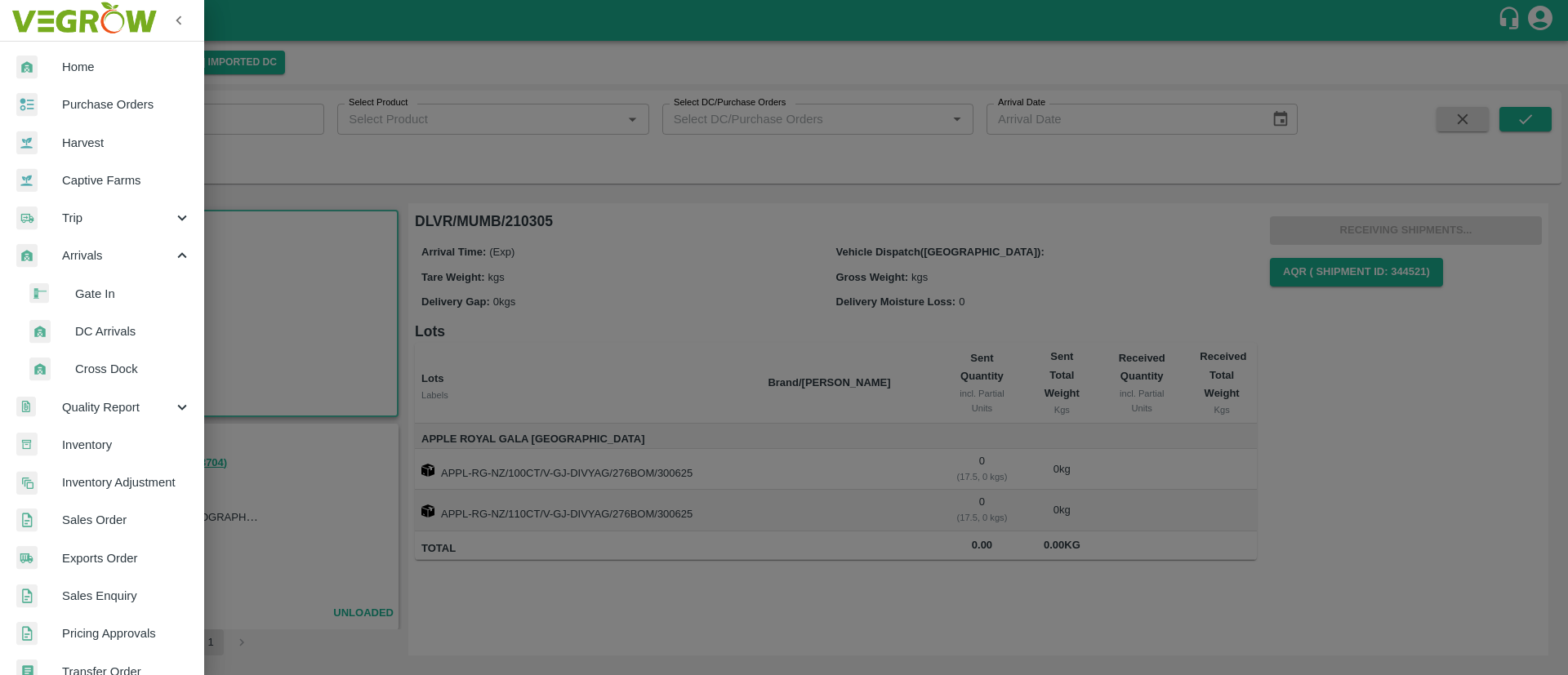
click at [94, 446] on span "Inventory" at bounding box center [127, 445] width 129 height 18
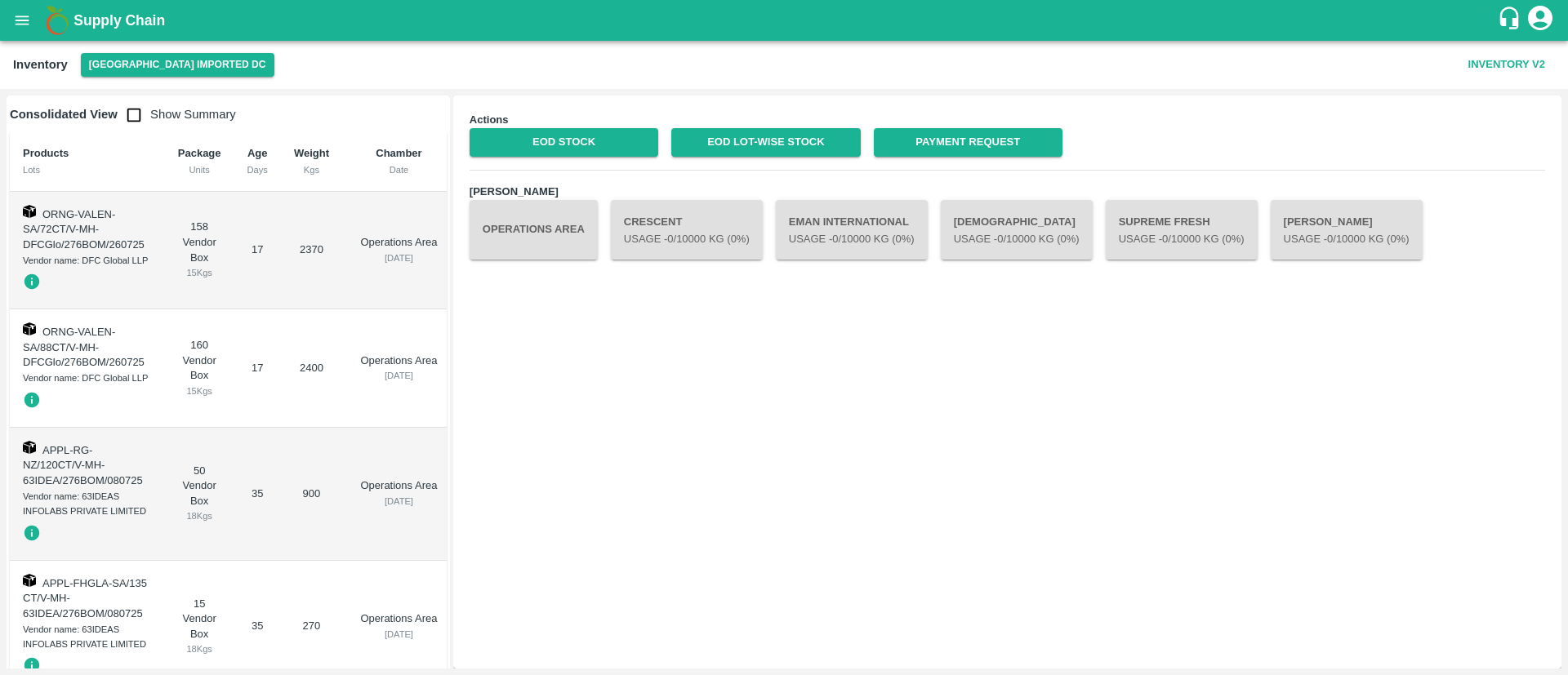
click at [553, 227] on button "Operations Area" at bounding box center [533, 229] width 128 height 59
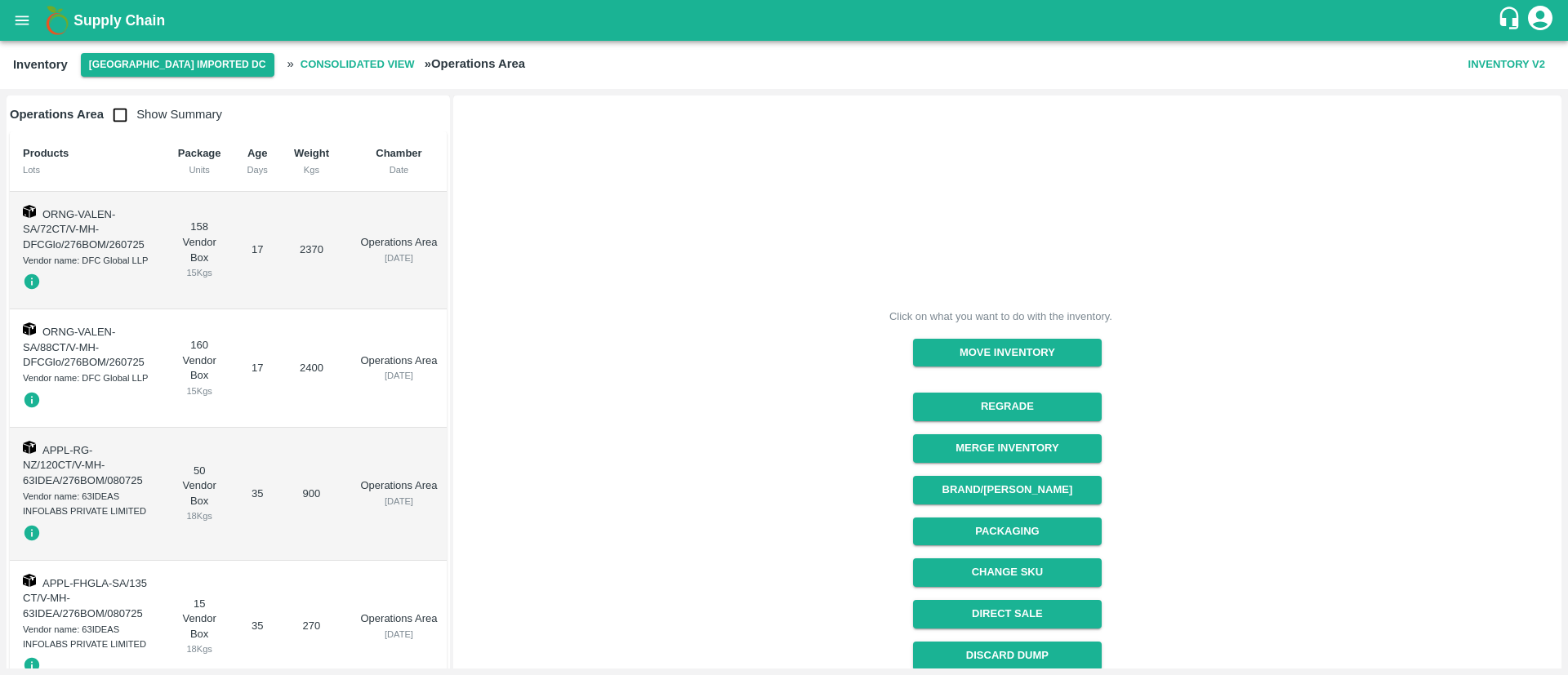
scroll to position [175, 0]
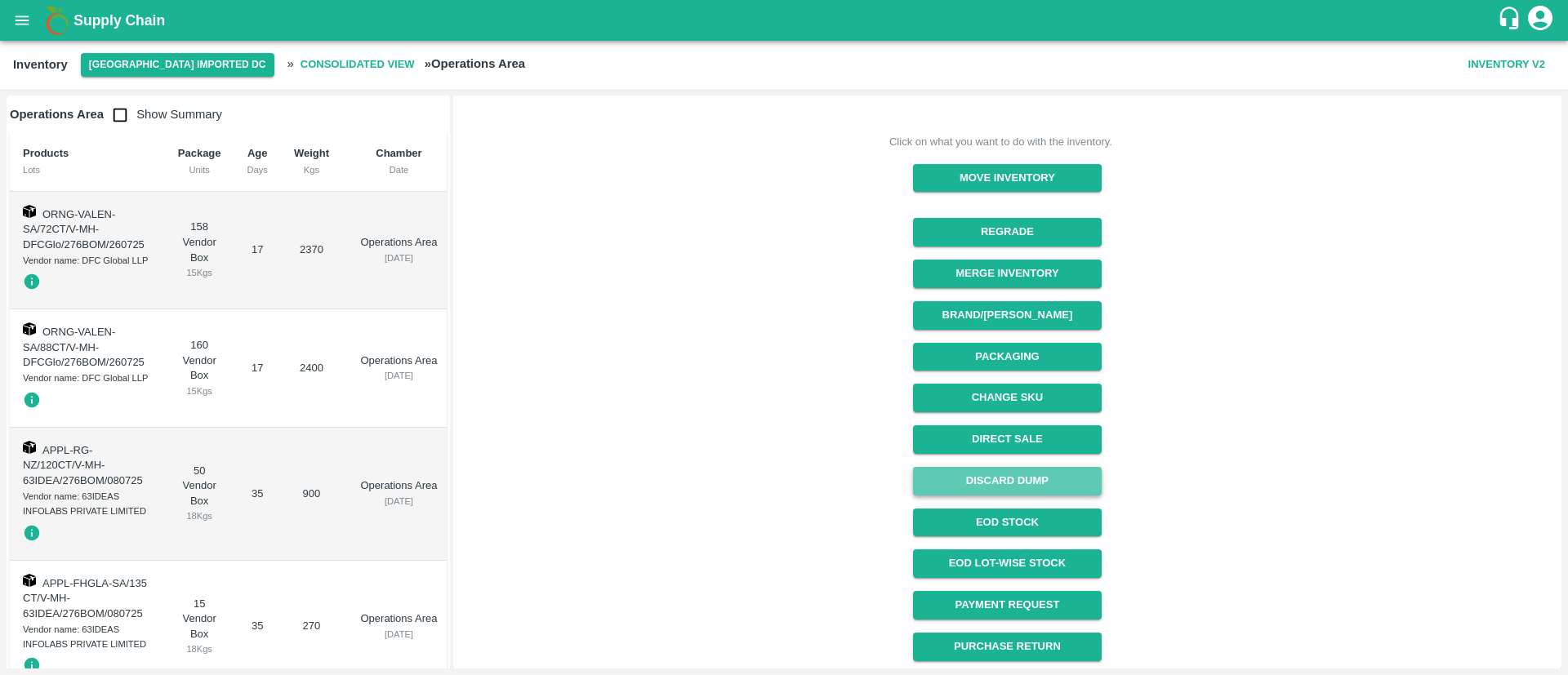
click at [1024, 478] on button "Discard Dump" at bounding box center [1008, 480] width 189 height 29
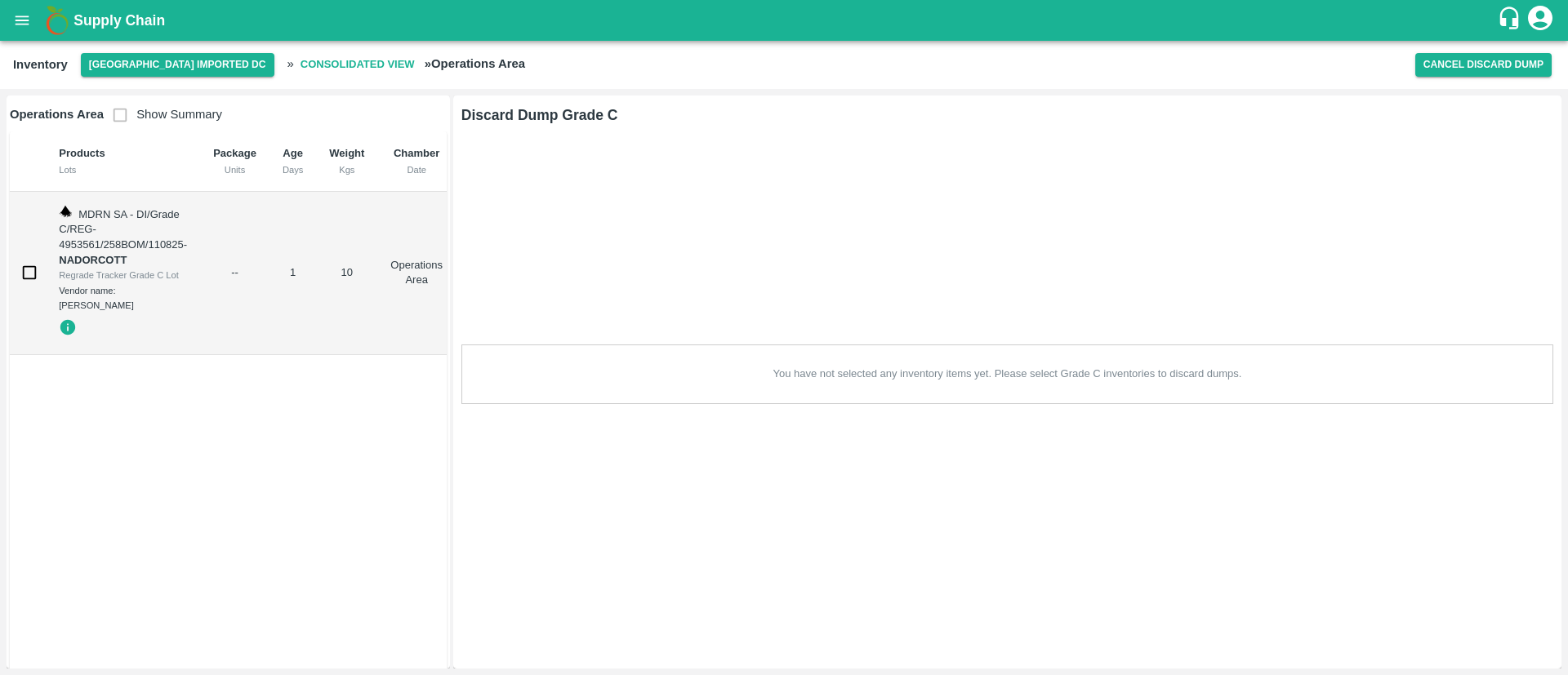
click at [36, 274] on input "checkbox" at bounding box center [29, 272] width 33 height 33
checkbox input "true"
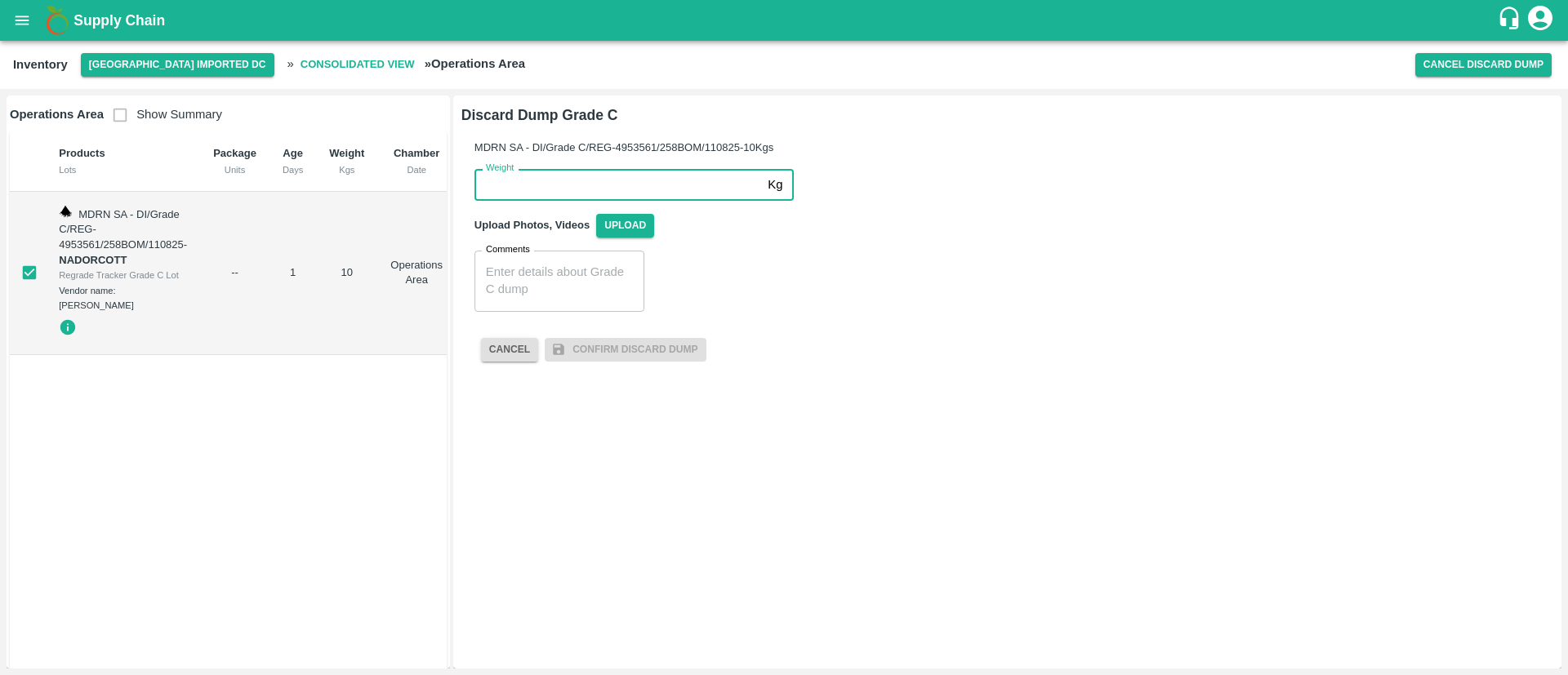
click at [657, 177] on input "Weight" at bounding box center [618, 184] width 287 height 31
type input "10"
click at [576, 291] on textarea "Comments" at bounding box center [559, 281] width 147 height 35
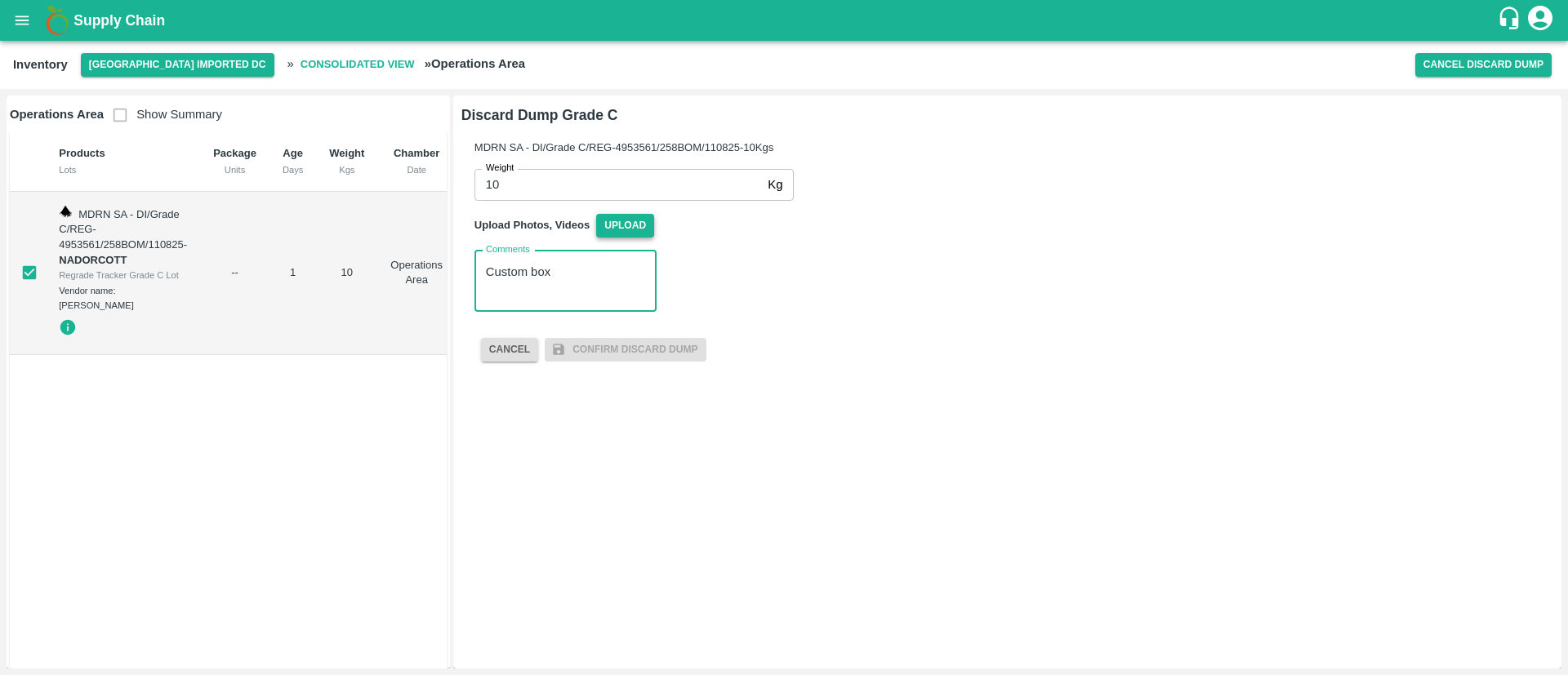
type textarea "Custom box"
click at [629, 220] on span "Upload" at bounding box center [625, 225] width 58 height 24
click at [0, 0] on input "Upload" at bounding box center [0, 0] width 0 height 0
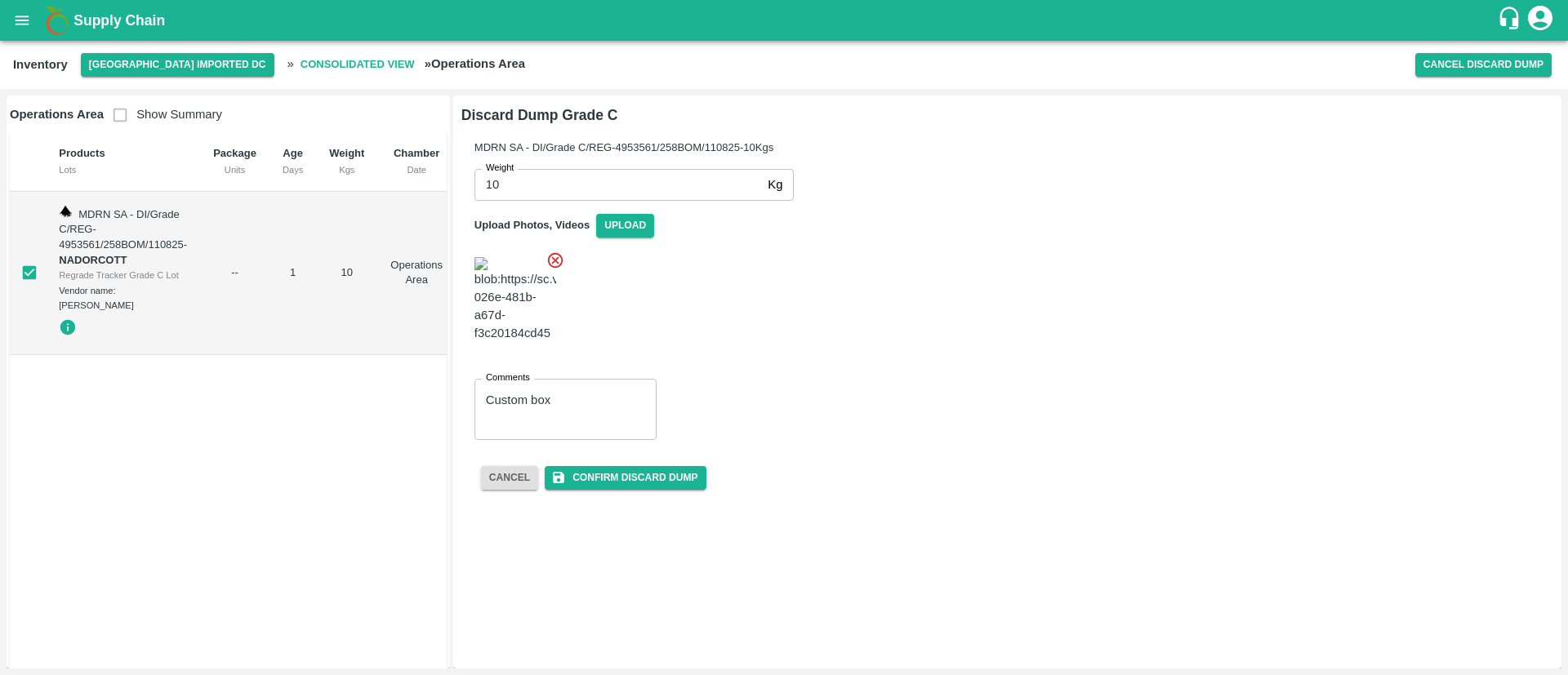
click at [520, 260] on img at bounding box center [515, 300] width 81 height 85
click at [627, 467] on button "Confirm Discard Dump" at bounding box center [626, 478] width 161 height 24
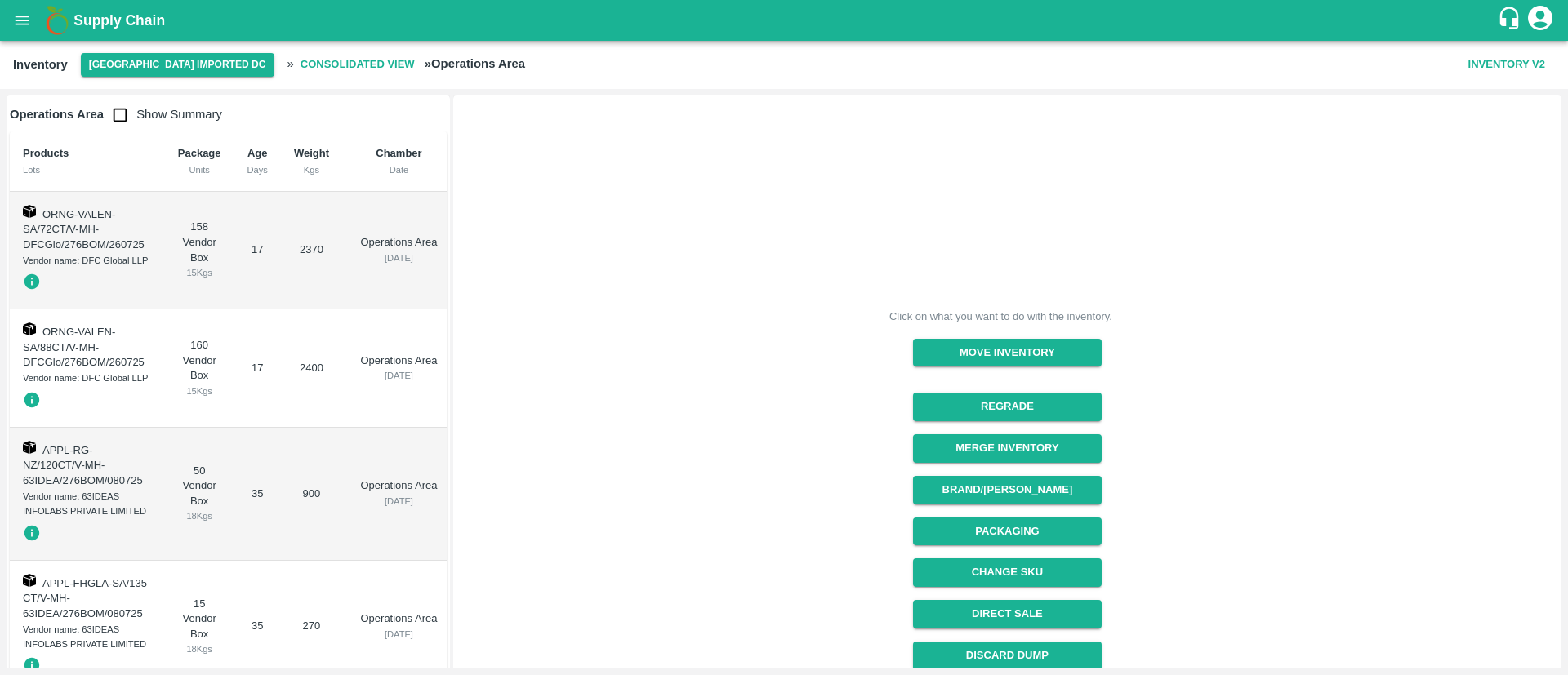
click at [301, 68] on b "Consolidated View" at bounding box center [357, 65] width 114 height 19
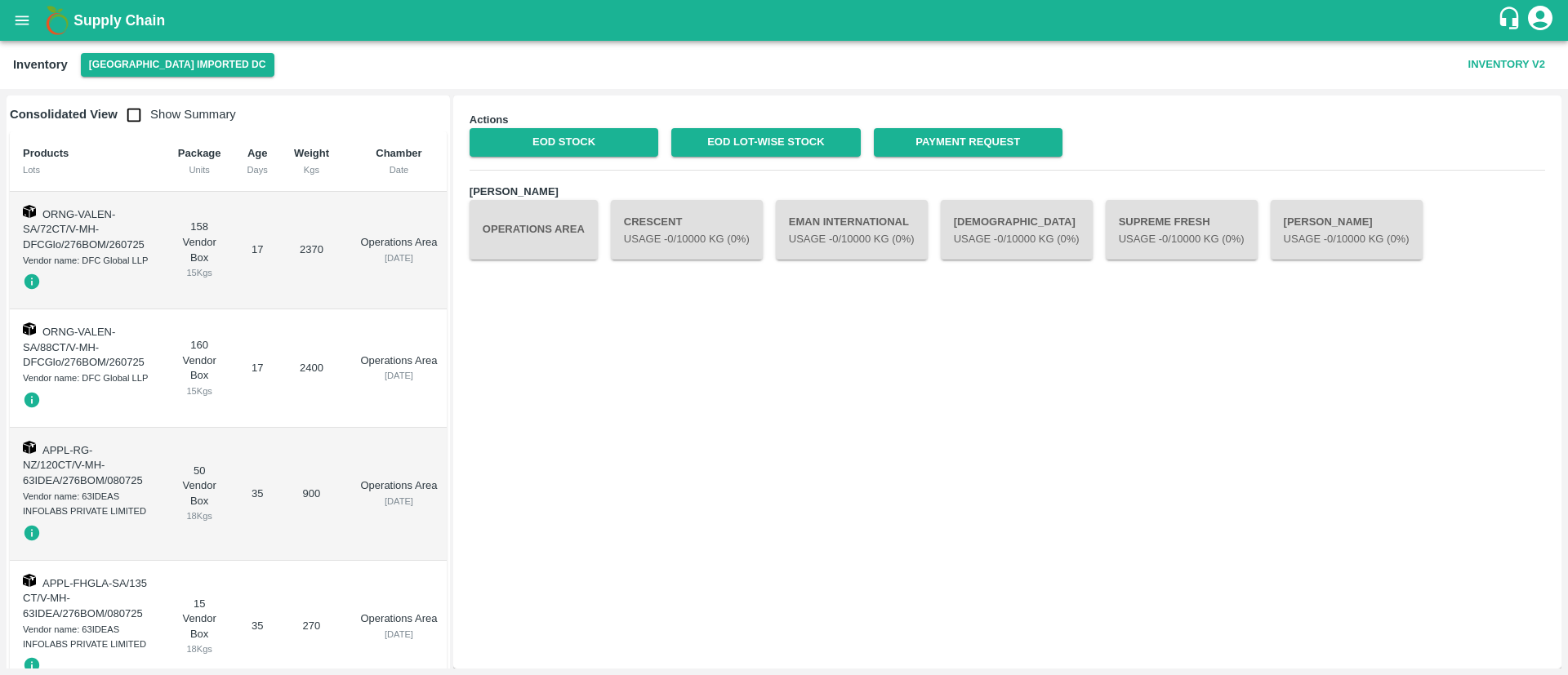
click at [752, 125] on div "EOD Lot-wise Stock" at bounding box center [759, 136] width 202 height 42
click at [756, 139] on link "EOD Lot-wise Stock" at bounding box center [766, 142] width 189 height 29
click at [514, 131] on link "EOD Stock" at bounding box center [564, 142] width 189 height 29
click at [734, 143] on link "EOD Lot-wise Stock" at bounding box center [766, 142] width 189 height 29
click at [148, 59] on button "[GEOGRAPHIC_DATA] Imported DC" at bounding box center [177, 65] width 194 height 24
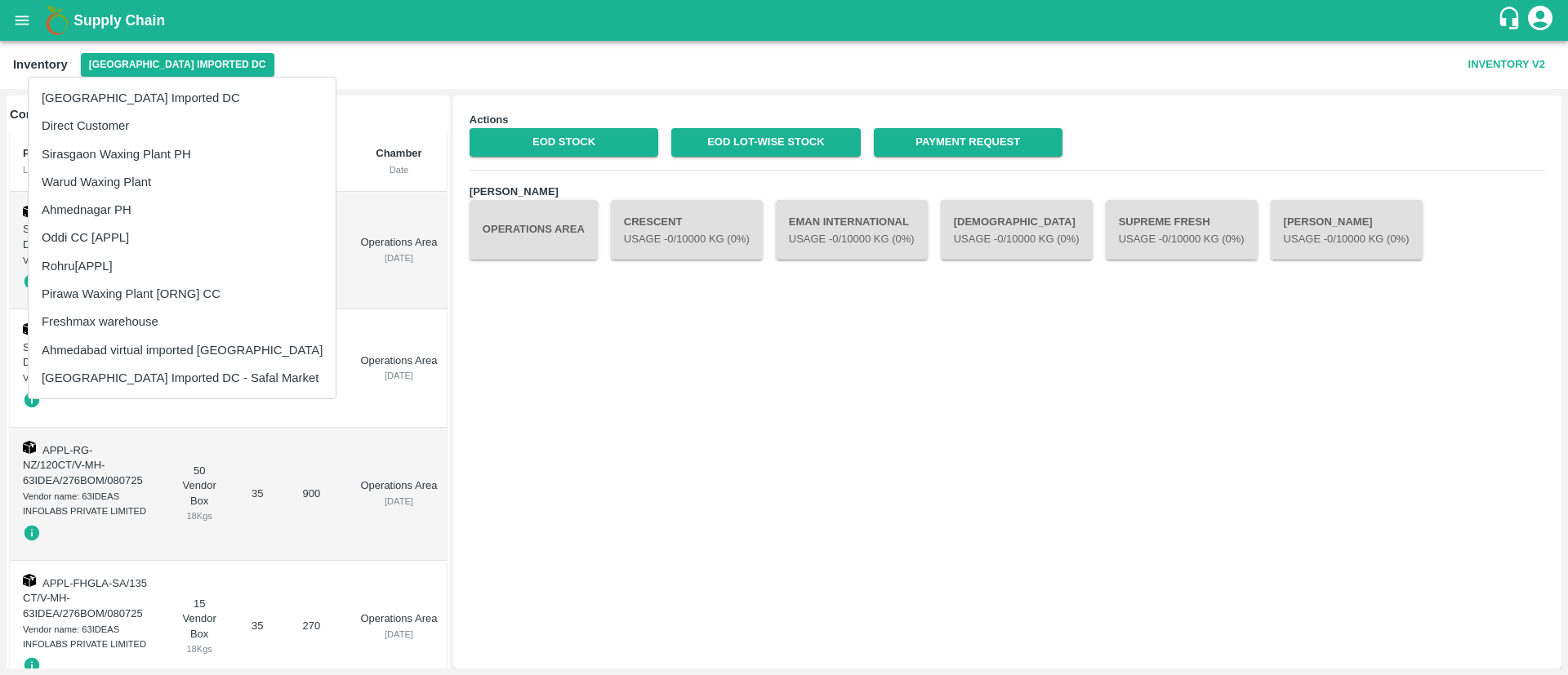
click at [144, 346] on li "Ahmedabad virtual imported [GEOGRAPHIC_DATA]" at bounding box center [182, 350] width 307 height 28
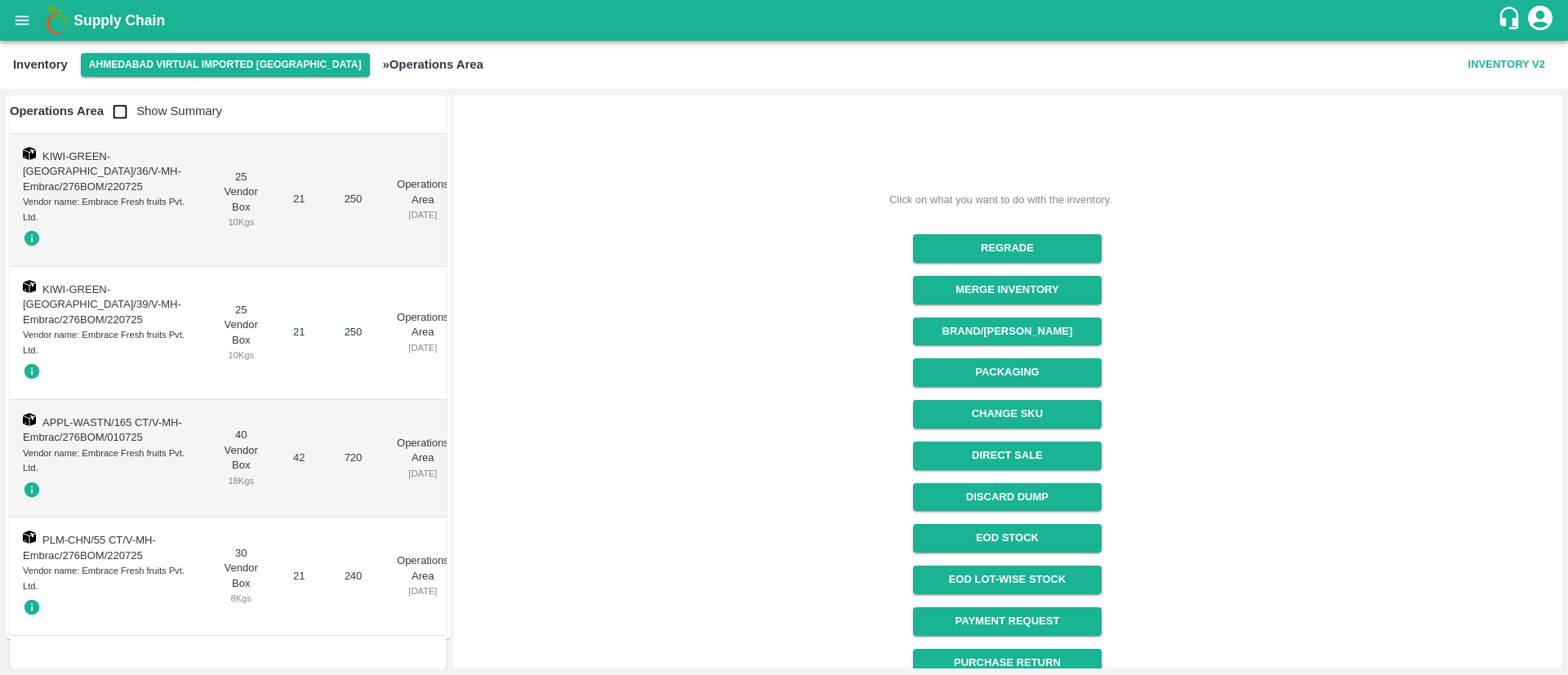
scroll to position [202, 0]
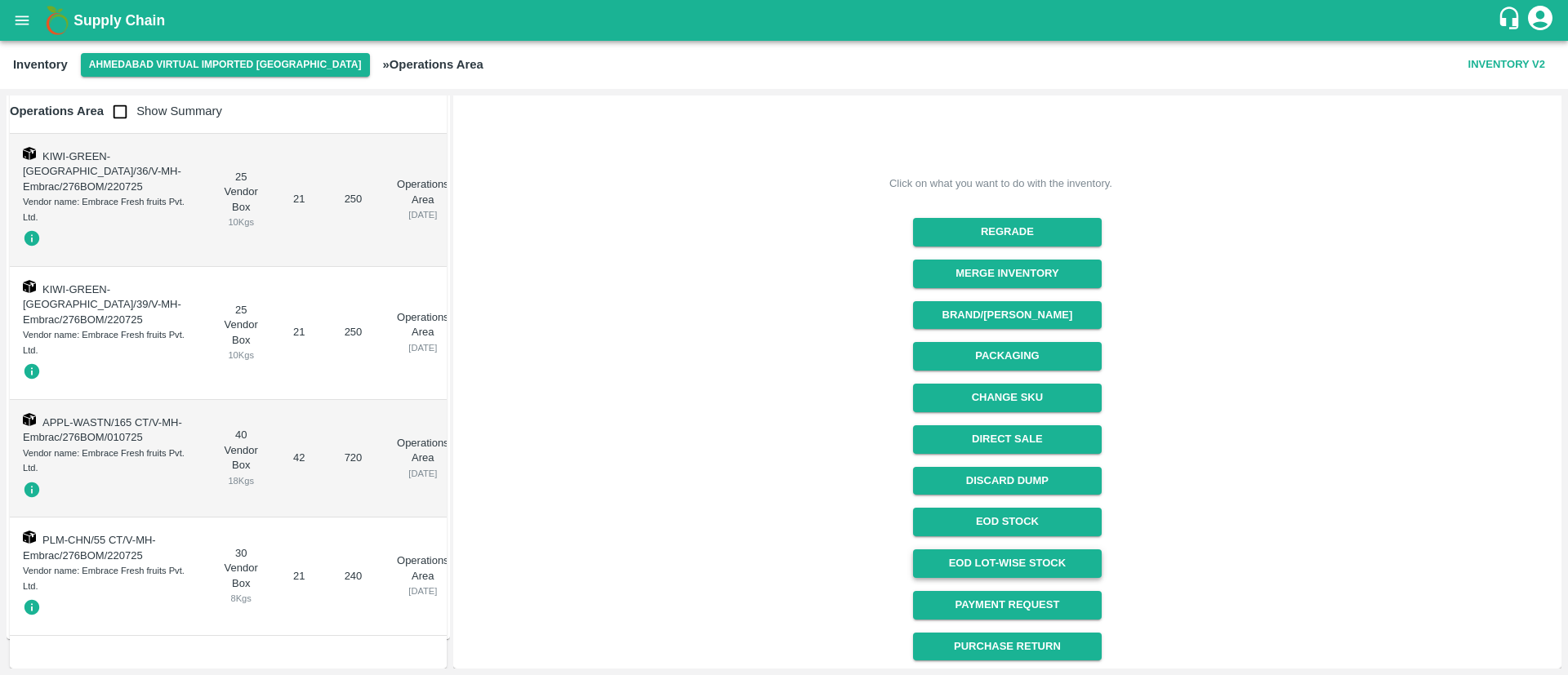
click at [1019, 553] on link "EOD Lot-wise Stock" at bounding box center [1008, 564] width 189 height 29
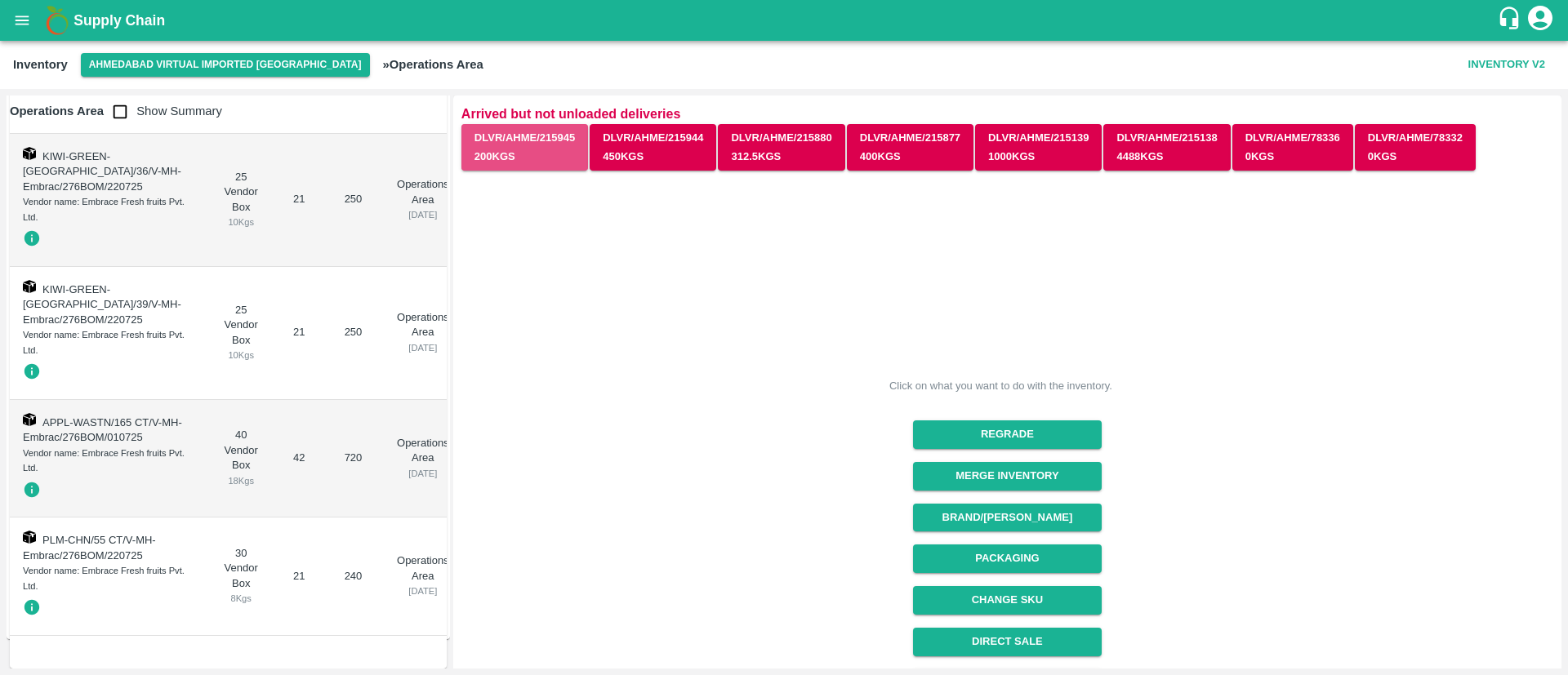
click at [542, 143] on button "DLVR/AHME/215945 200 Kgs" at bounding box center [524, 148] width 126 height 48
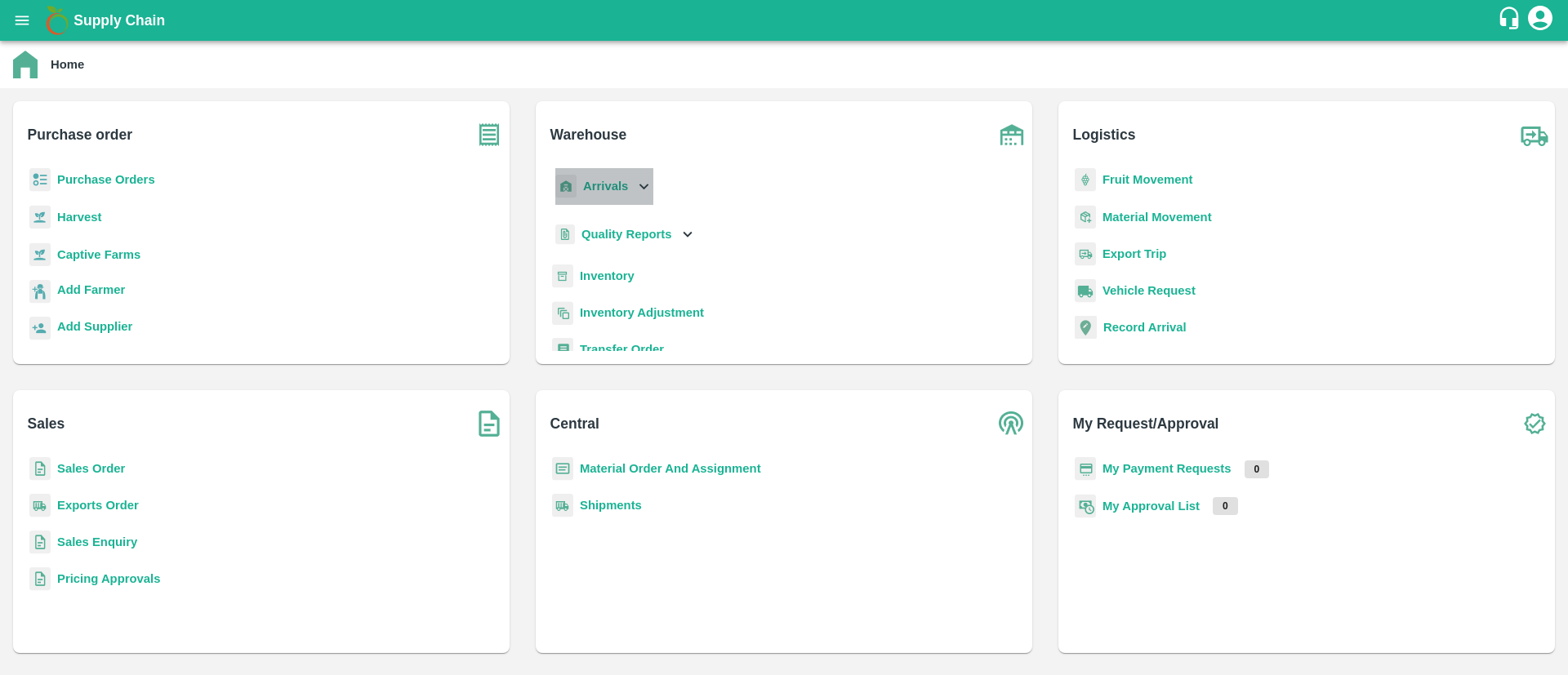
click at [619, 197] on div "Arrivals" at bounding box center [603, 186] width 101 height 37
click at [622, 255] on span "DC Arrivals" at bounding box center [626, 261] width 61 height 18
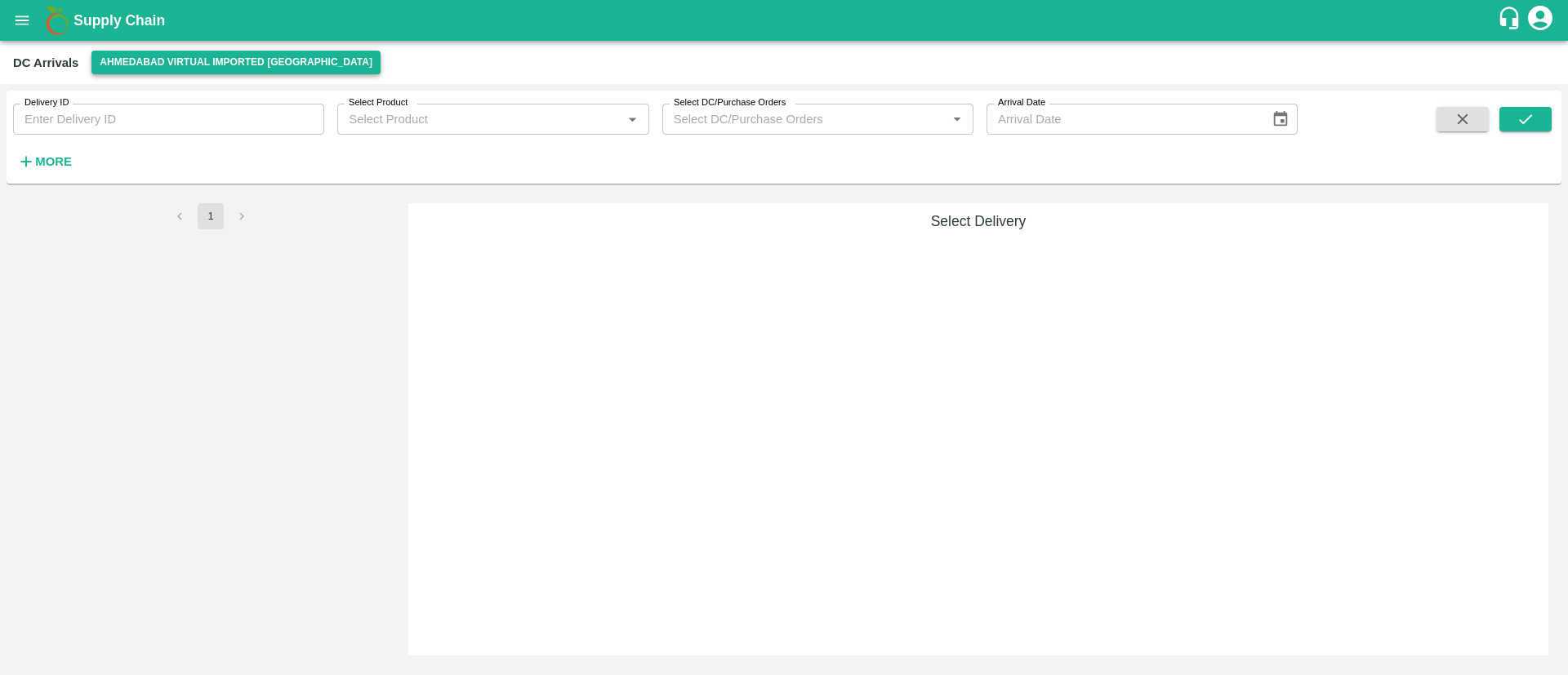
click at [211, 51] on button "Ahmedabad virtual imported [GEOGRAPHIC_DATA]" at bounding box center [235, 63] width 289 height 24
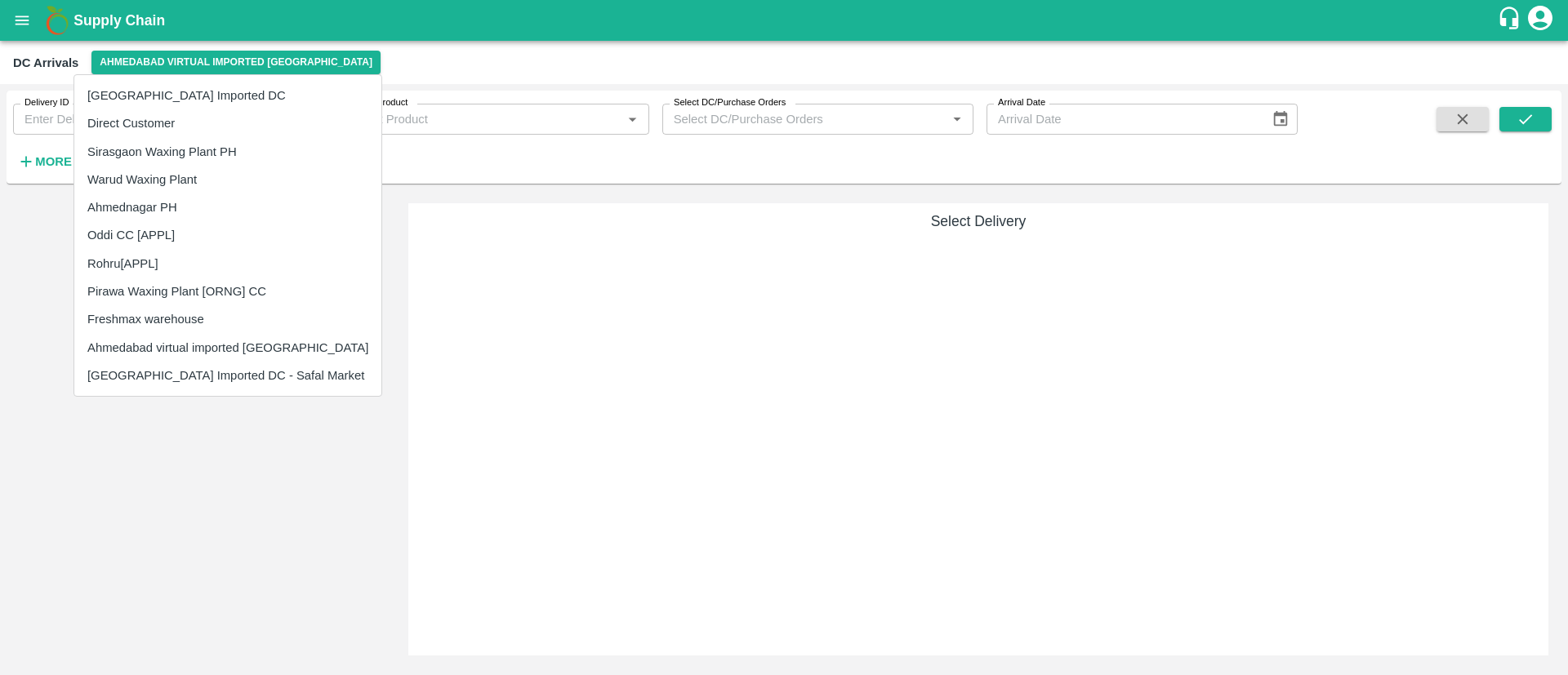
click at [214, 347] on li "Ahmedabad virtual imported [GEOGRAPHIC_DATA]" at bounding box center [227, 347] width 307 height 28
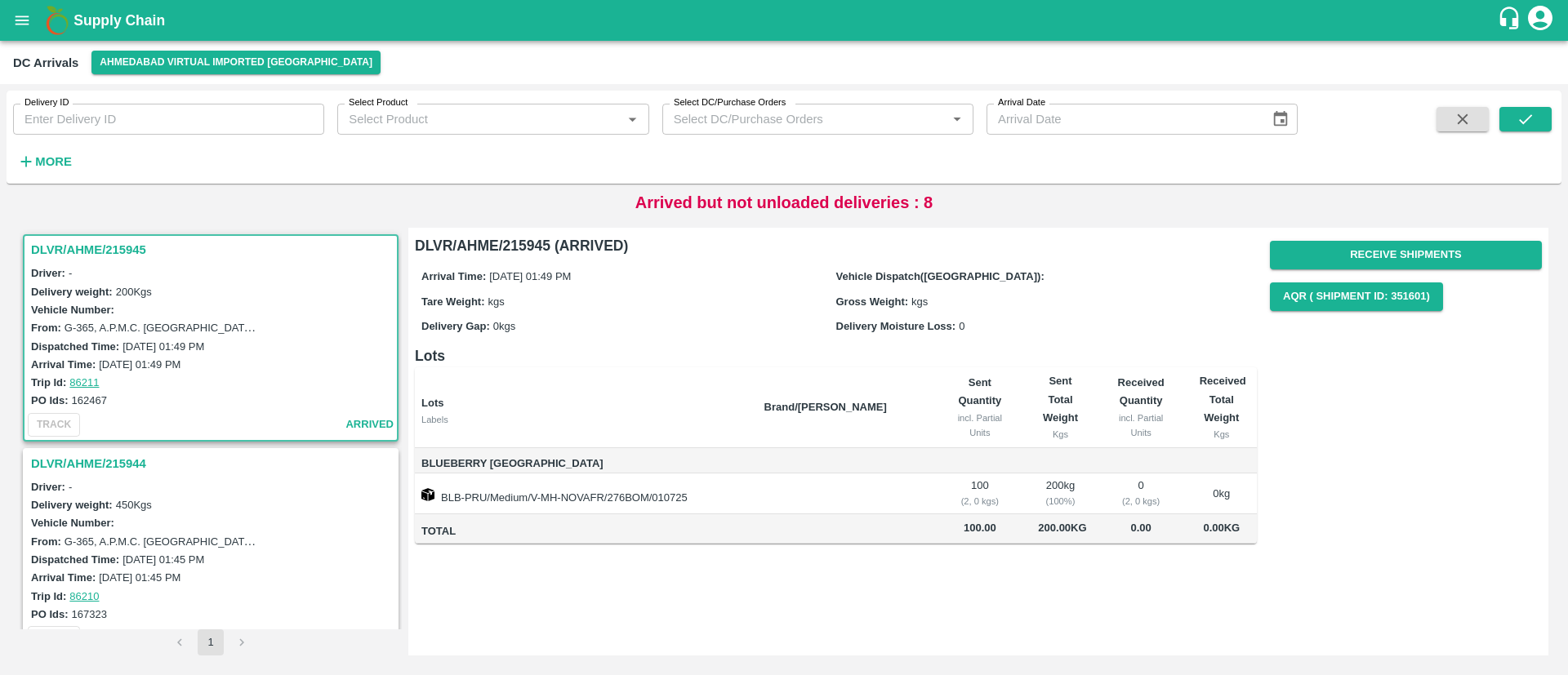
click at [821, 518] on td at bounding box center [843, 529] width 184 height 30
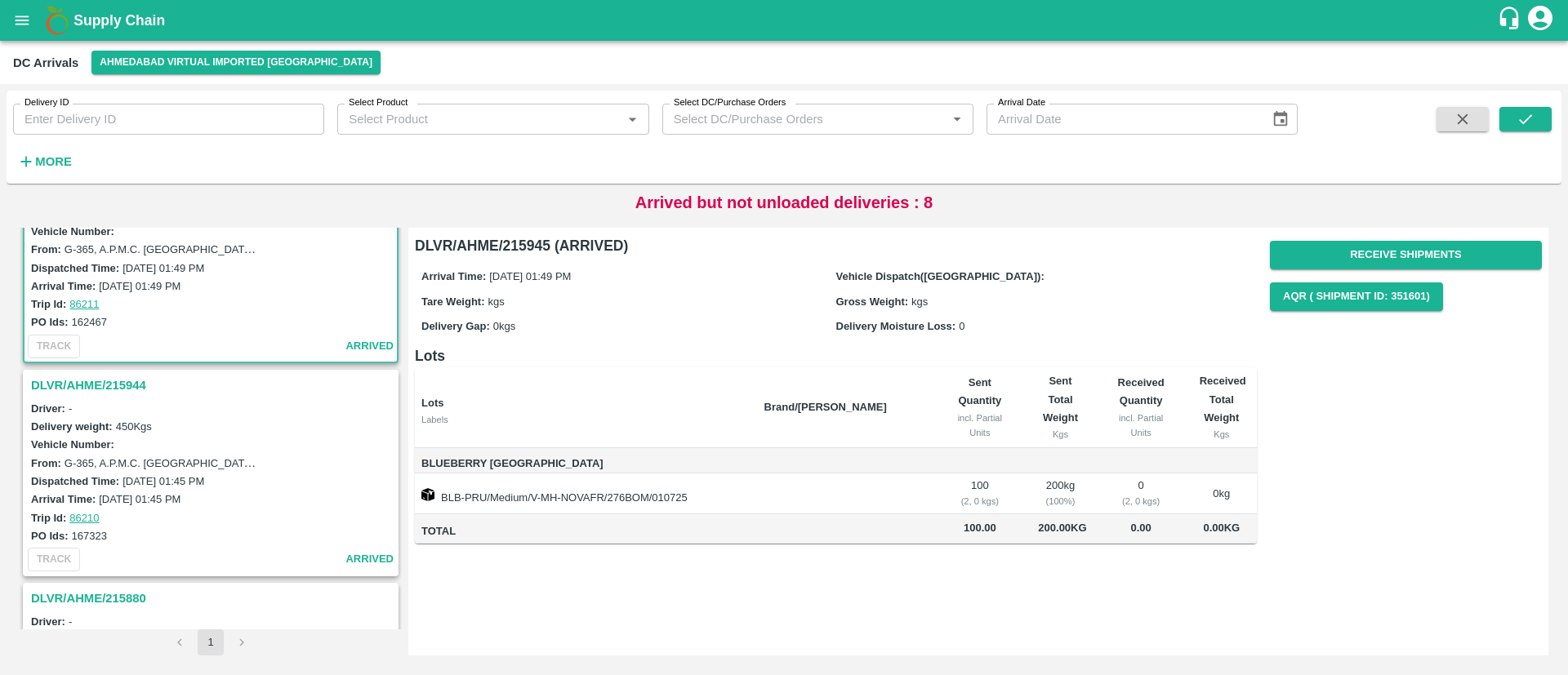
click at [122, 377] on h3 "DLVR/AHME/215944" at bounding box center [213, 385] width 364 height 21
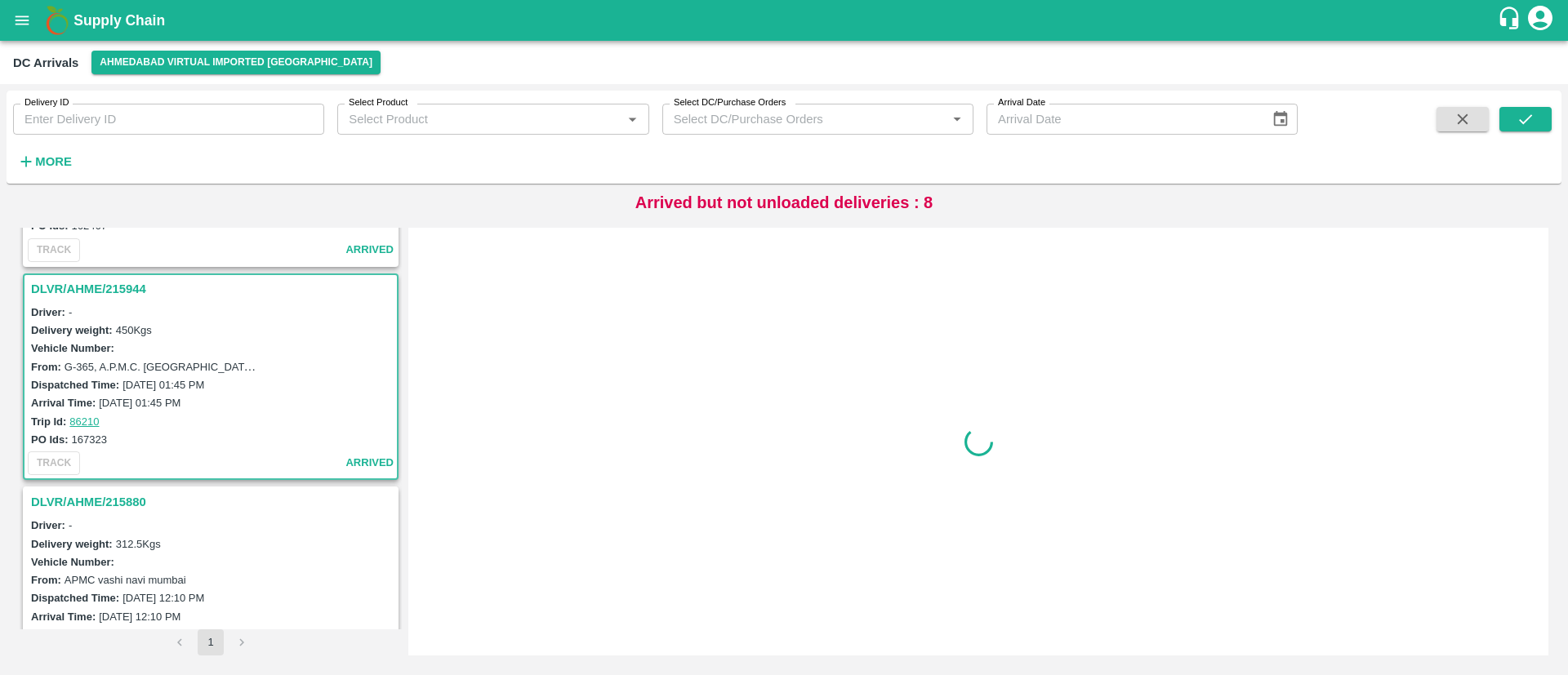
scroll to position [219, 0]
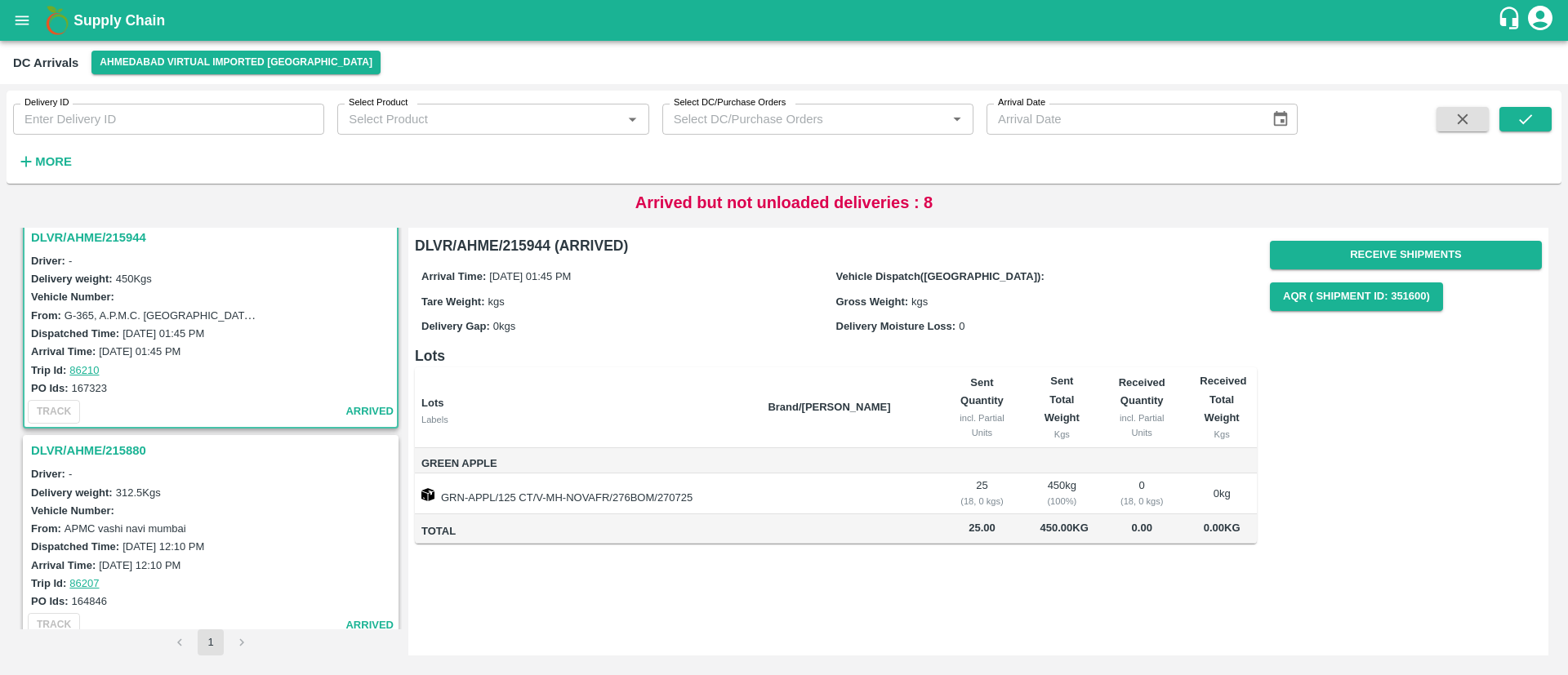
click at [127, 451] on h3 "DLVR/AHME/215880" at bounding box center [213, 450] width 364 height 21
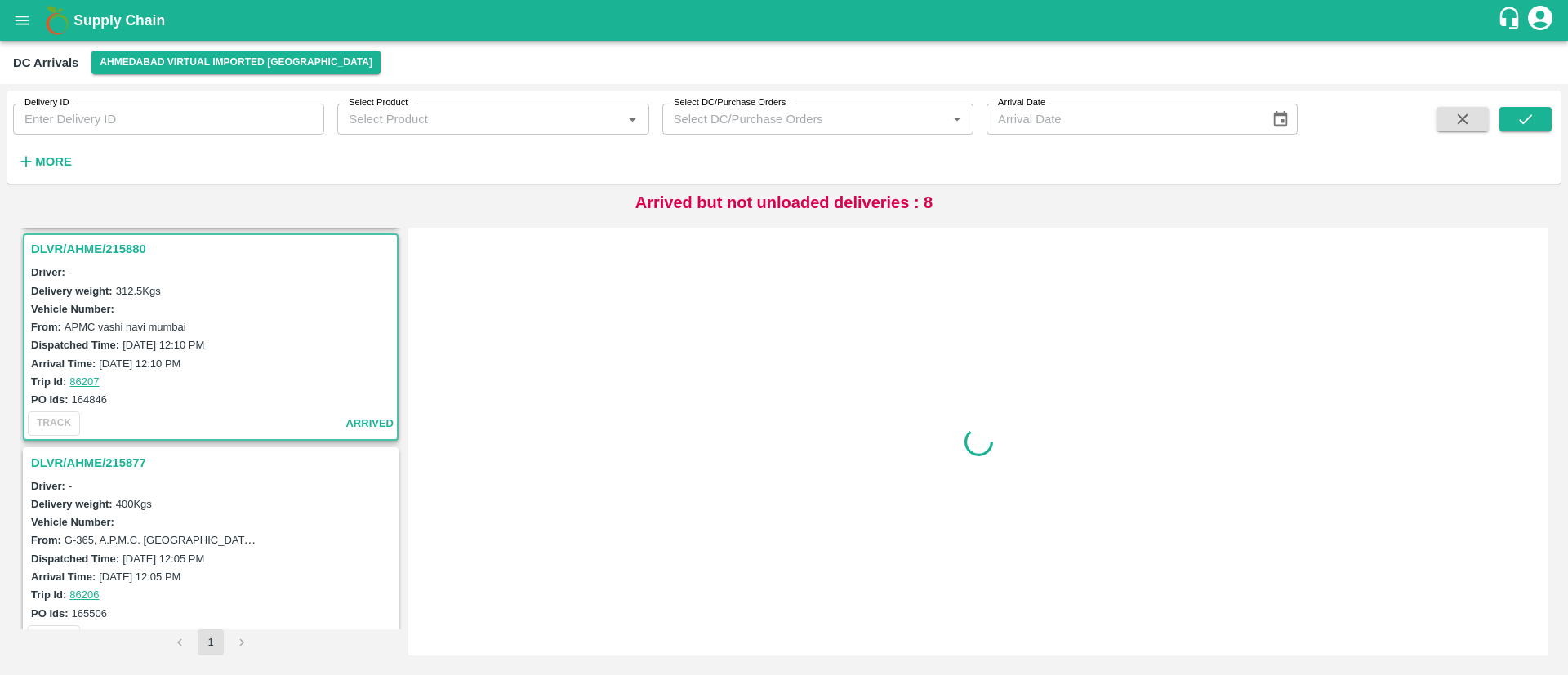
scroll to position [434, 0]
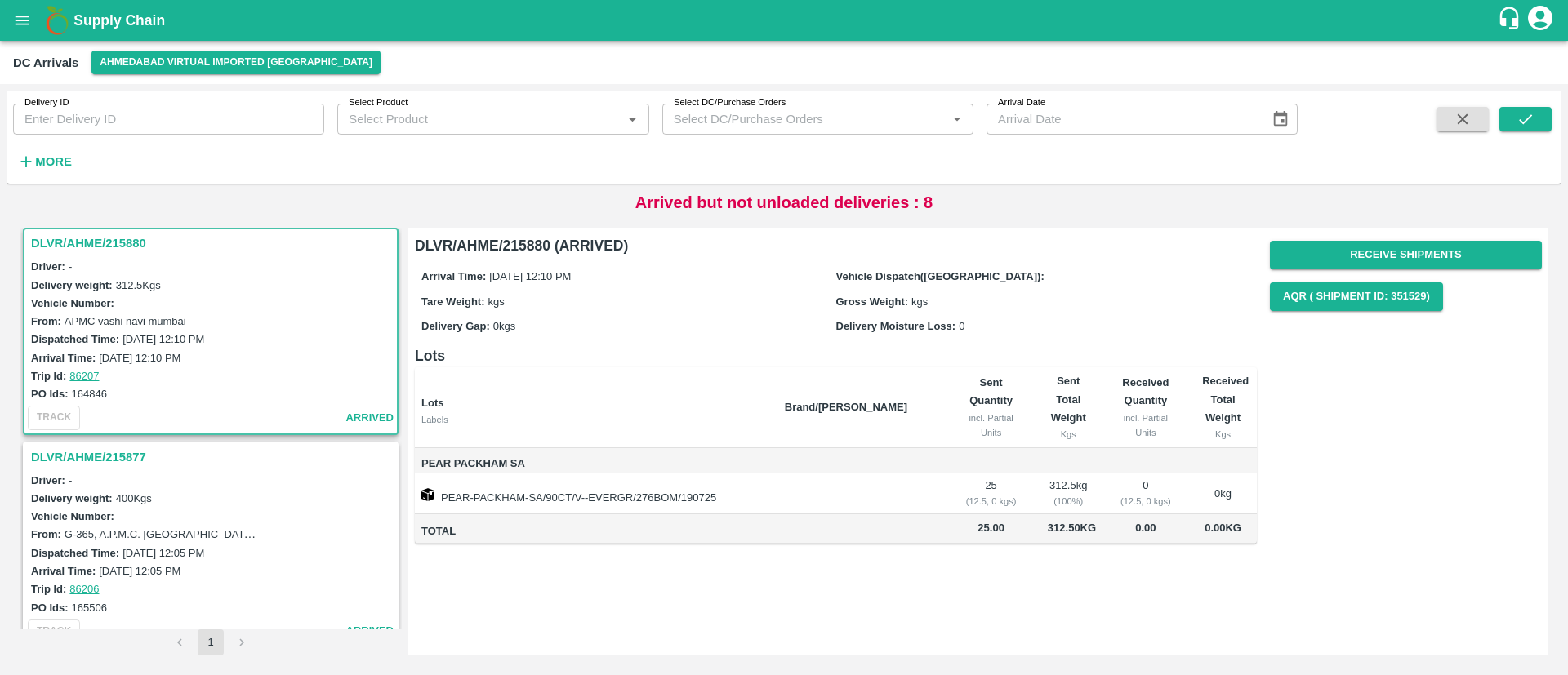
drag, startPoint x: 126, startPoint y: 456, endPoint x: 140, endPoint y: 467, distance: 17.8
click at [125, 456] on h3 "DLVR/AHME/215877" at bounding box center [213, 457] width 364 height 21
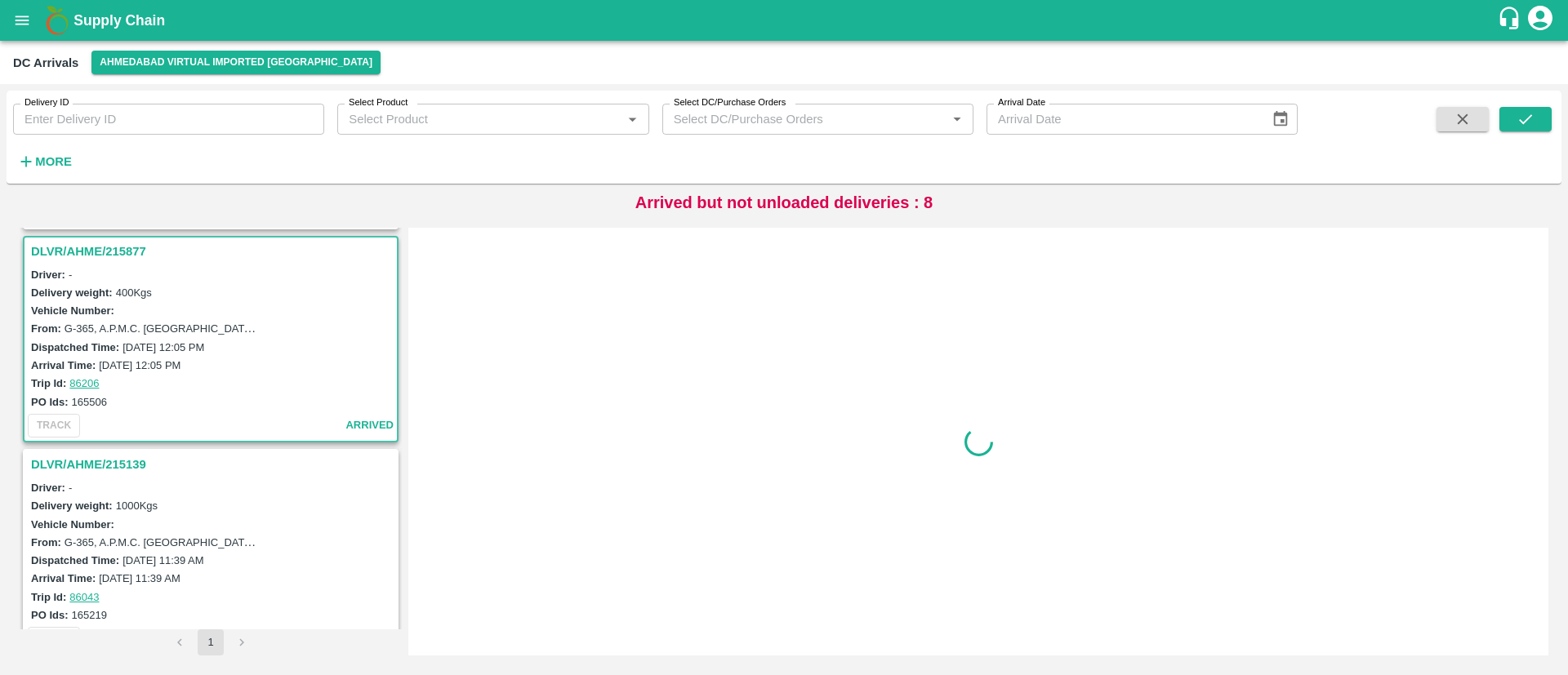
scroll to position [646, 0]
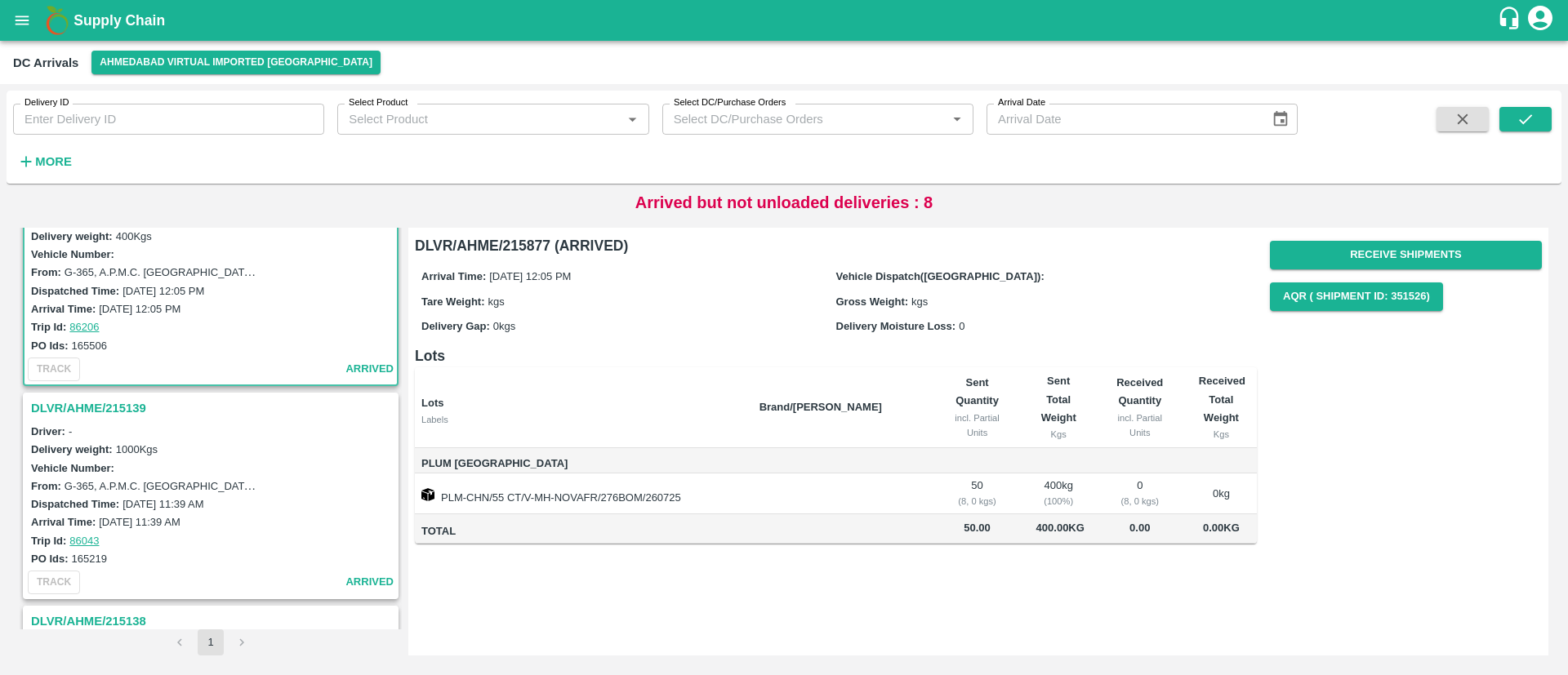
click at [129, 404] on h3 "DLVR/AHME/215139" at bounding box center [213, 408] width 364 height 21
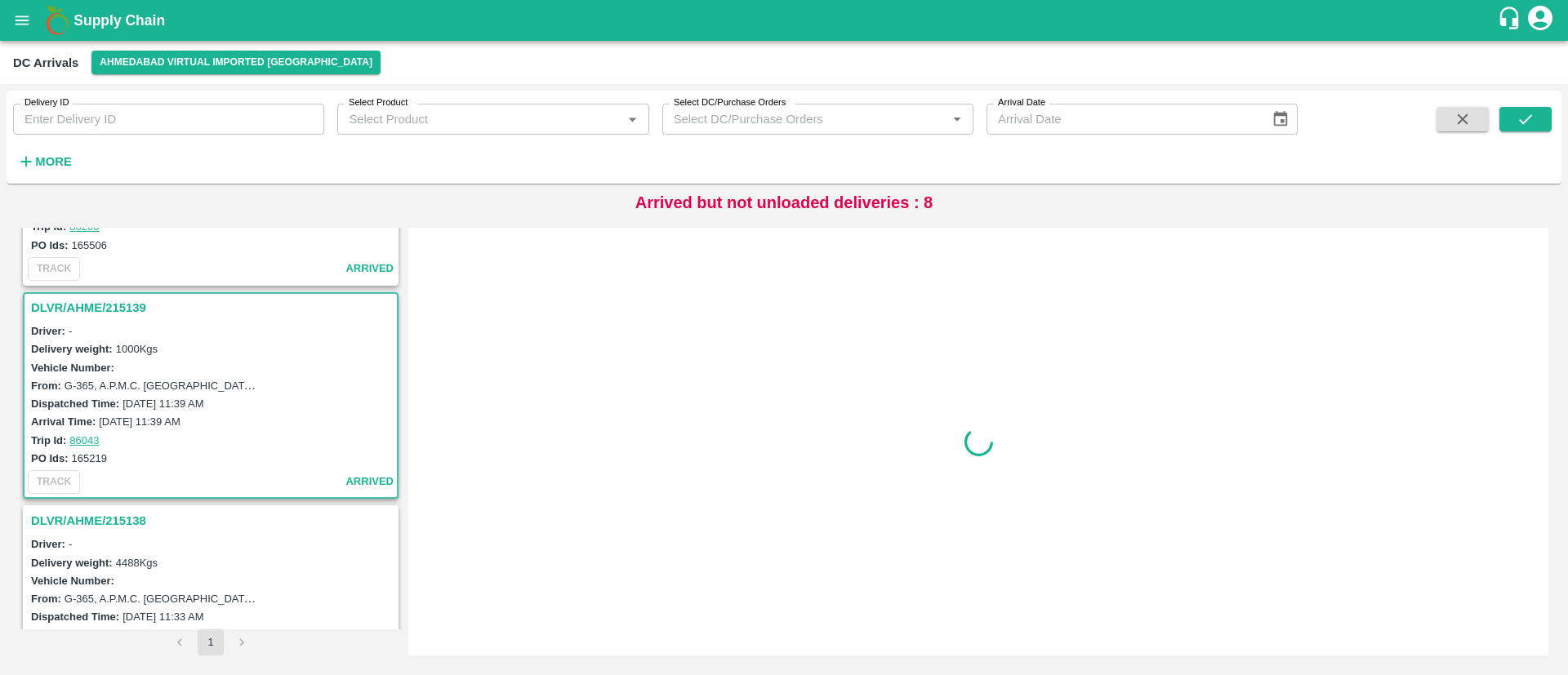
scroll to position [861, 0]
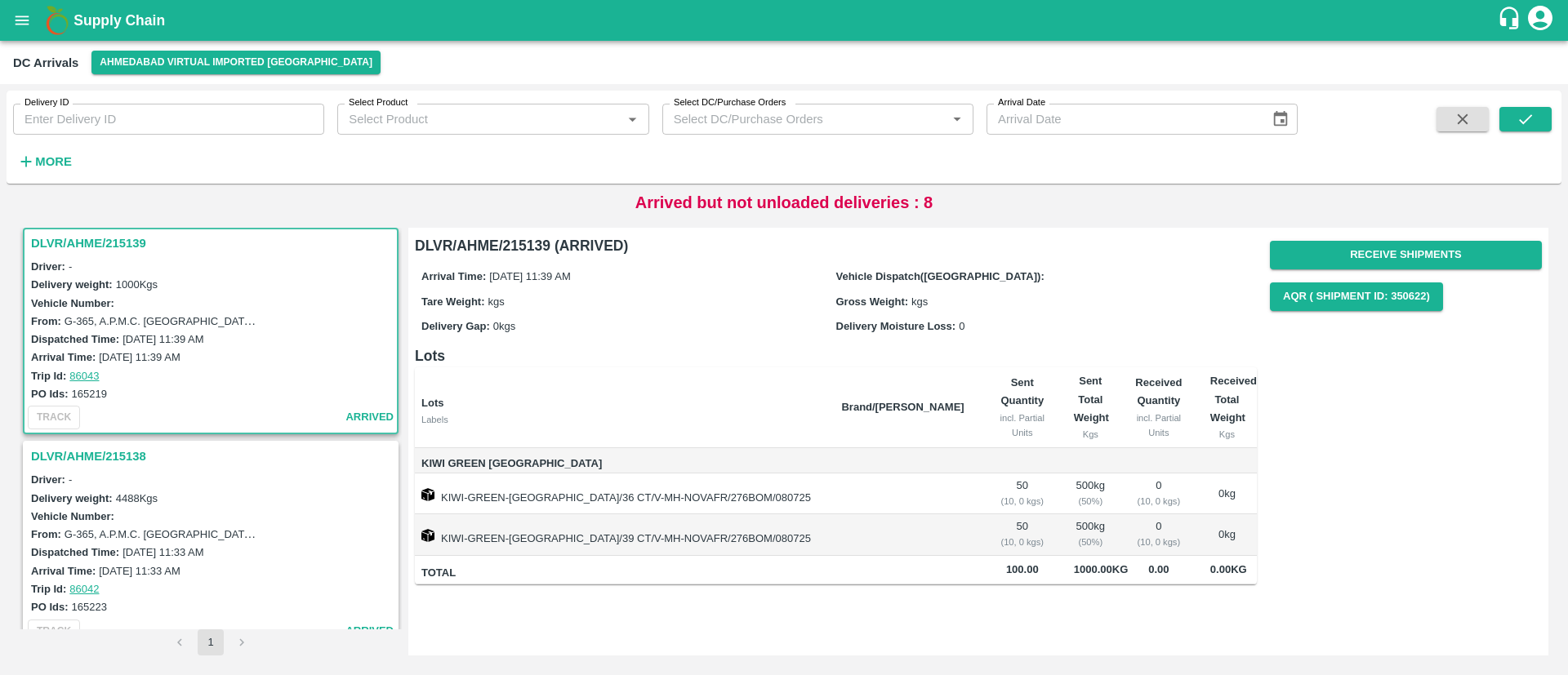
click at [130, 453] on h3 "DLVR/AHME/215138" at bounding box center [213, 456] width 364 height 21
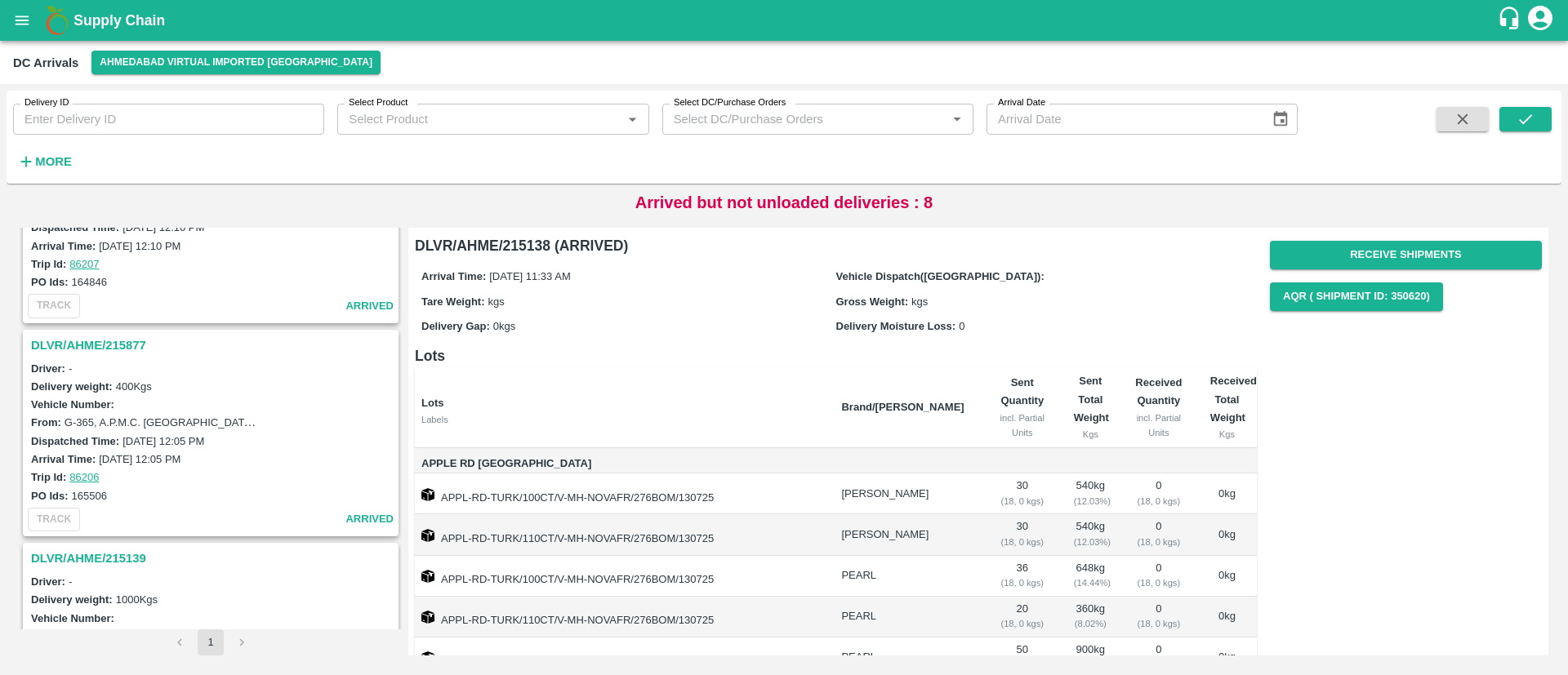
scroll to position [702, 0]
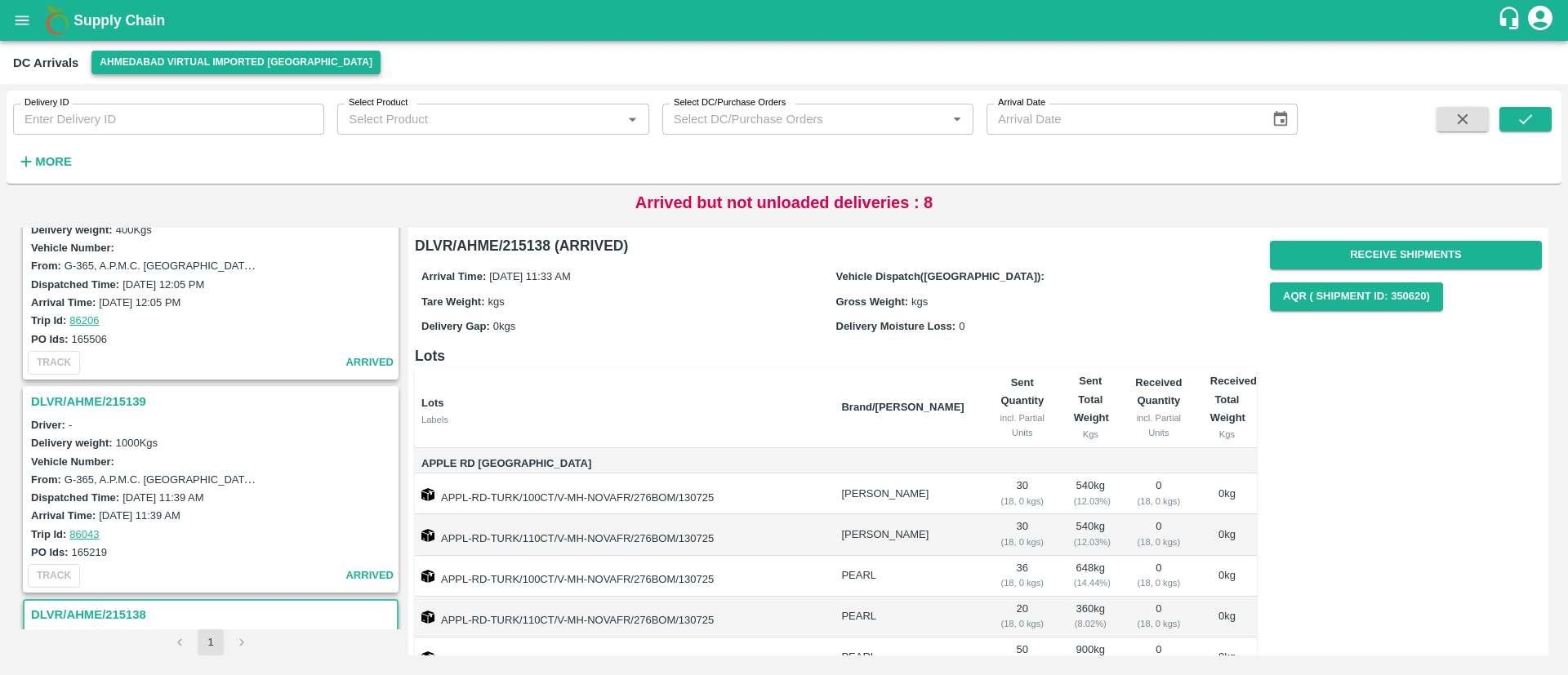
click at [177, 53] on button "Ahmedabad virtual imported [GEOGRAPHIC_DATA]" at bounding box center [235, 63] width 289 height 24
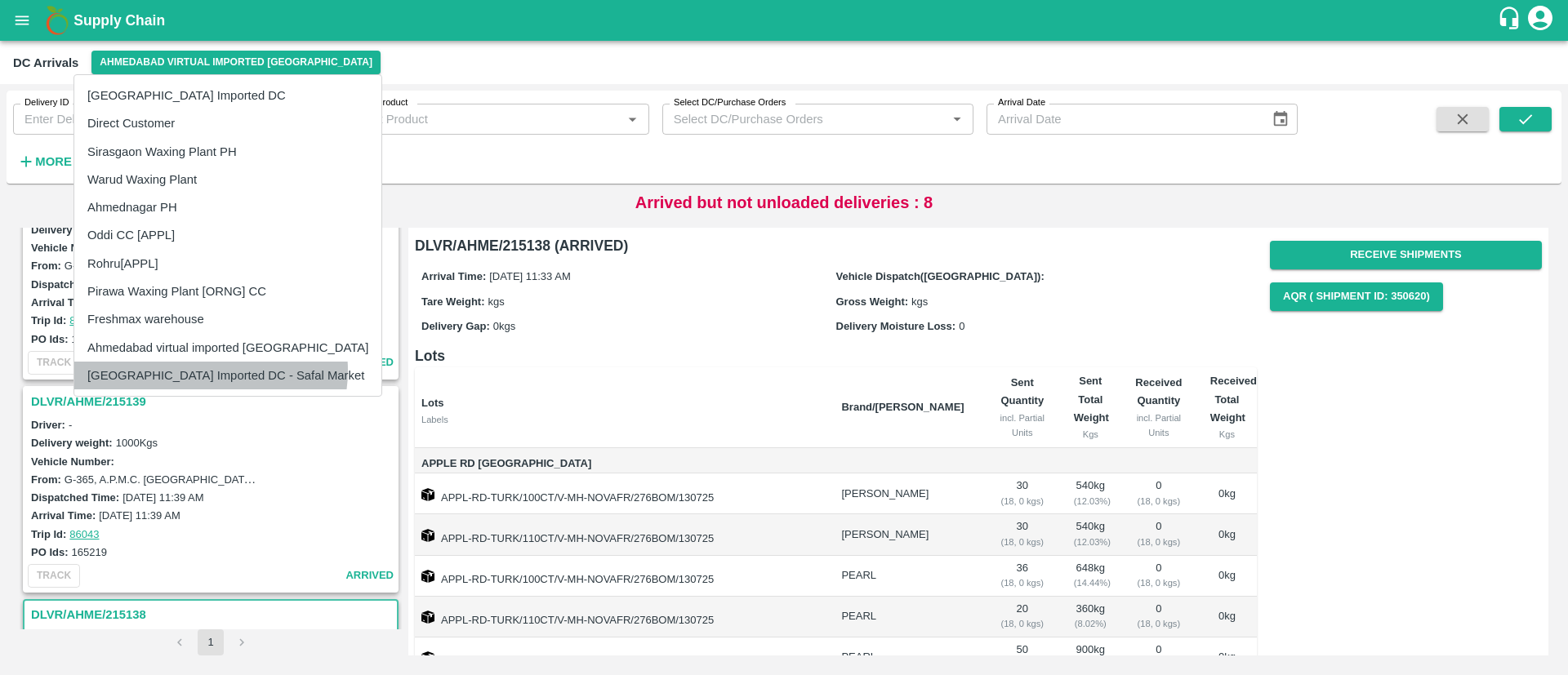
click at [210, 370] on li "[GEOGRAPHIC_DATA] Imported DC - Safal Market" at bounding box center [227, 375] width 307 height 28
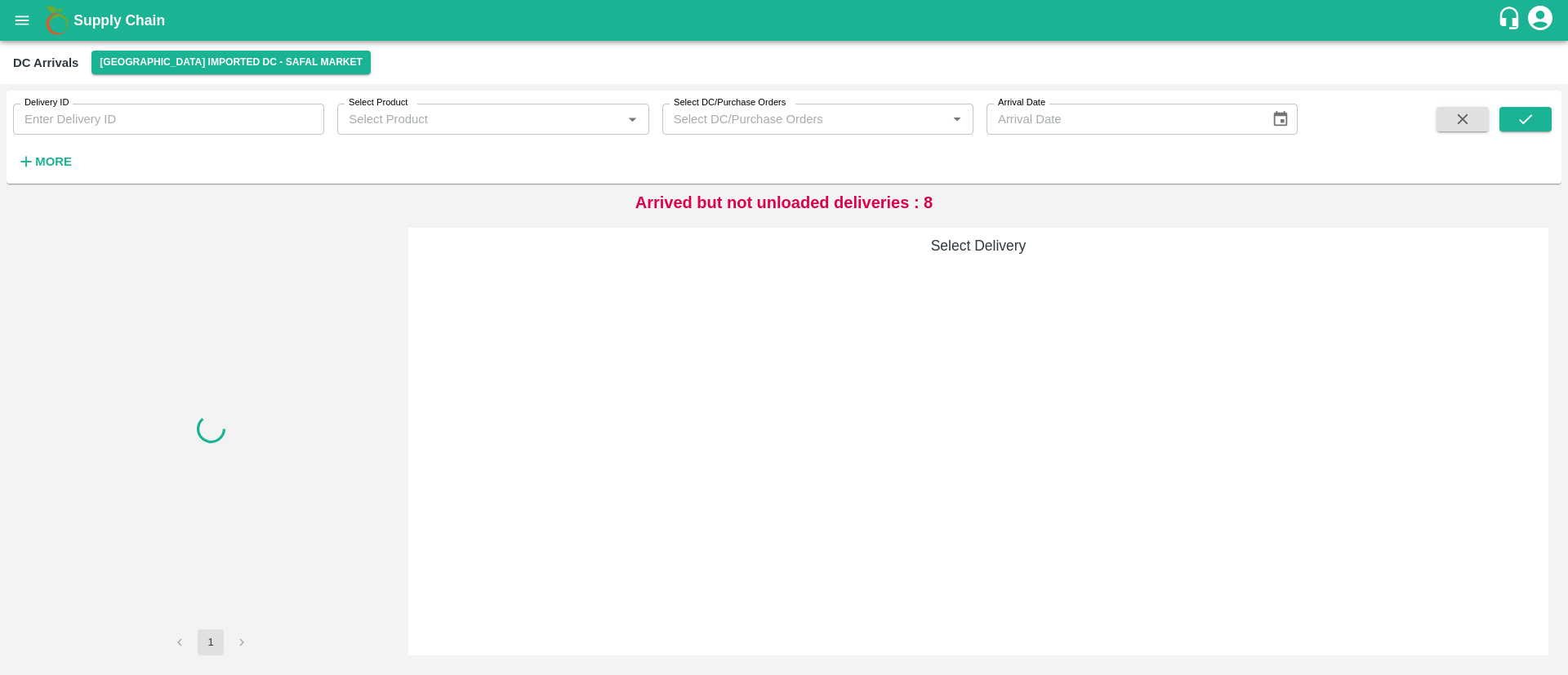
scroll to position [0, 0]
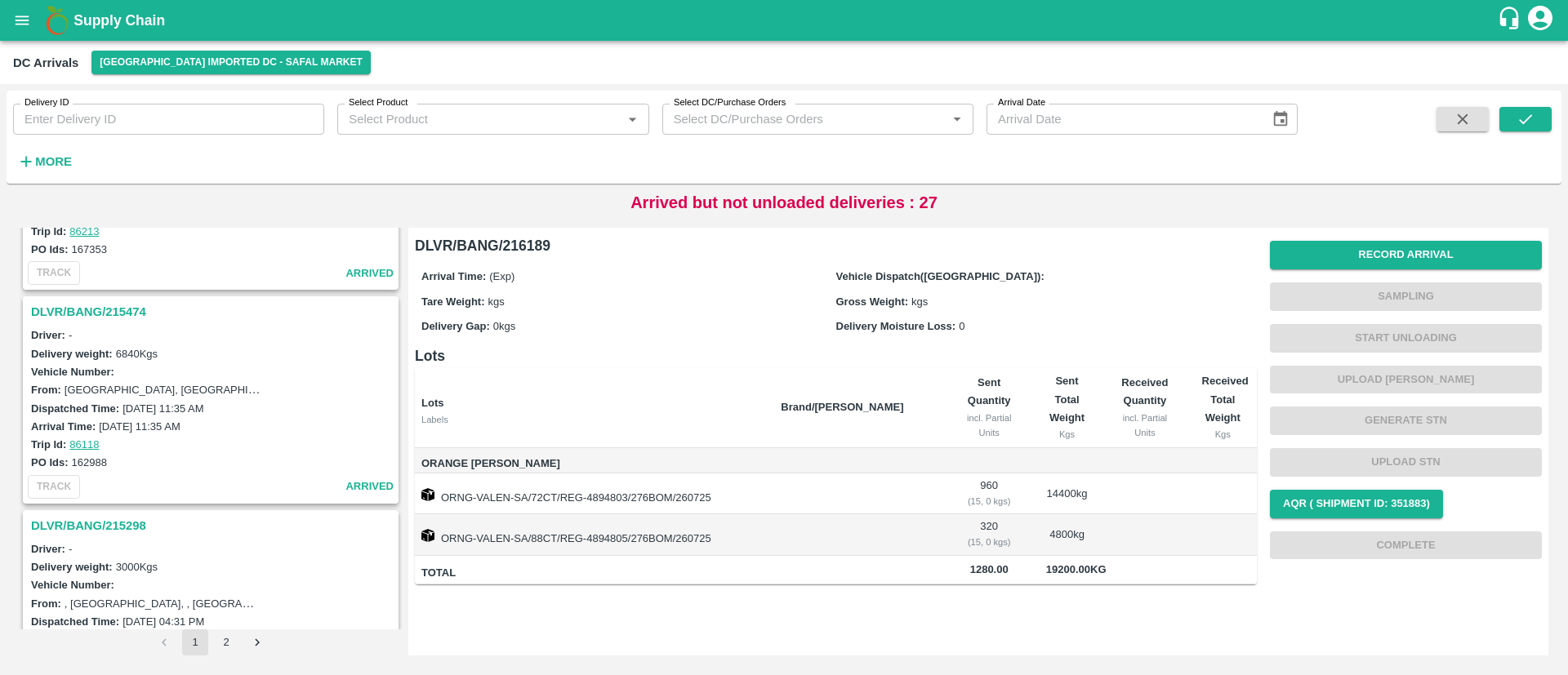
scroll to position [1139, 0]
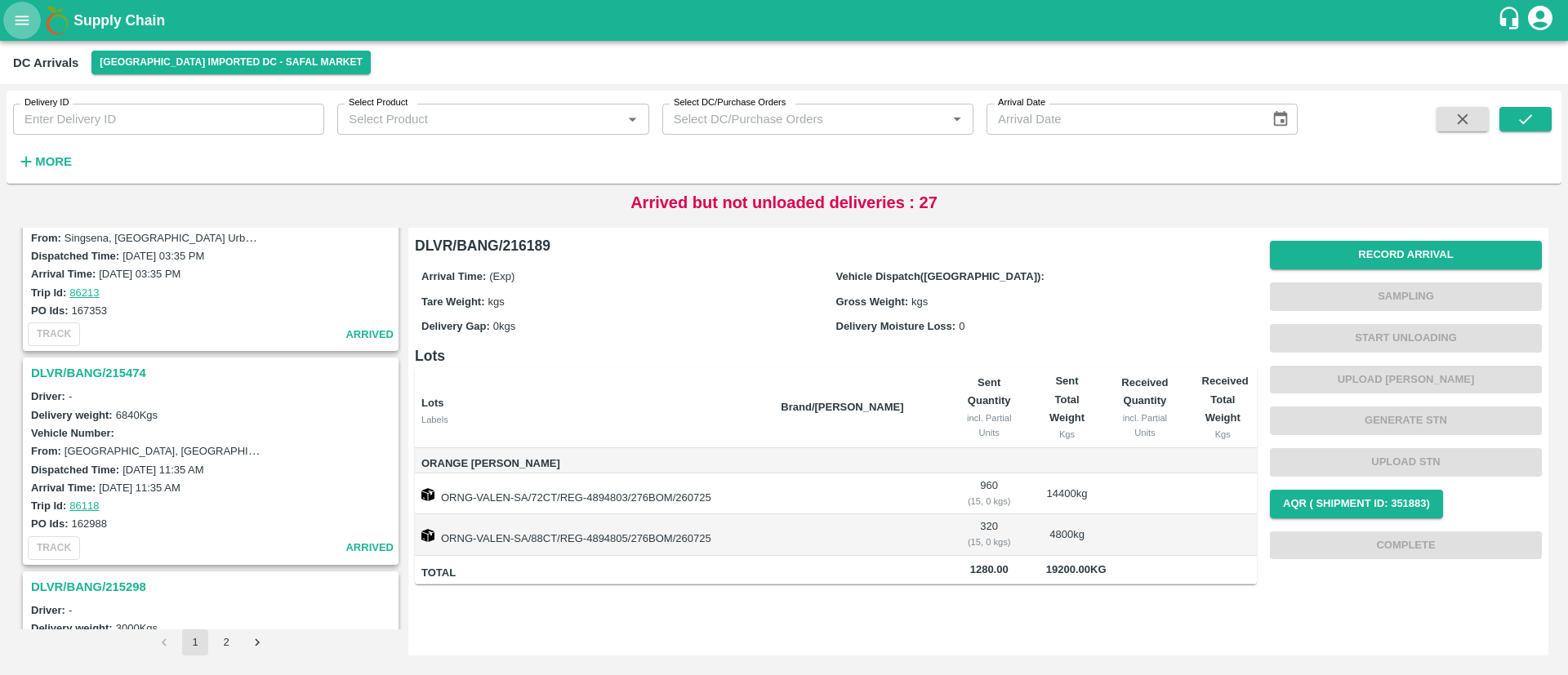
click at [30, 13] on icon "open drawer" at bounding box center [22, 21] width 18 height 18
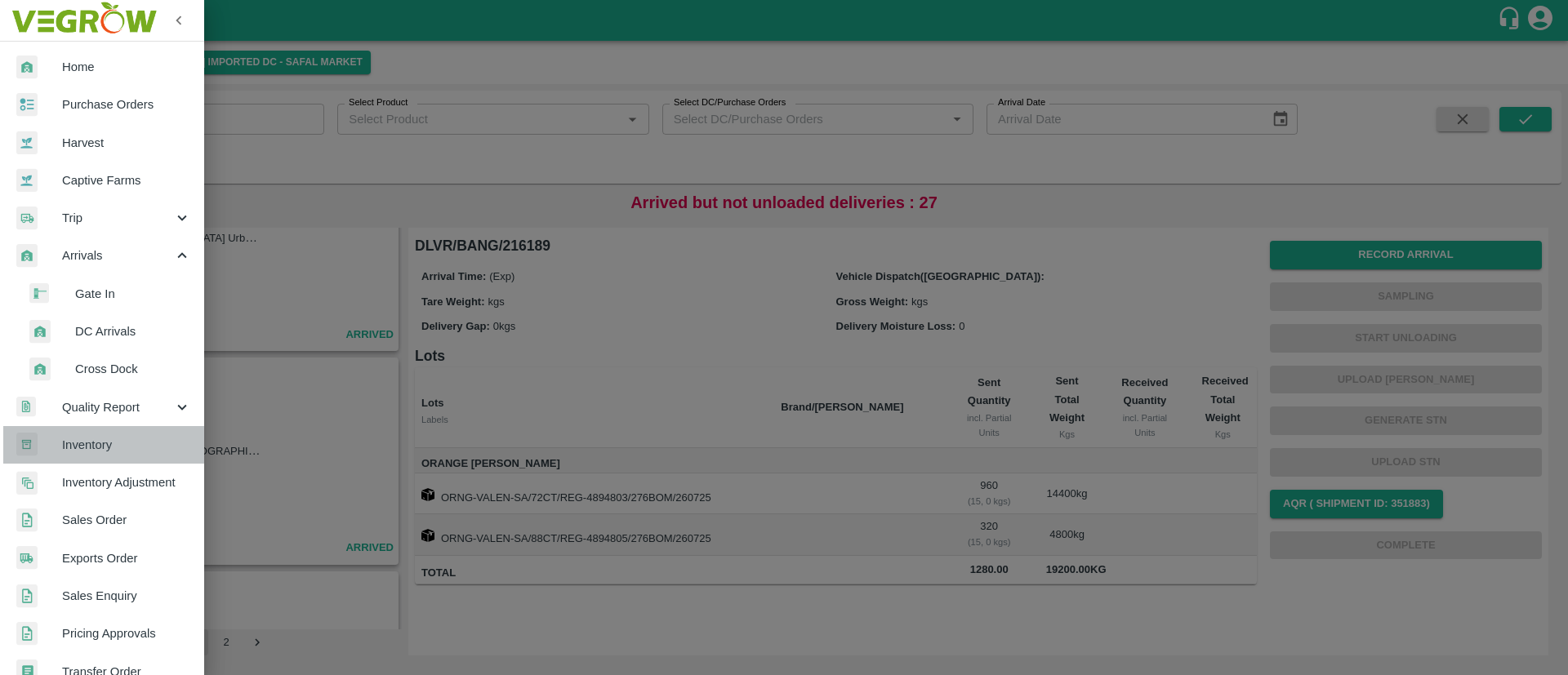
click at [143, 444] on span "Inventory" at bounding box center [127, 445] width 129 height 18
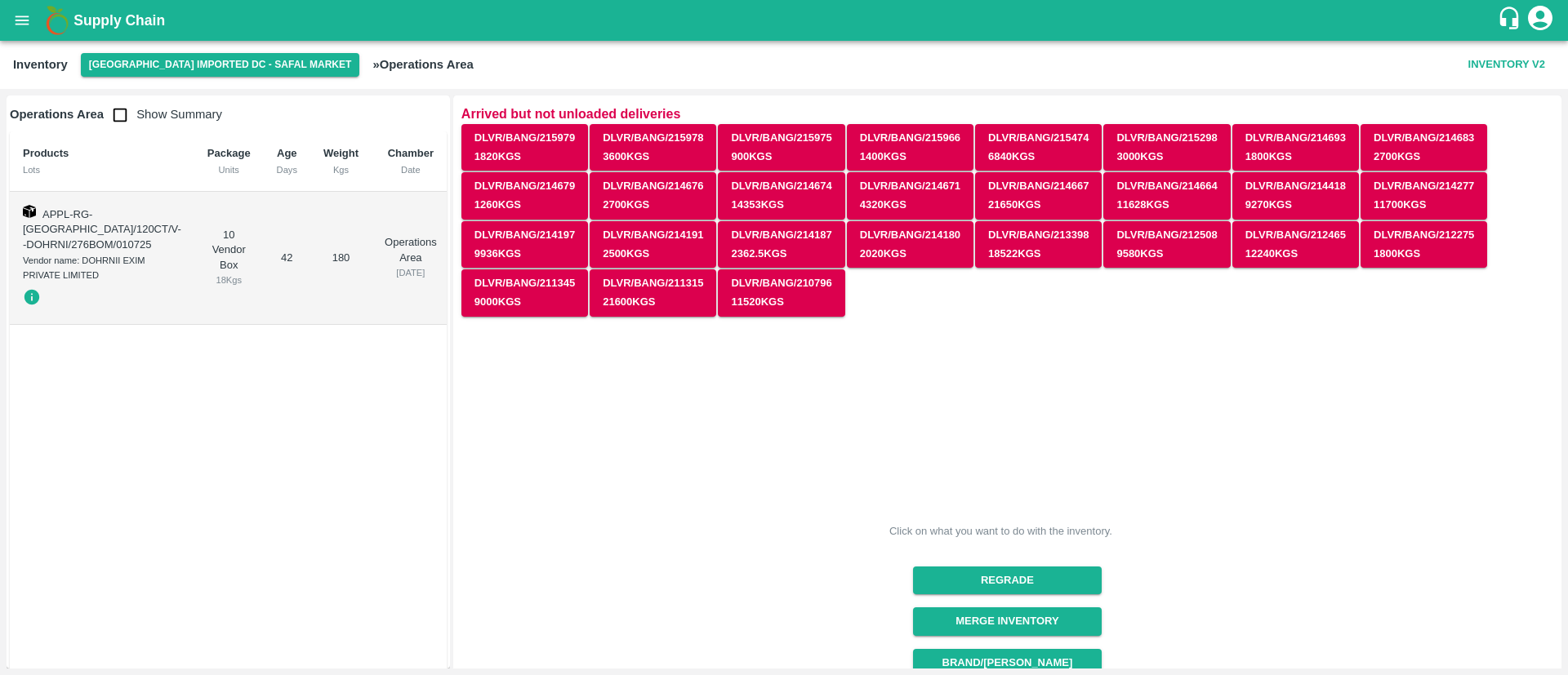
click at [1282, 472] on div "Click on what you want to do with the inventory. Regrade Merge Inventory Brand/…" at bounding box center [1001, 657] width 1105 height 704
click at [16, 8] on button "open drawer" at bounding box center [22, 21] width 38 height 38
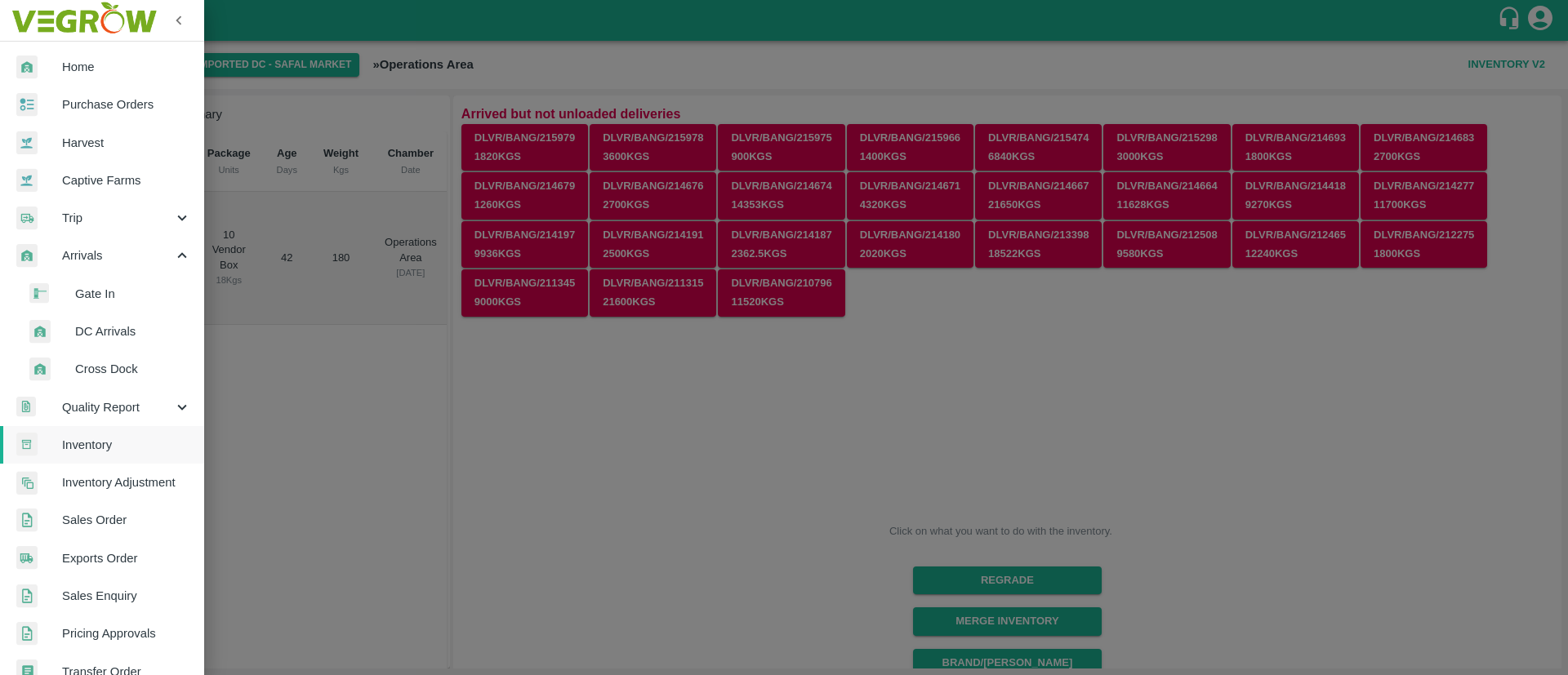
click at [90, 454] on link "Inventory" at bounding box center [102, 445] width 205 height 38
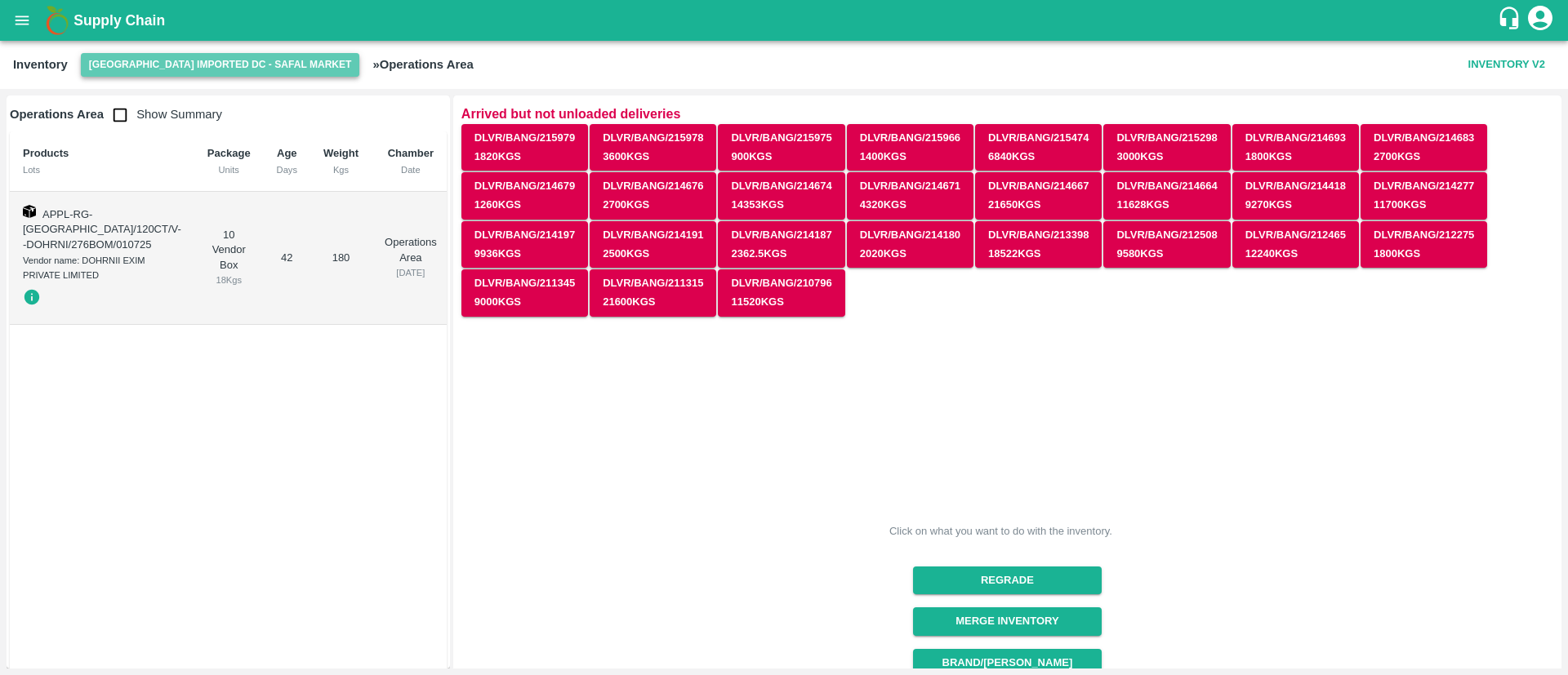
click at [220, 57] on button "[GEOGRAPHIC_DATA] Imported DC - Safal Market" at bounding box center [219, 65] width 279 height 24
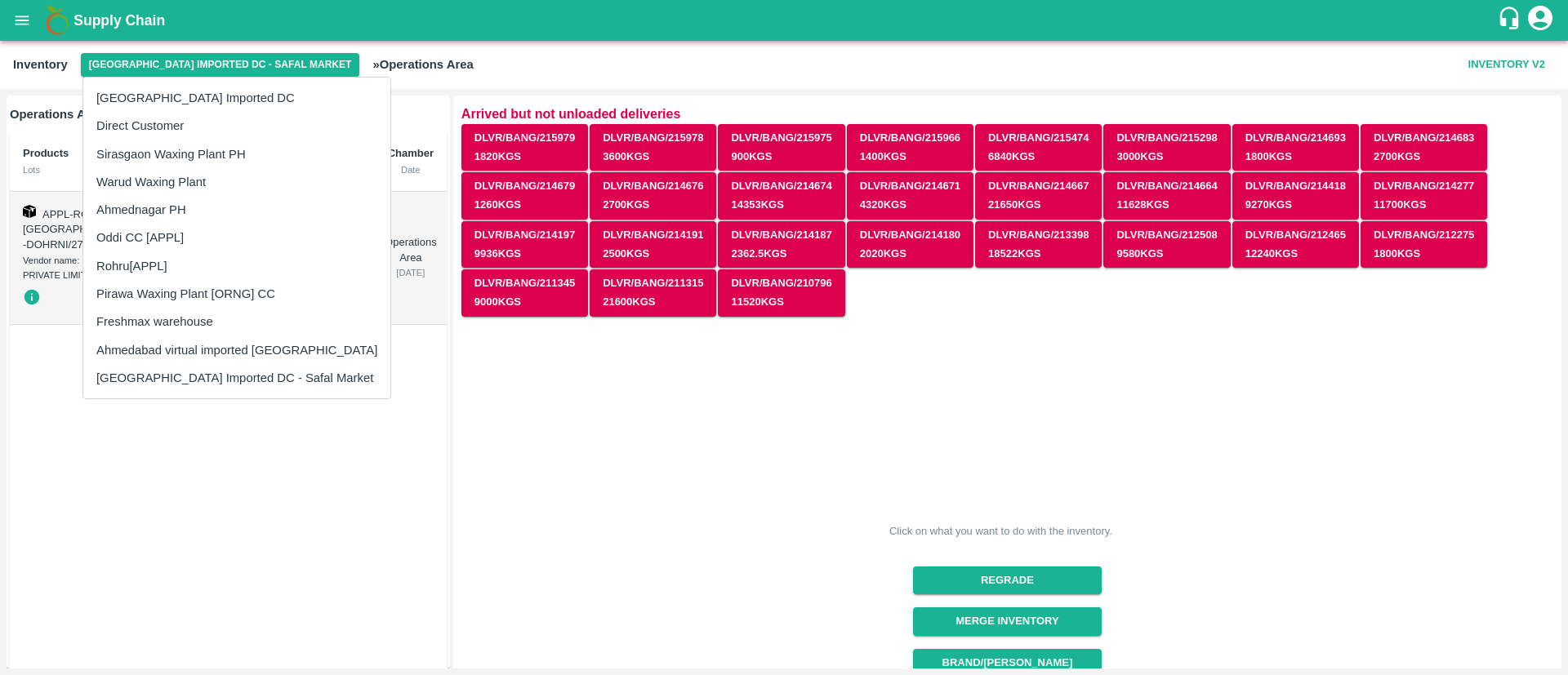
click at [440, 397] on div at bounding box center [784, 338] width 1568 height 675
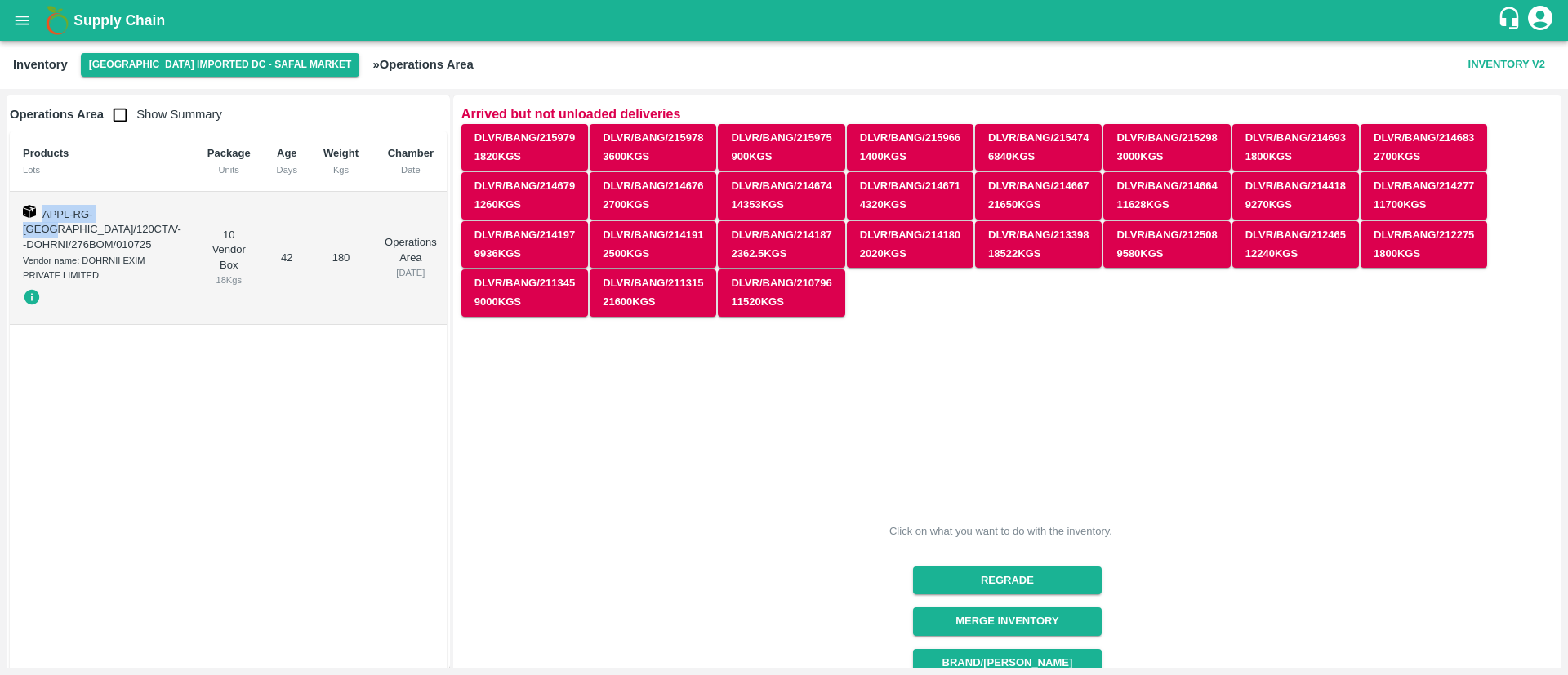
drag, startPoint x: 39, startPoint y: 208, endPoint x: 52, endPoint y: 231, distance: 26.4
click at [52, 231] on td "APPL-RG-CHILE/120CT/V--DOHRNI/276BOM/010725 Vendor name: DOHRNII EXIM PRIVATE L…" at bounding box center [102, 258] width 185 height 133
copy span "APPL-RG-CHILE"
